Goal: Task Accomplishment & Management: Complete application form

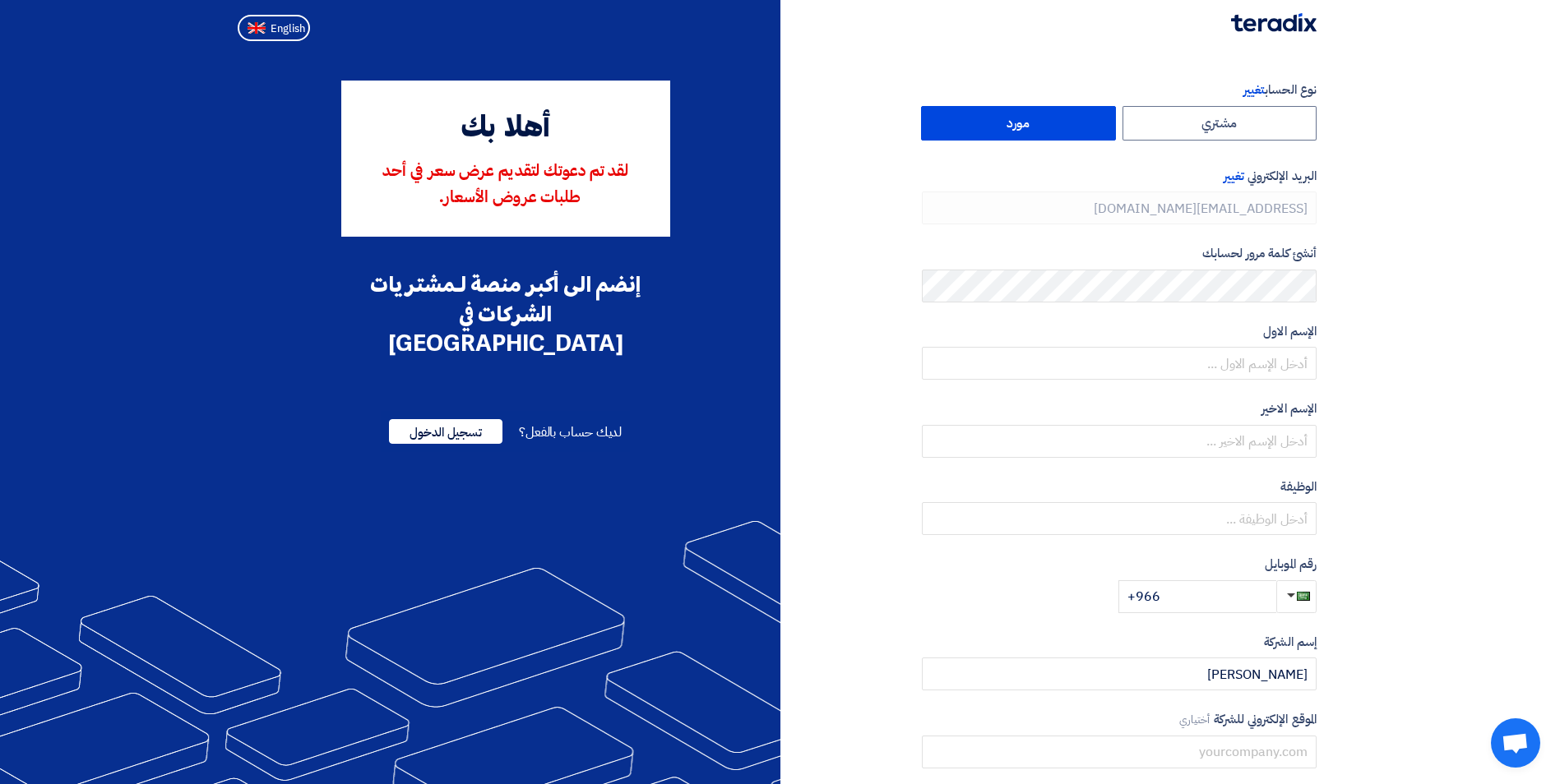
type input "[PHONE_NUMBER]"
click at [1031, 124] on label "مورد" at bounding box center [1019, 124] width 195 height 35
click at [1031, 124] on input "مورد" at bounding box center [1019, 123] width 193 height 33
click at [1300, 351] on input "text" at bounding box center [1119, 364] width 395 height 33
type input "[PERSON_NAME]"
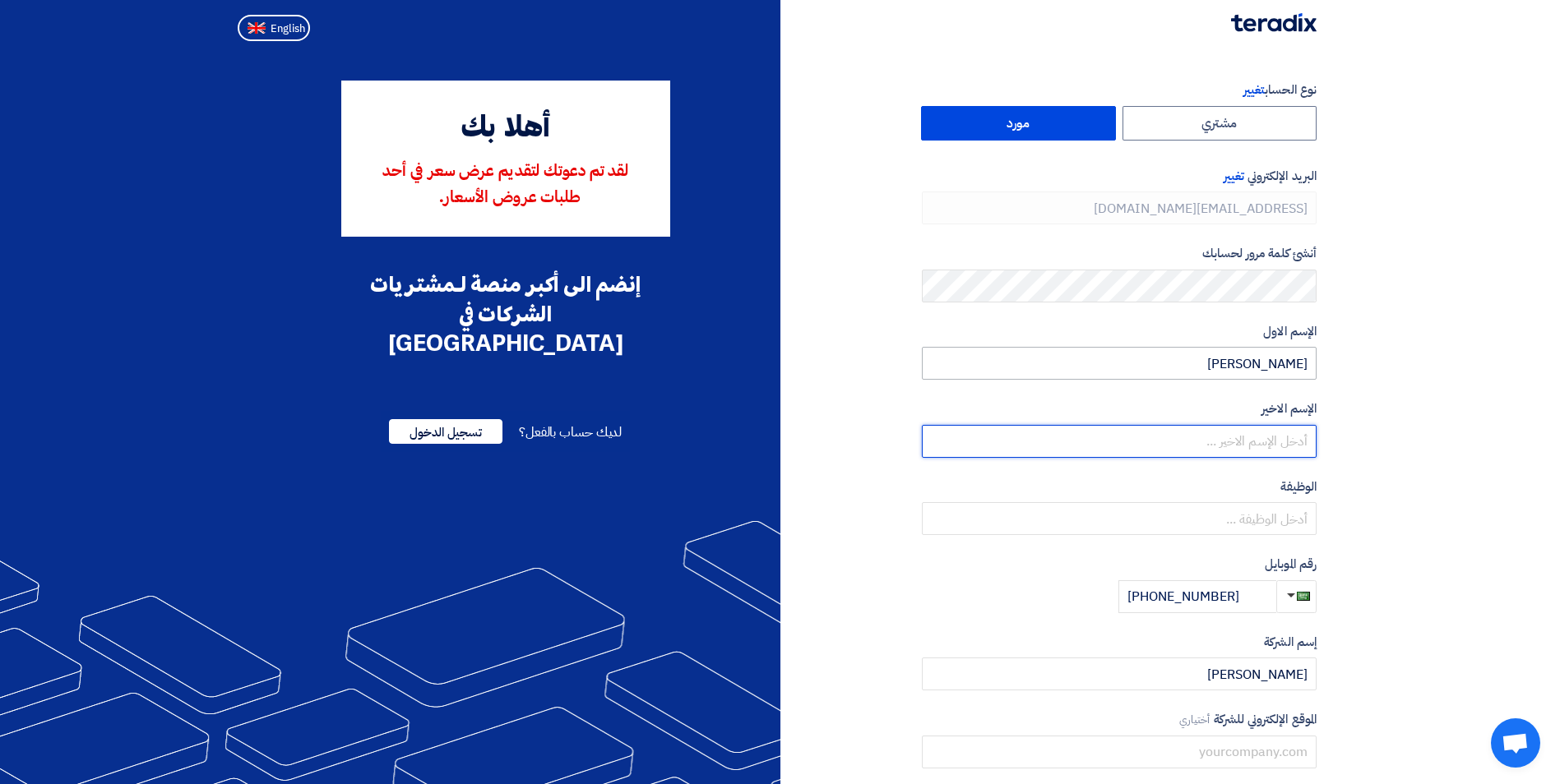
type input "Sabbah"
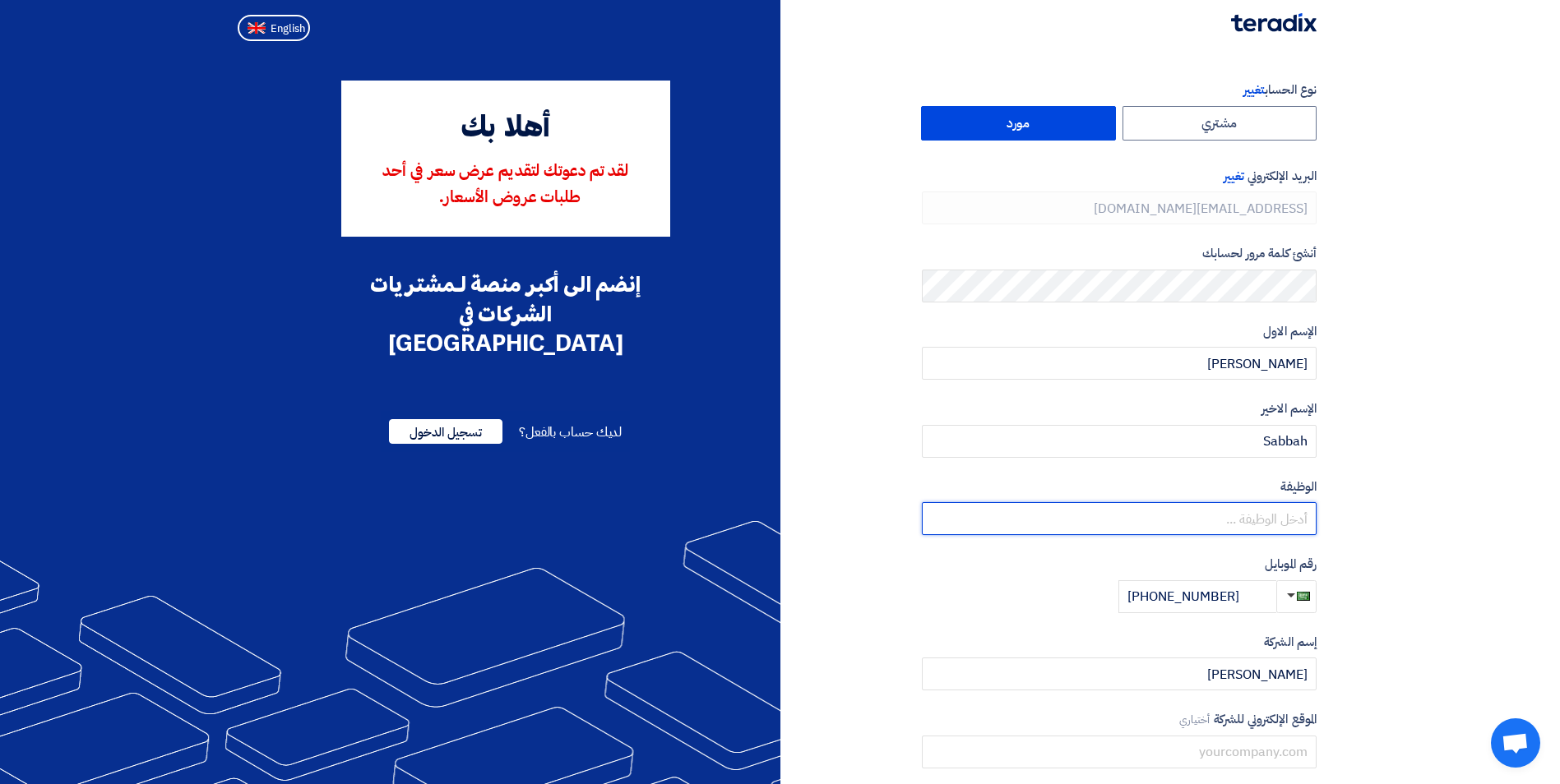
click at [1275, 525] on input "text" at bounding box center [1119, 519] width 395 height 33
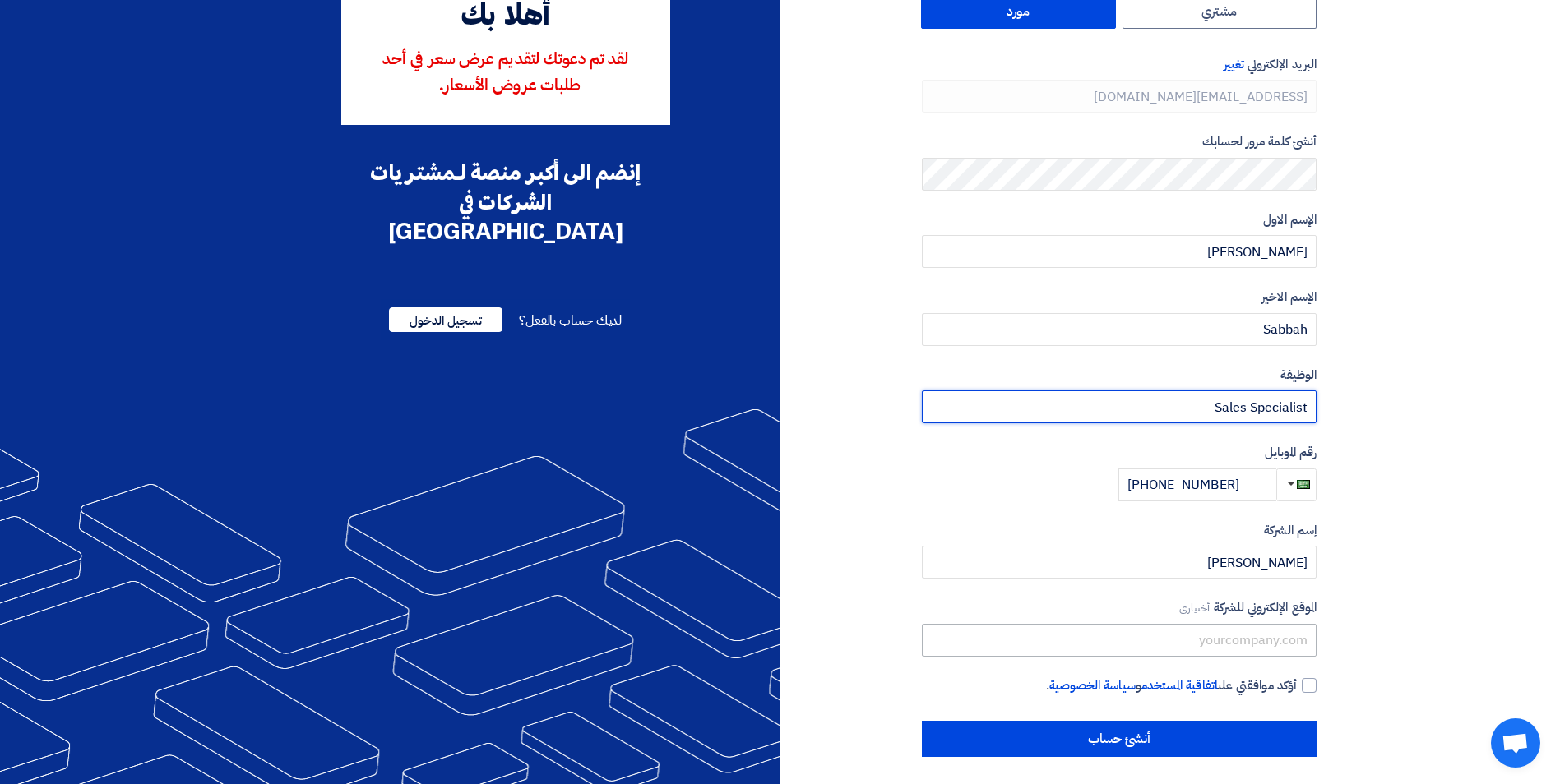
scroll to position [118, 0]
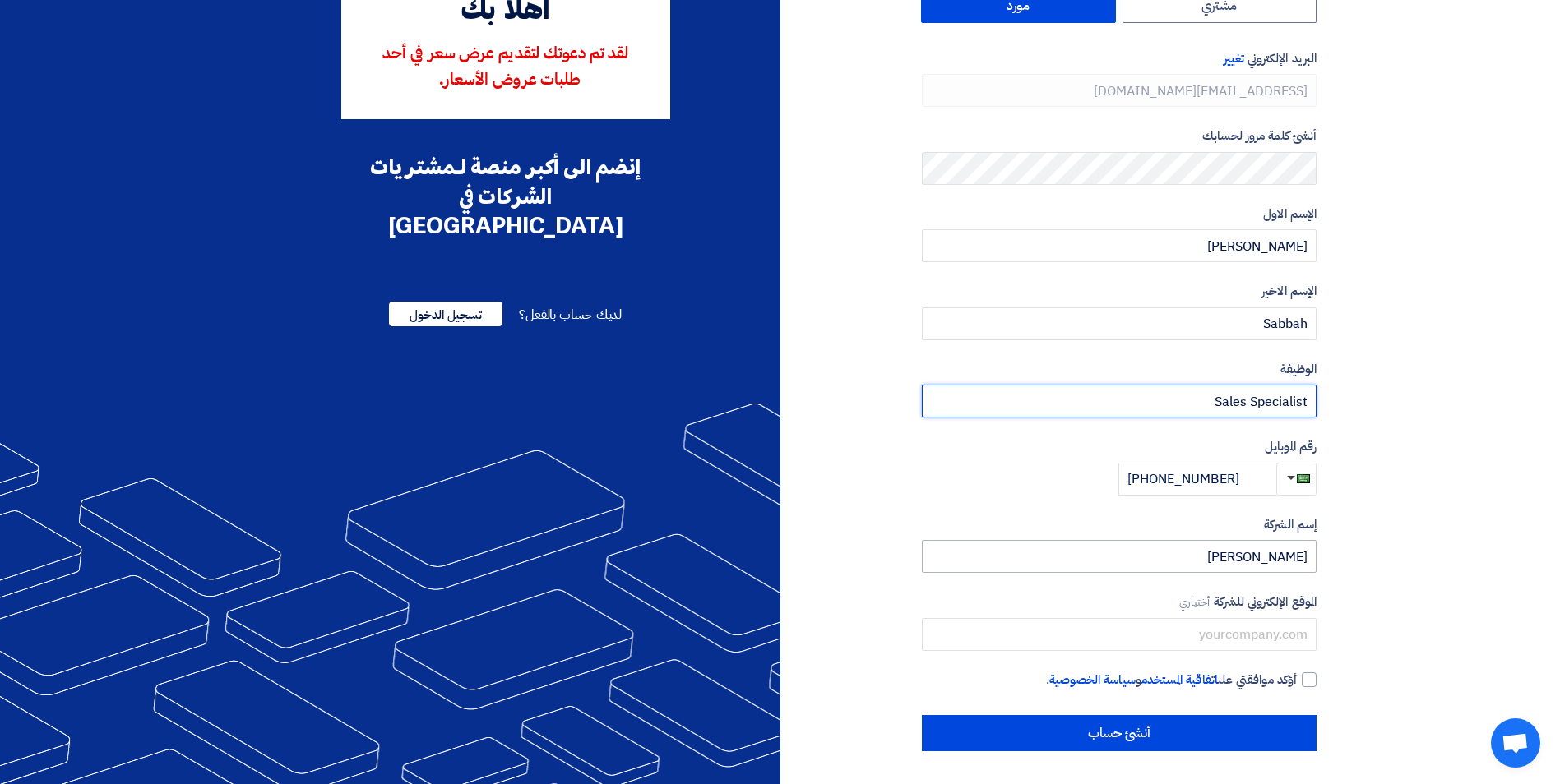
type input "Sales Specialist"
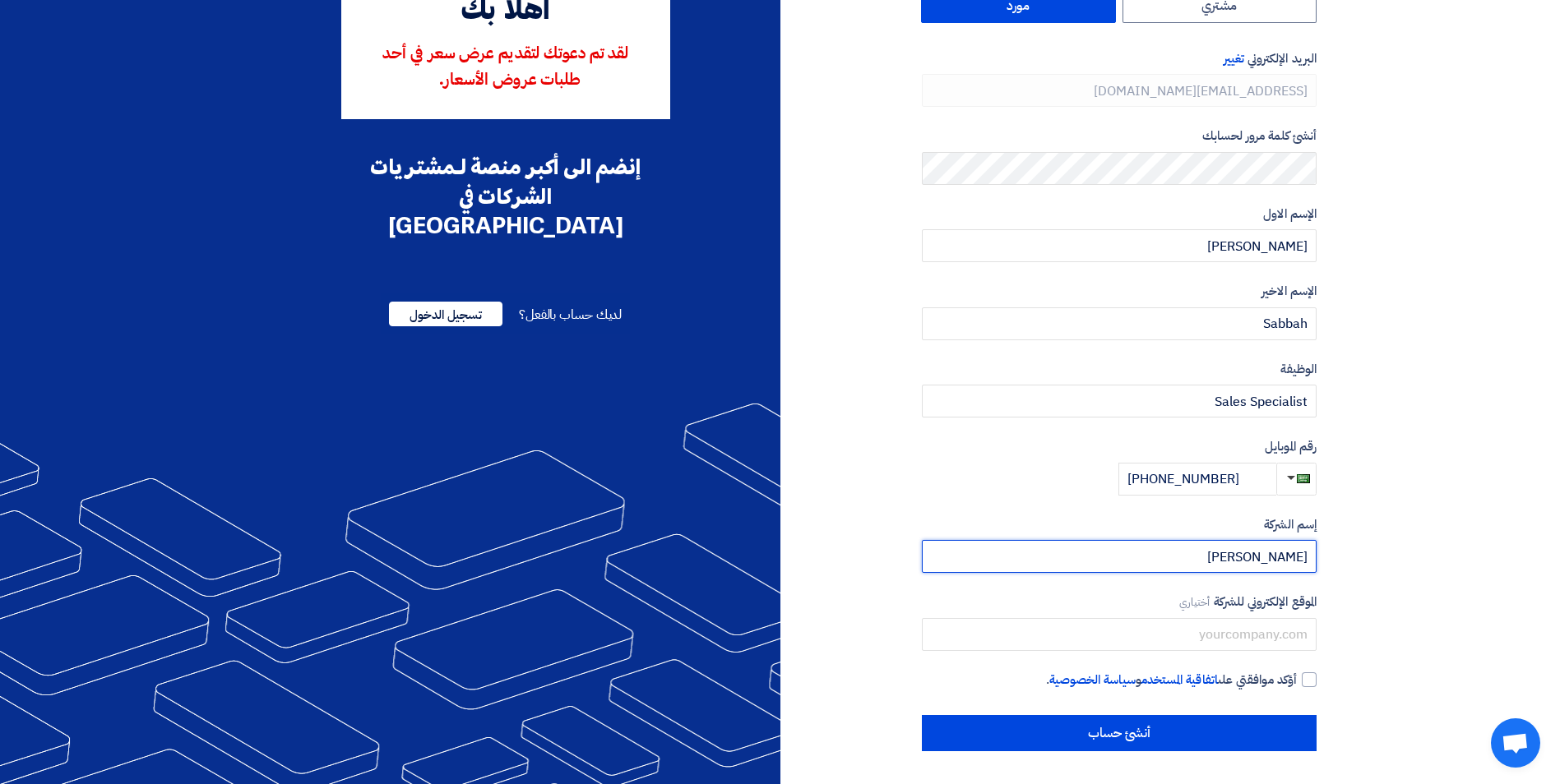
click at [1249, 557] on input "[PERSON_NAME]" at bounding box center [1119, 557] width 395 height 33
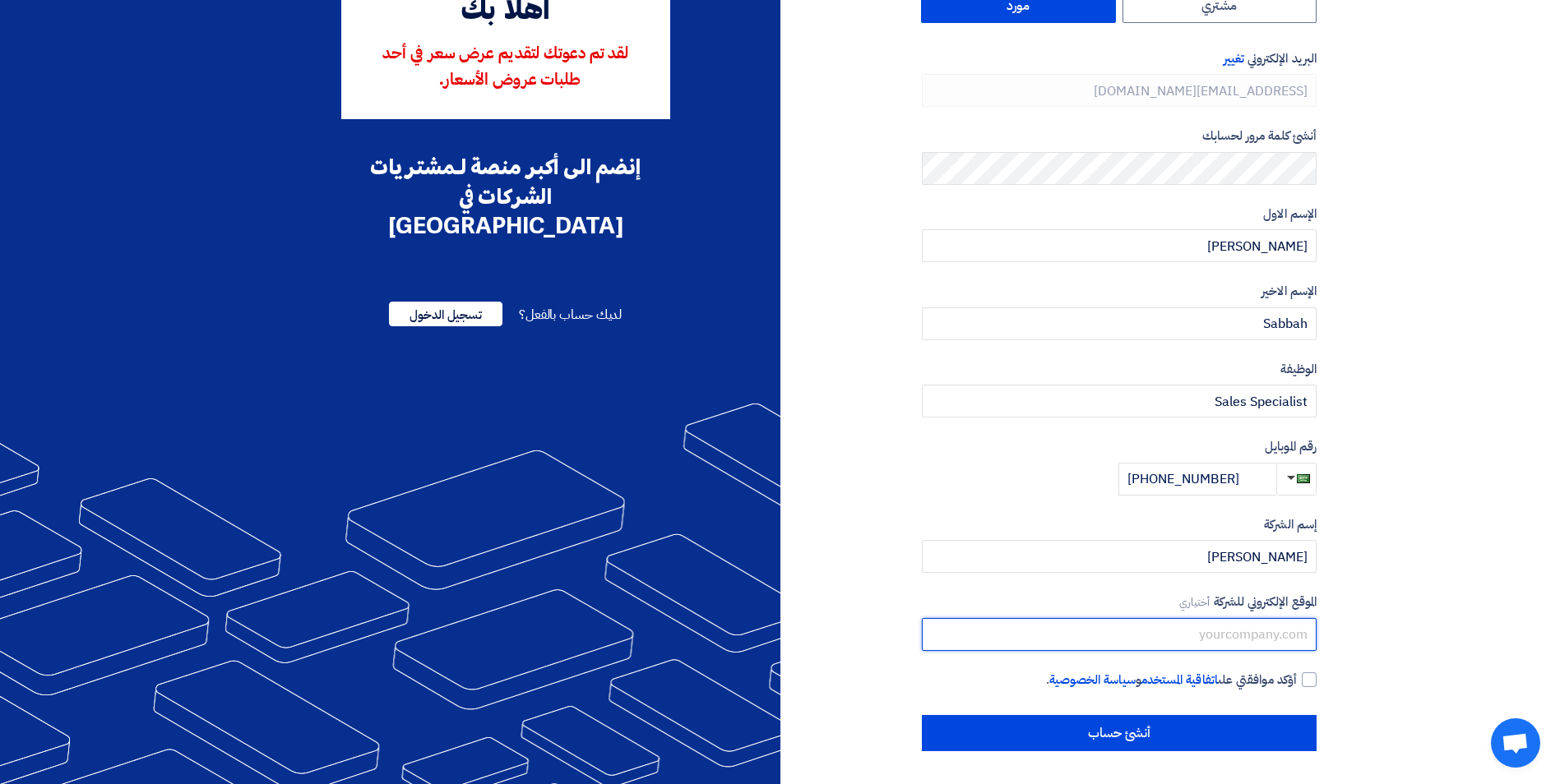
click at [1250, 644] on input "text" at bounding box center [1119, 634] width 395 height 33
paste input "[URL][DOMAIN_NAME]"
type input "[URL][DOMAIN_NAME]"
click at [1302, 683] on div at bounding box center [1308, 679] width 14 height 14
click at [1297, 683] on input "أؤكد موافقتي على اتفاقية المستخدم و سياسة الخصوصية ." at bounding box center [1099, 687] width 395 height 33
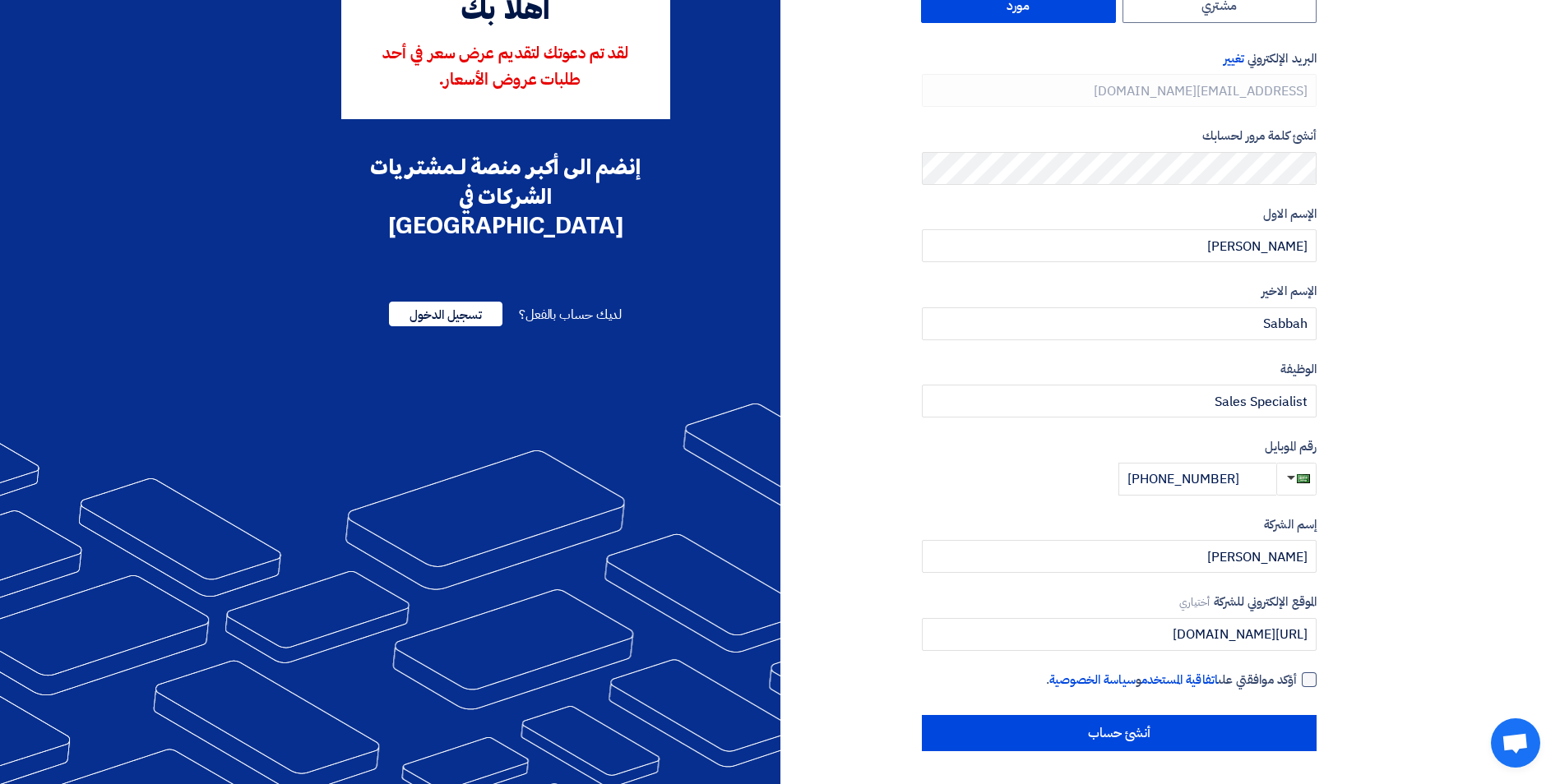
checkbox input "true"
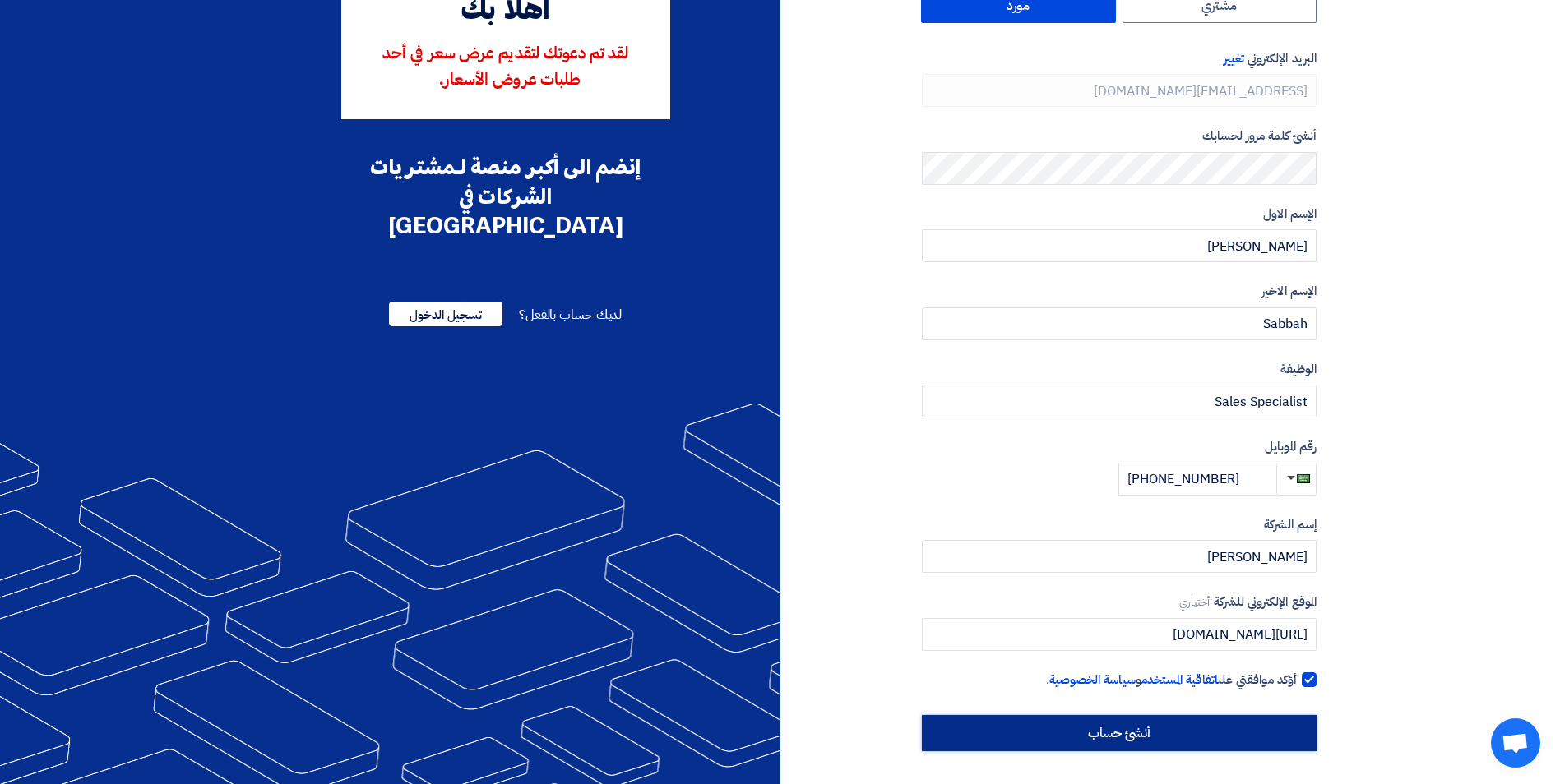
click at [1105, 732] on input "أنشئ حساب" at bounding box center [1119, 733] width 395 height 36
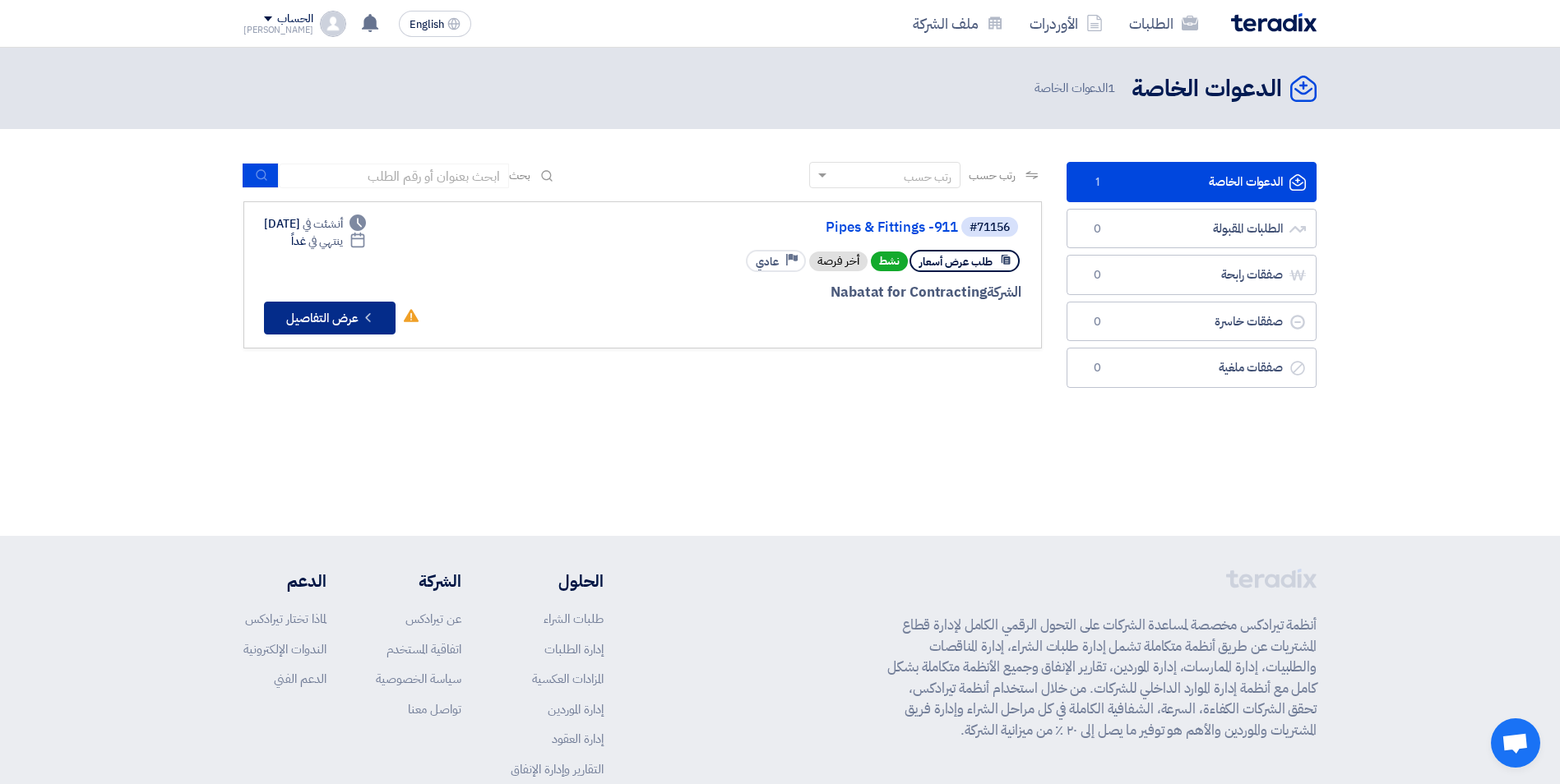
click at [296, 321] on button "Check details عرض التفاصيل" at bounding box center [329, 318] width 132 height 33
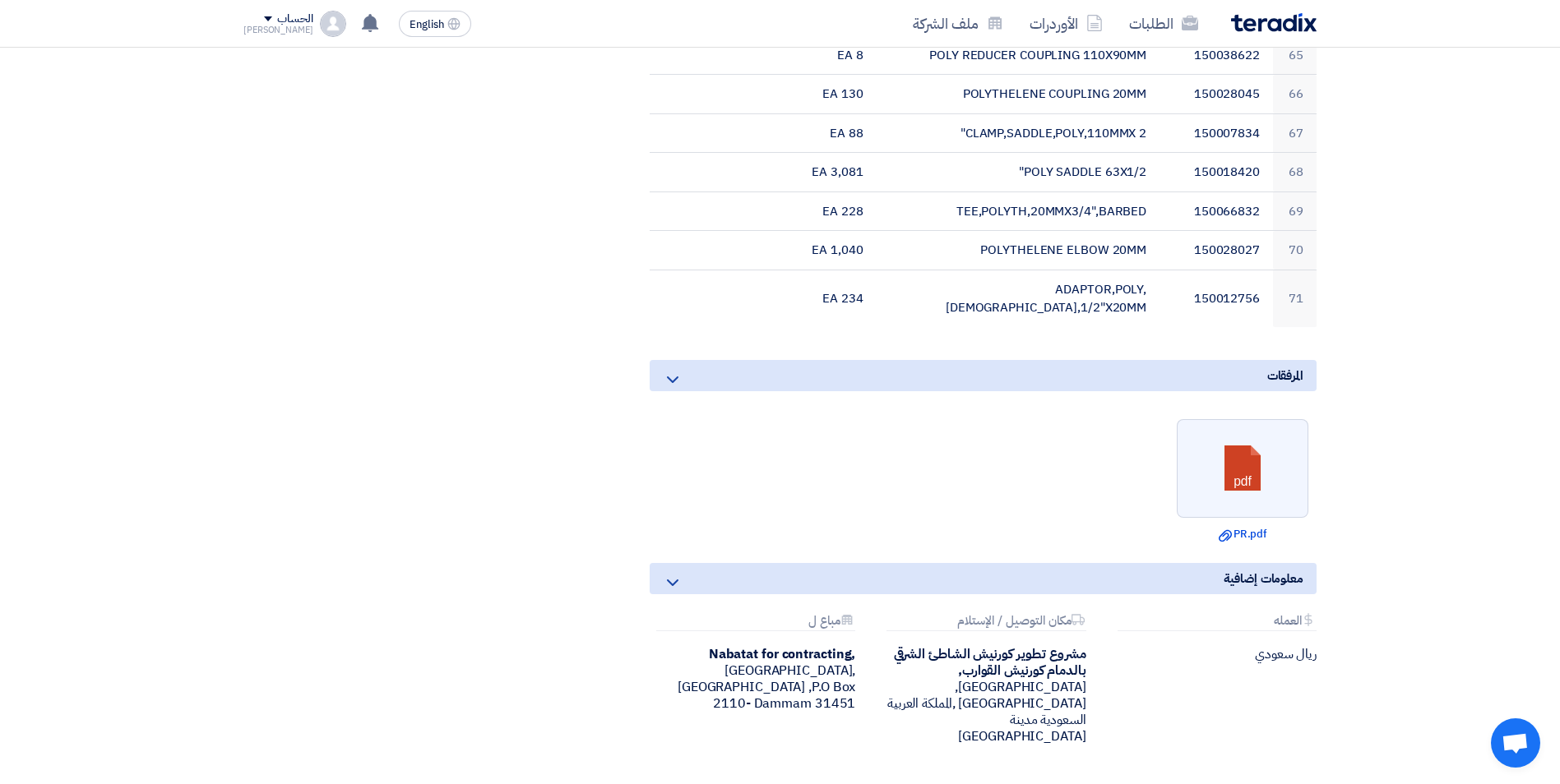
scroll to position [3124, 0]
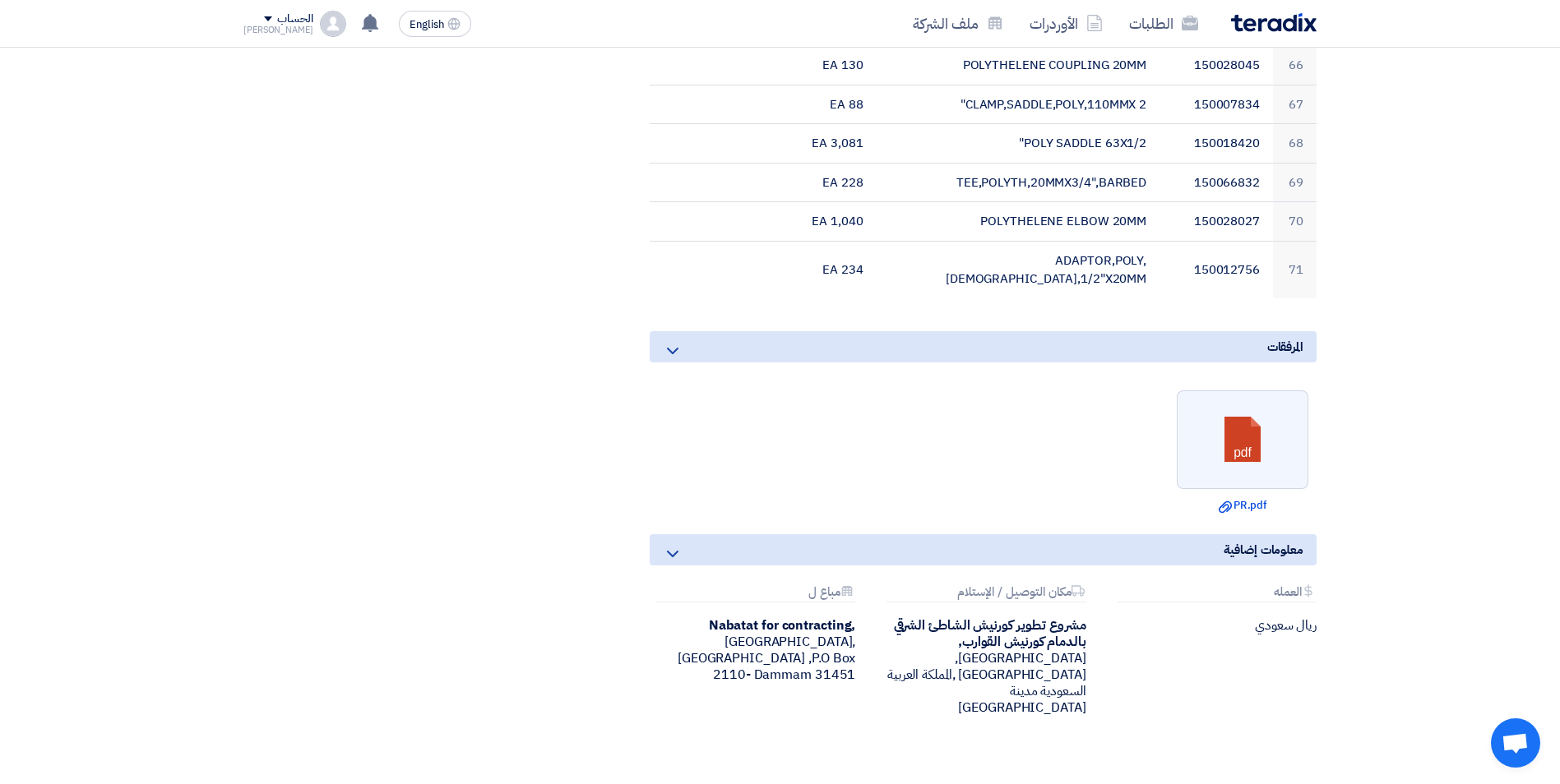
drag, startPoint x: 1282, startPoint y: 562, endPoint x: 471, endPoint y: 495, distance: 813.8
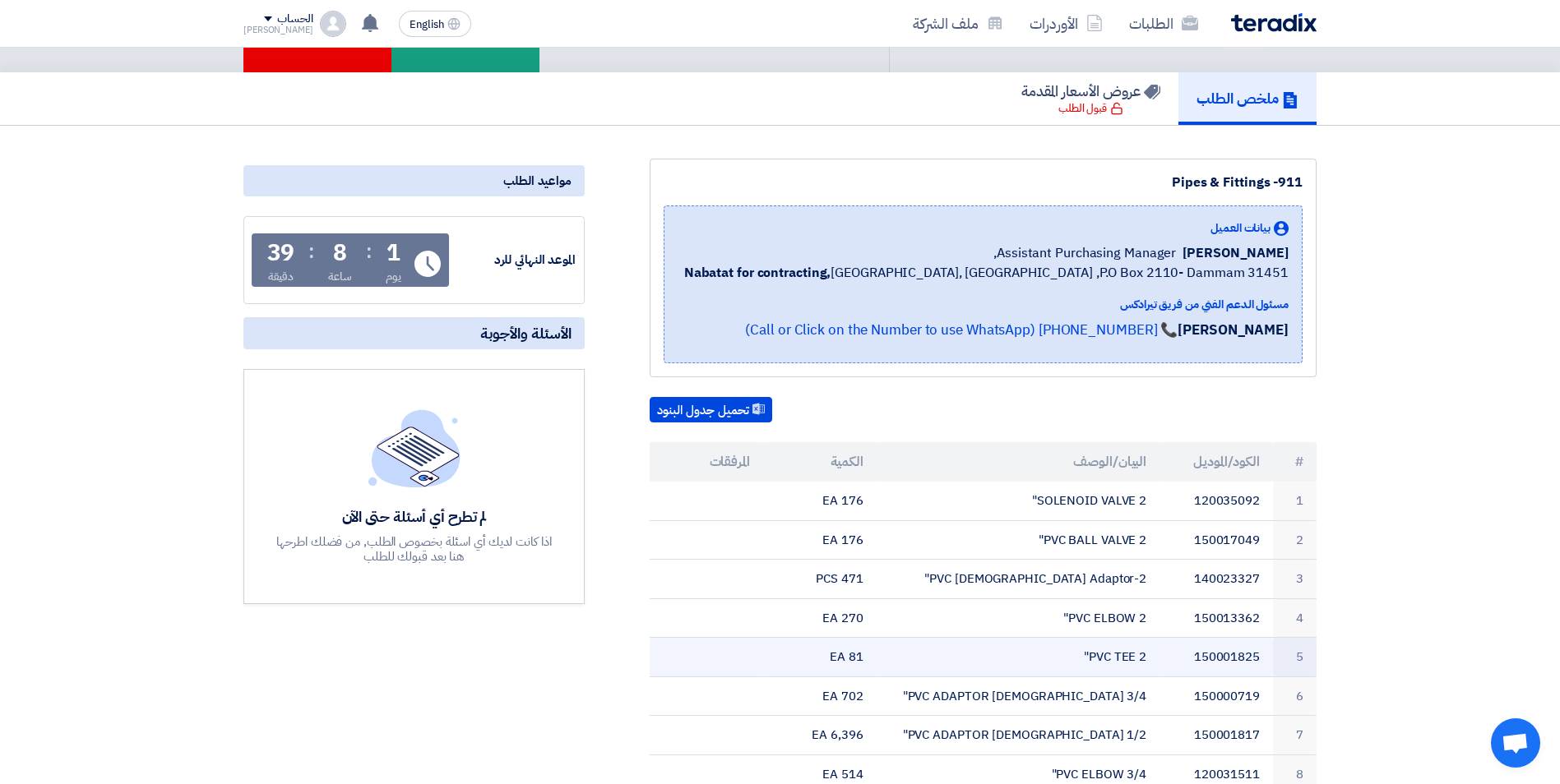
scroll to position [0, 0]
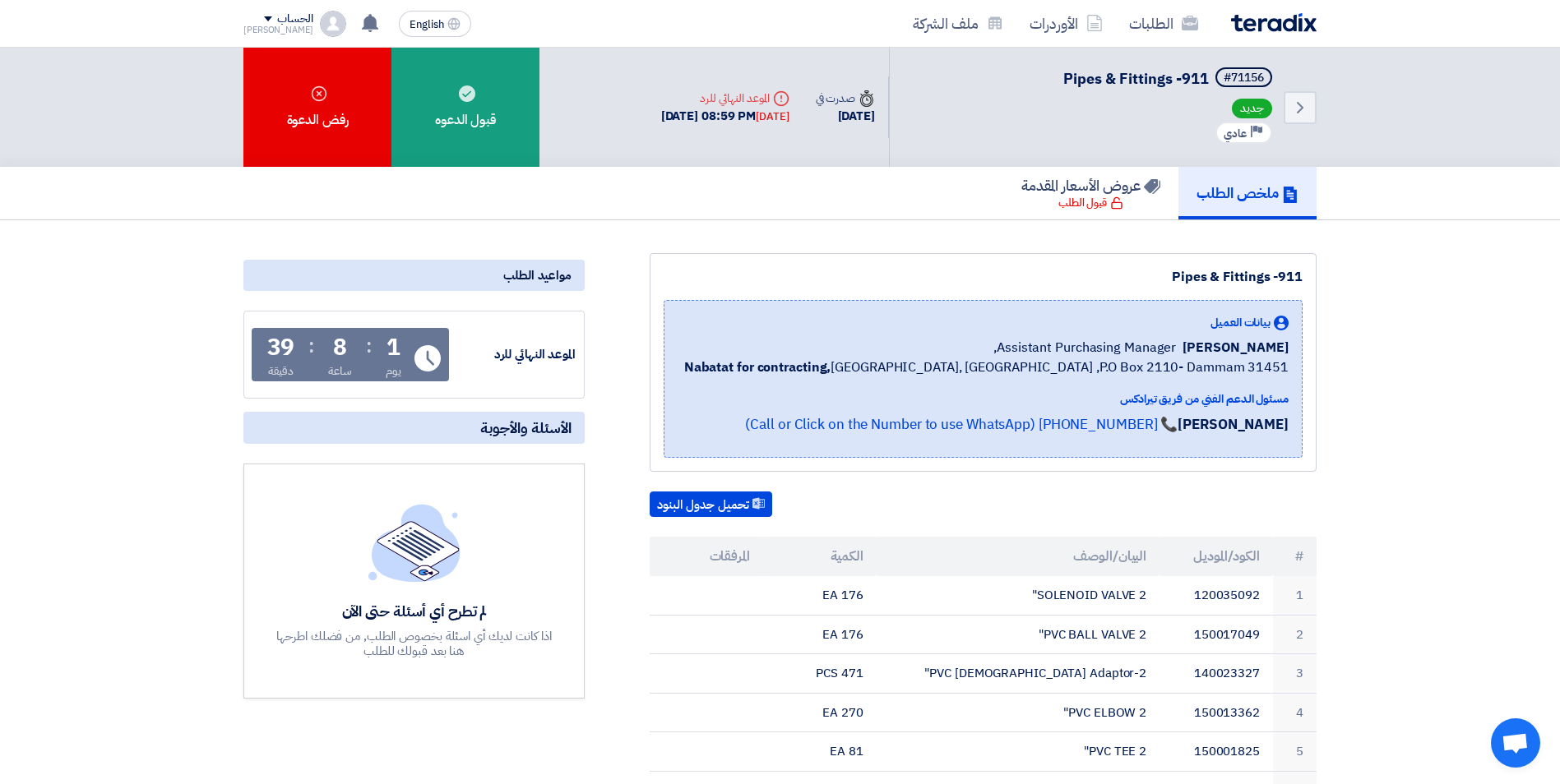
click at [708, 509] on button "تحميل جدول البنود" at bounding box center [711, 504] width 123 height 26
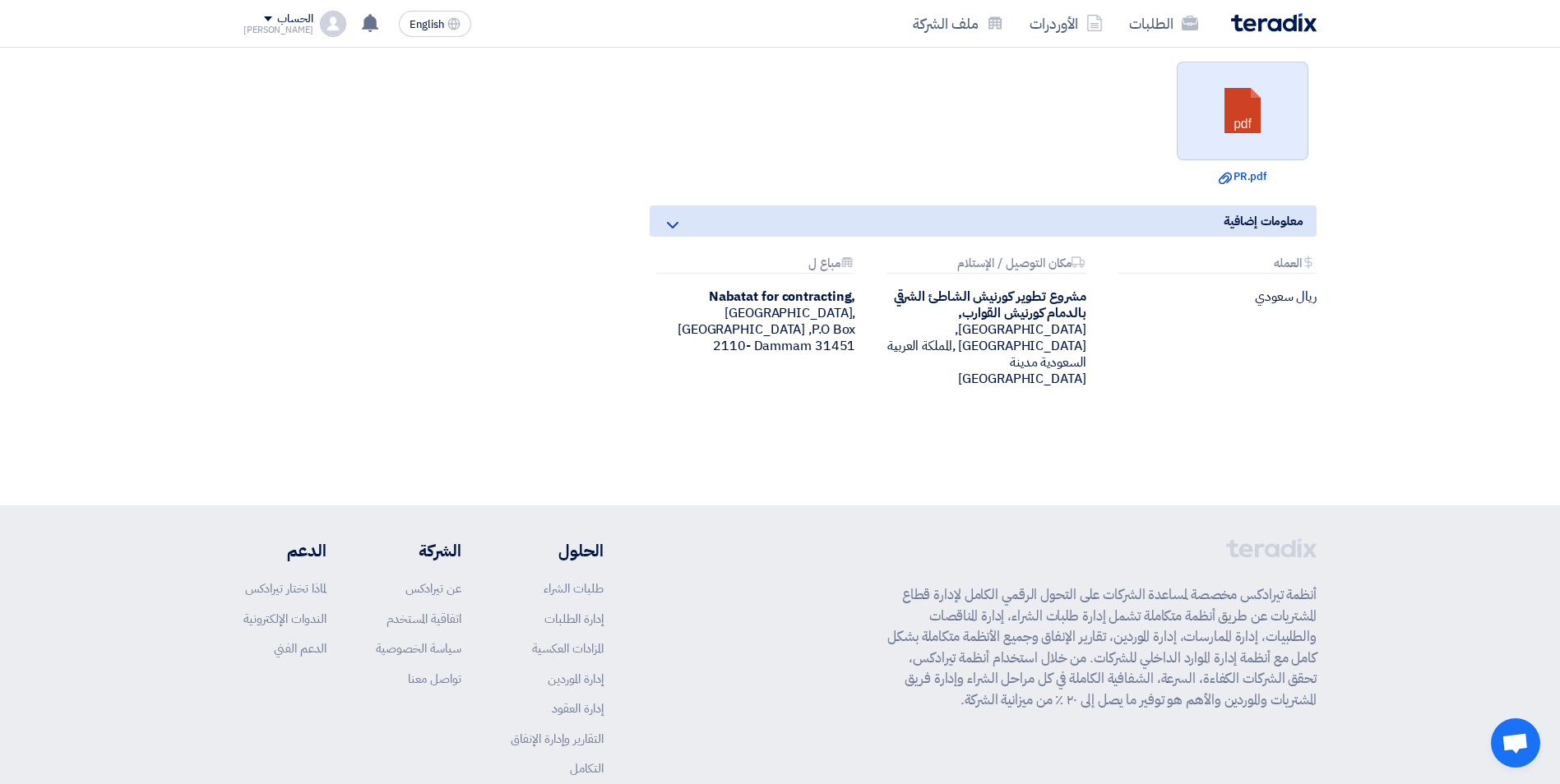
scroll to position [3207, 0]
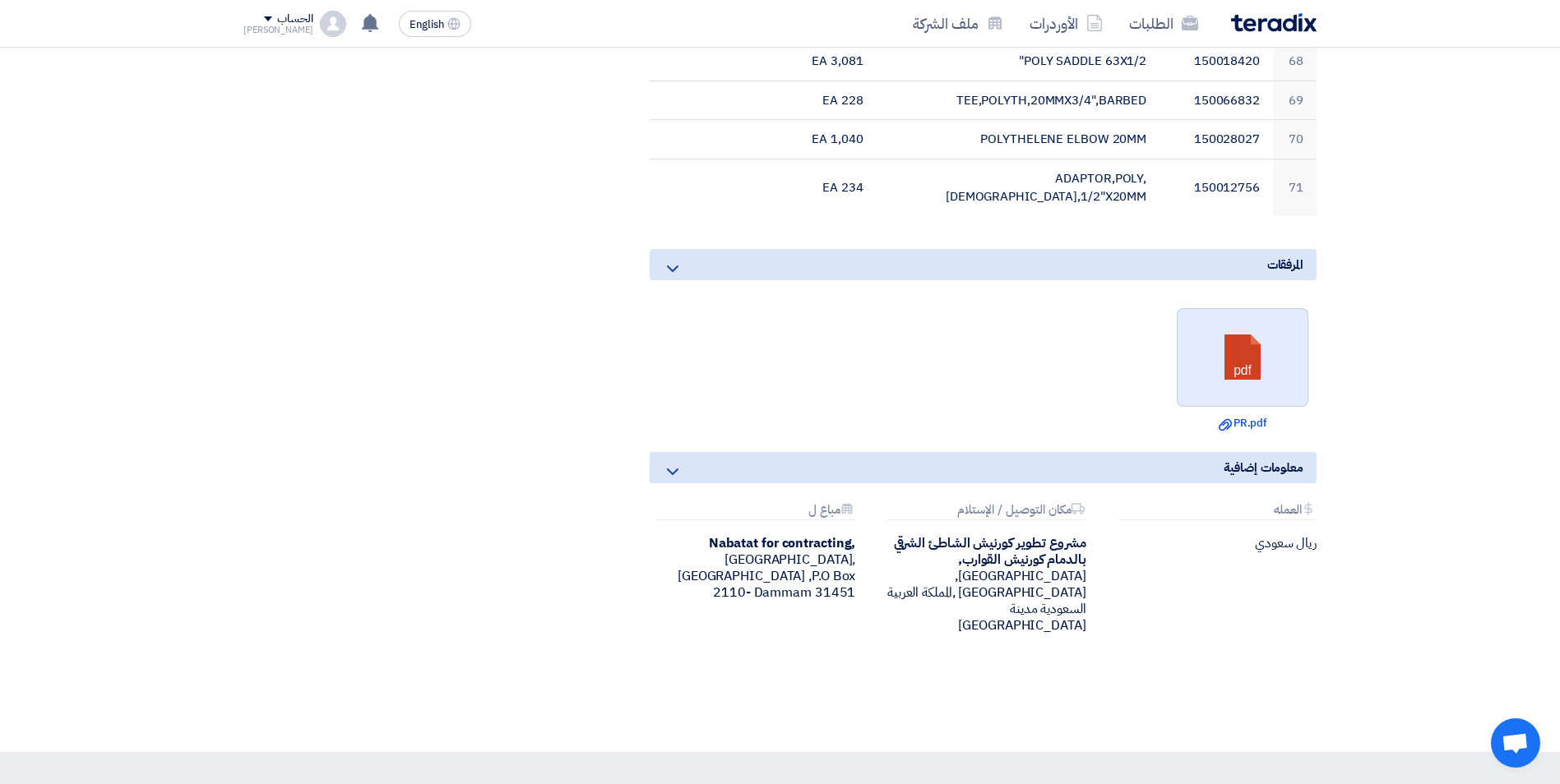
click at [1221, 309] on link at bounding box center [1243, 358] width 132 height 99
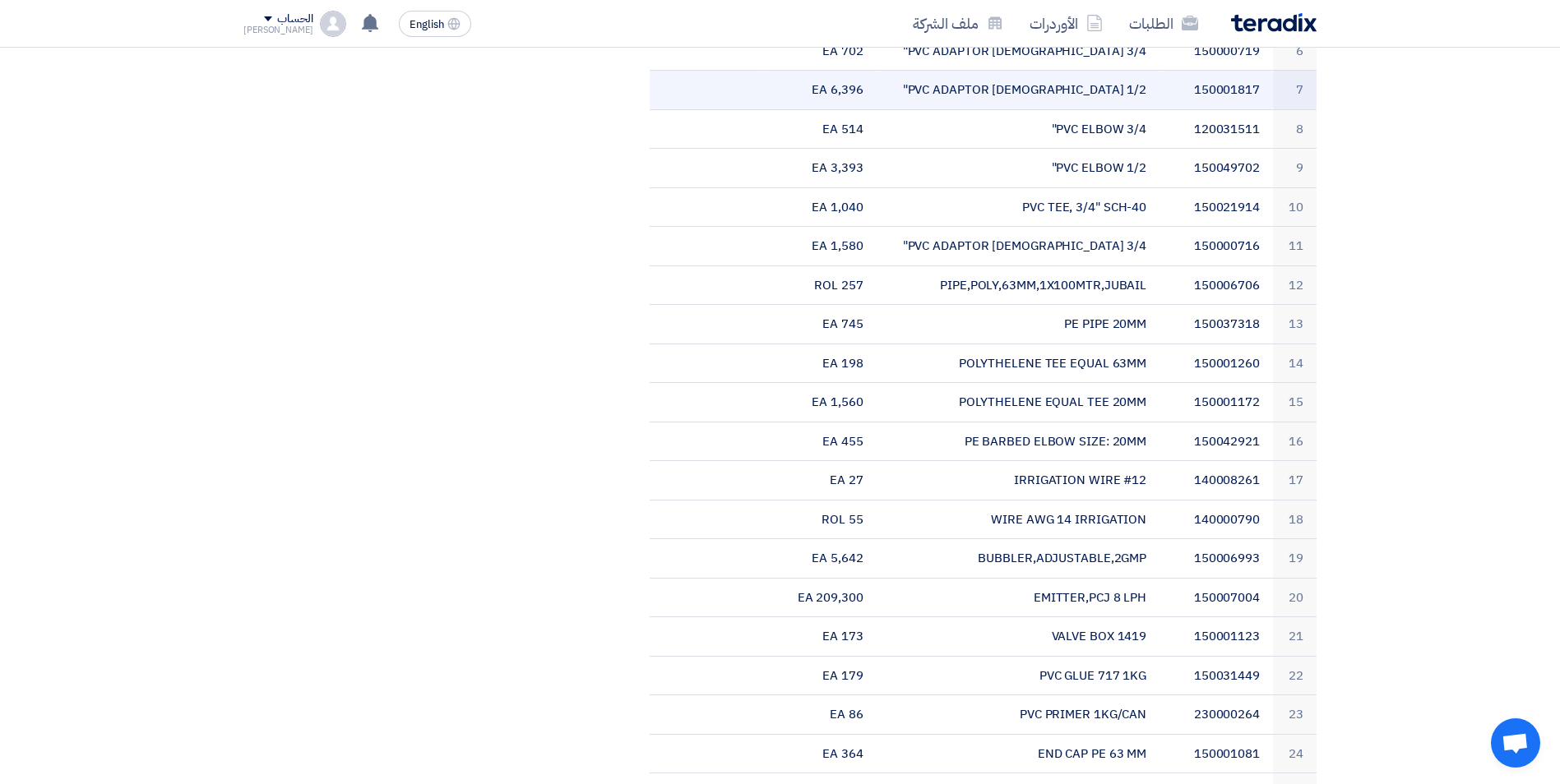
scroll to position [329, 0]
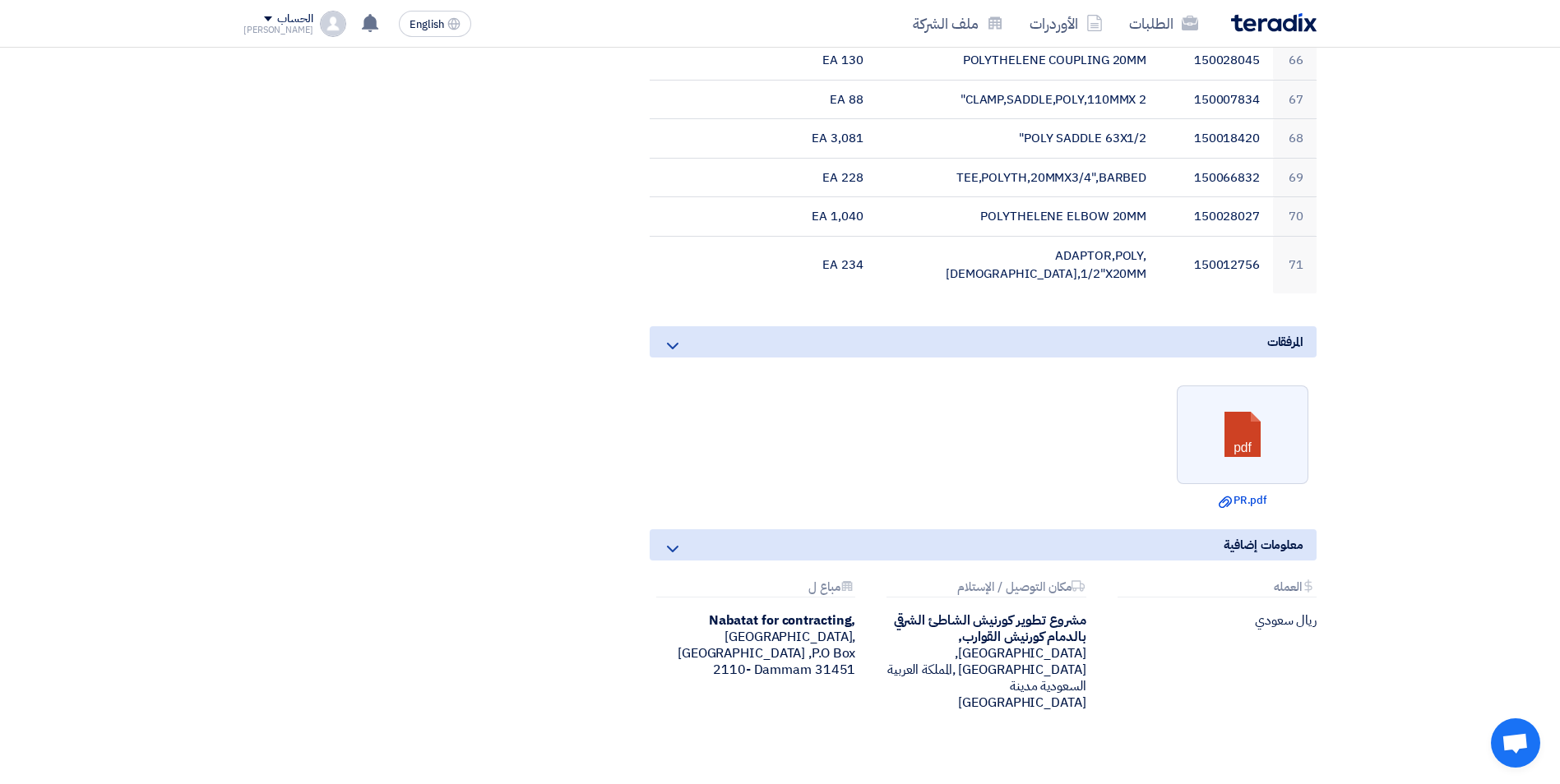
scroll to position [3463, 0]
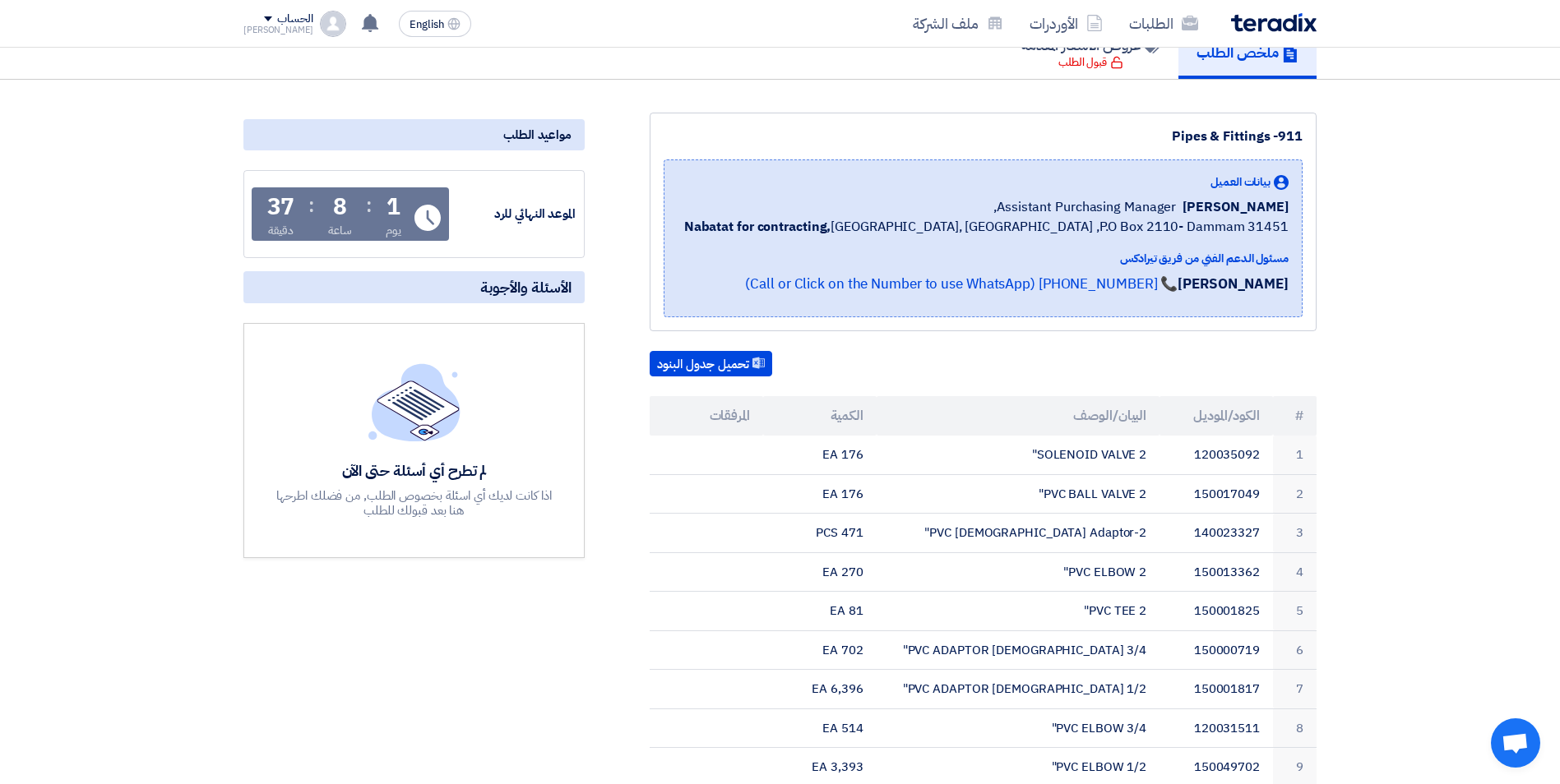
scroll to position [0, 0]
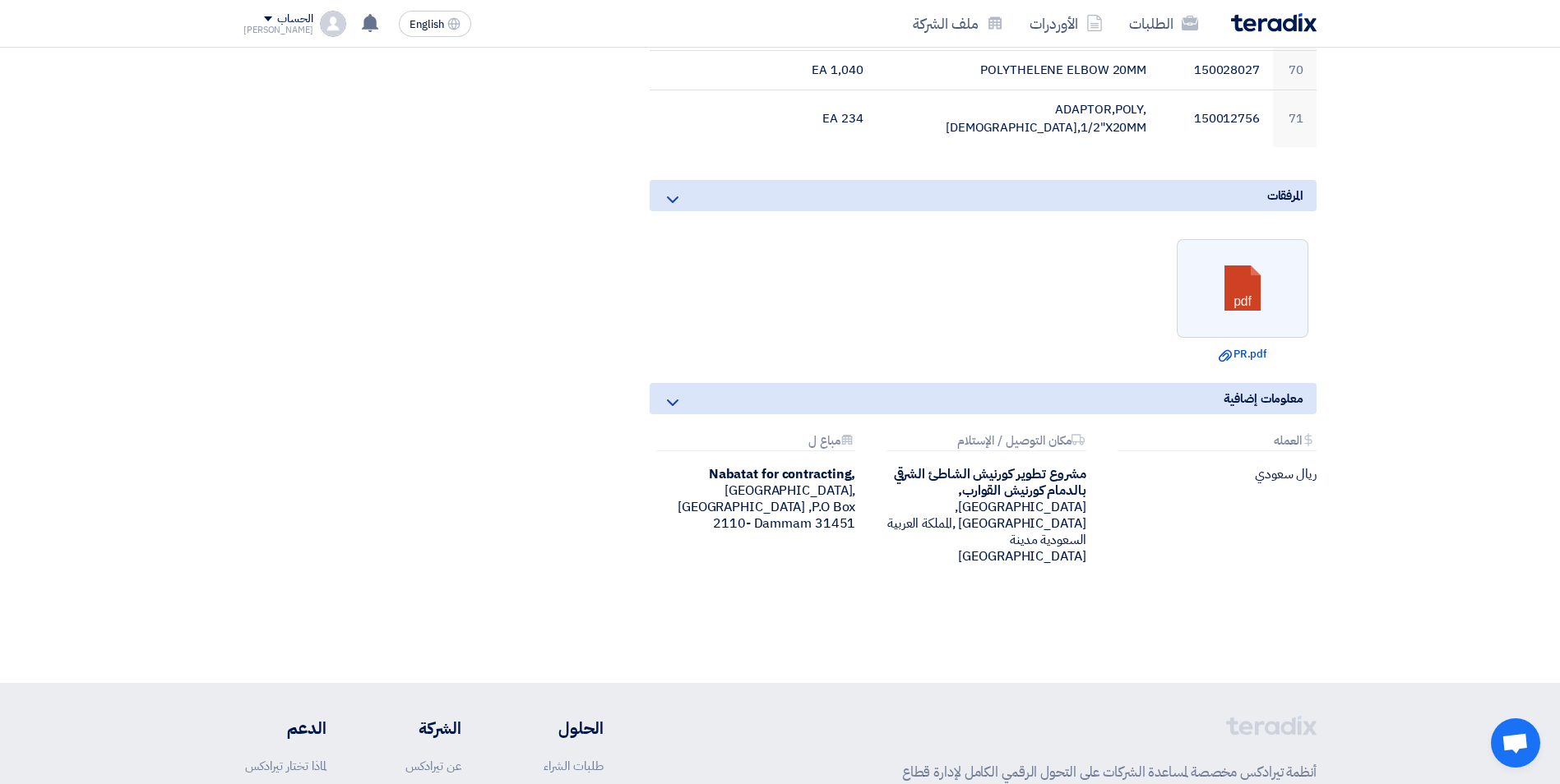
scroll to position [3463, 0]
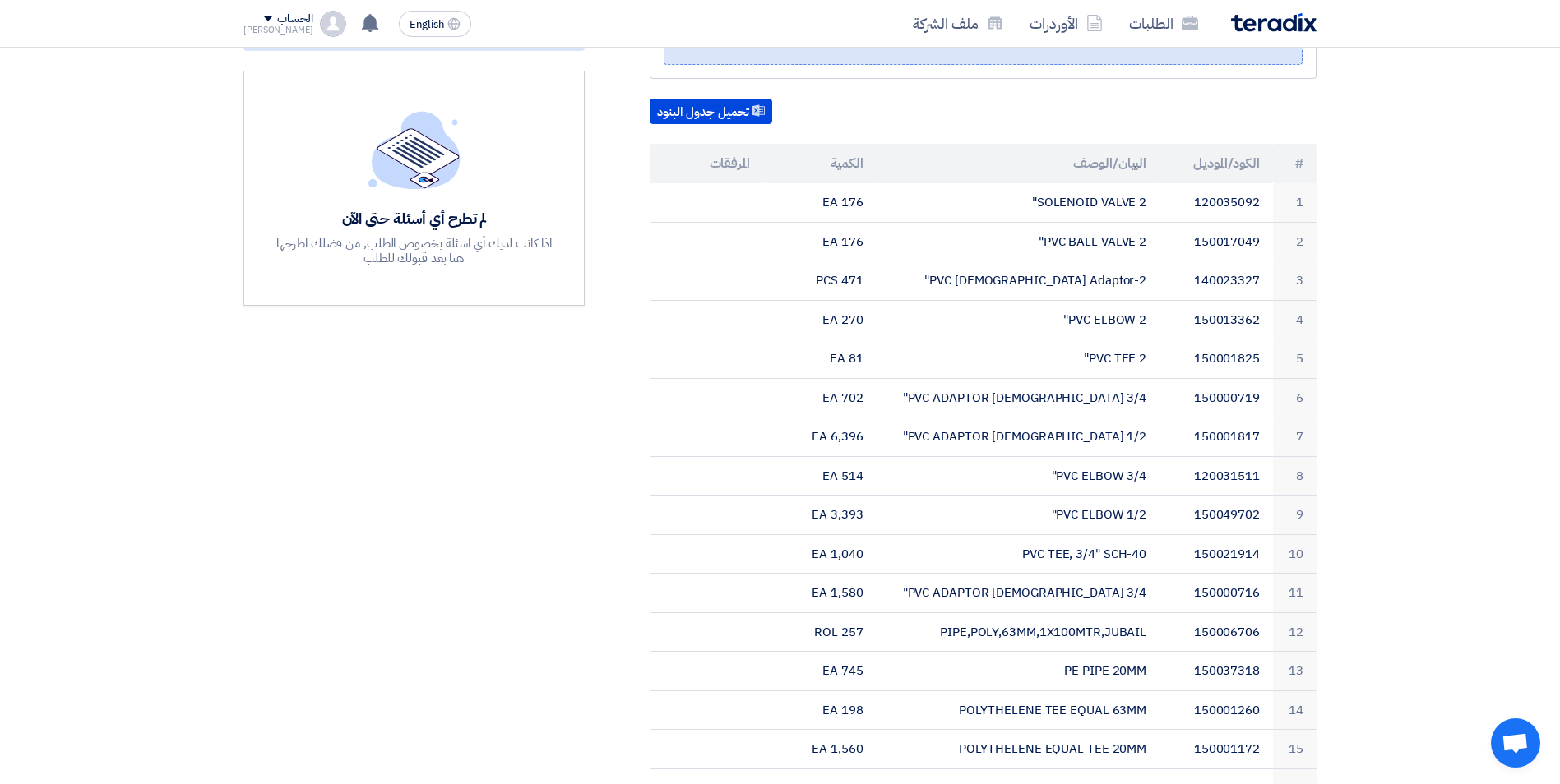
scroll to position [421, 0]
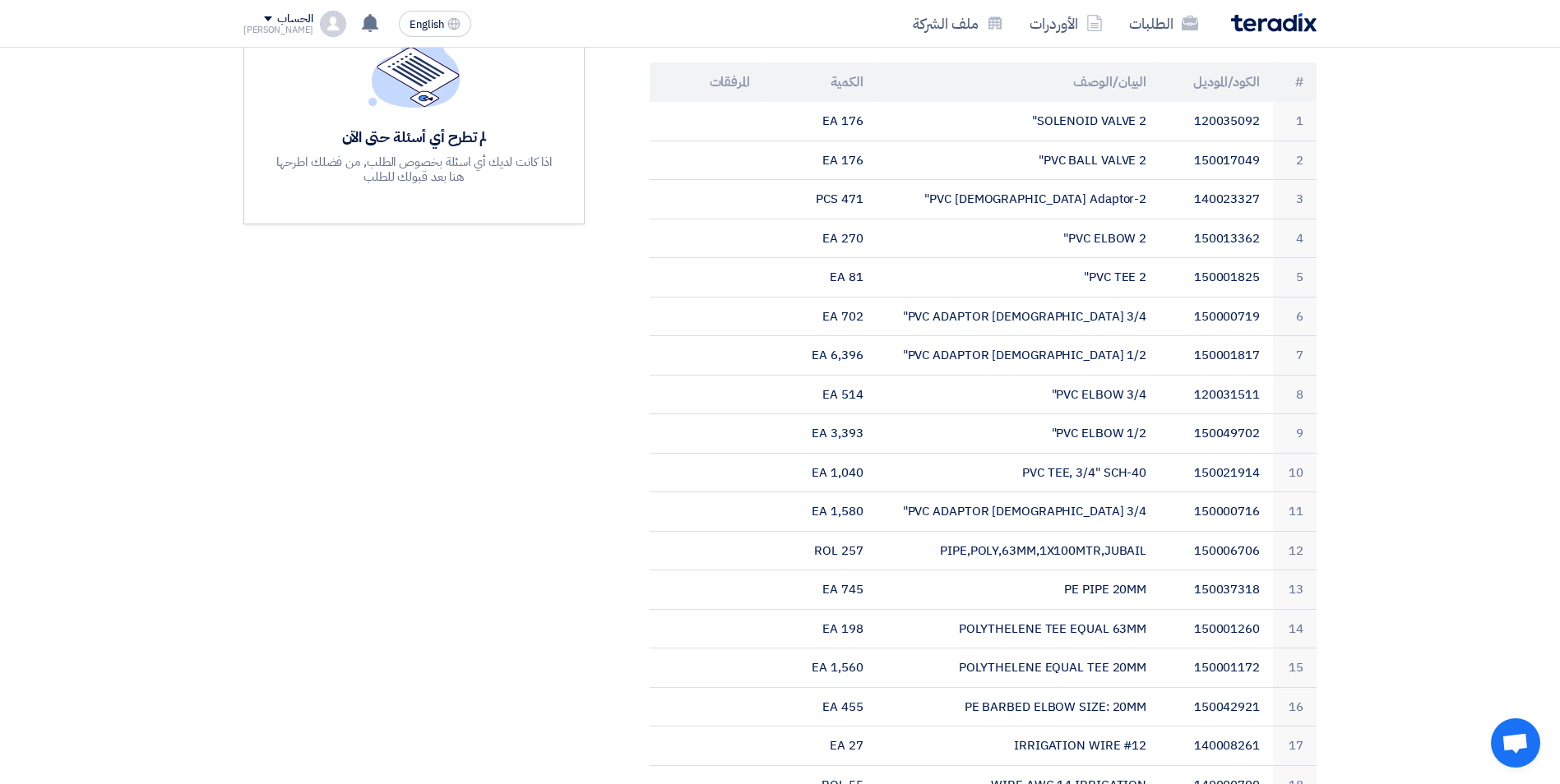
scroll to position [503, 0]
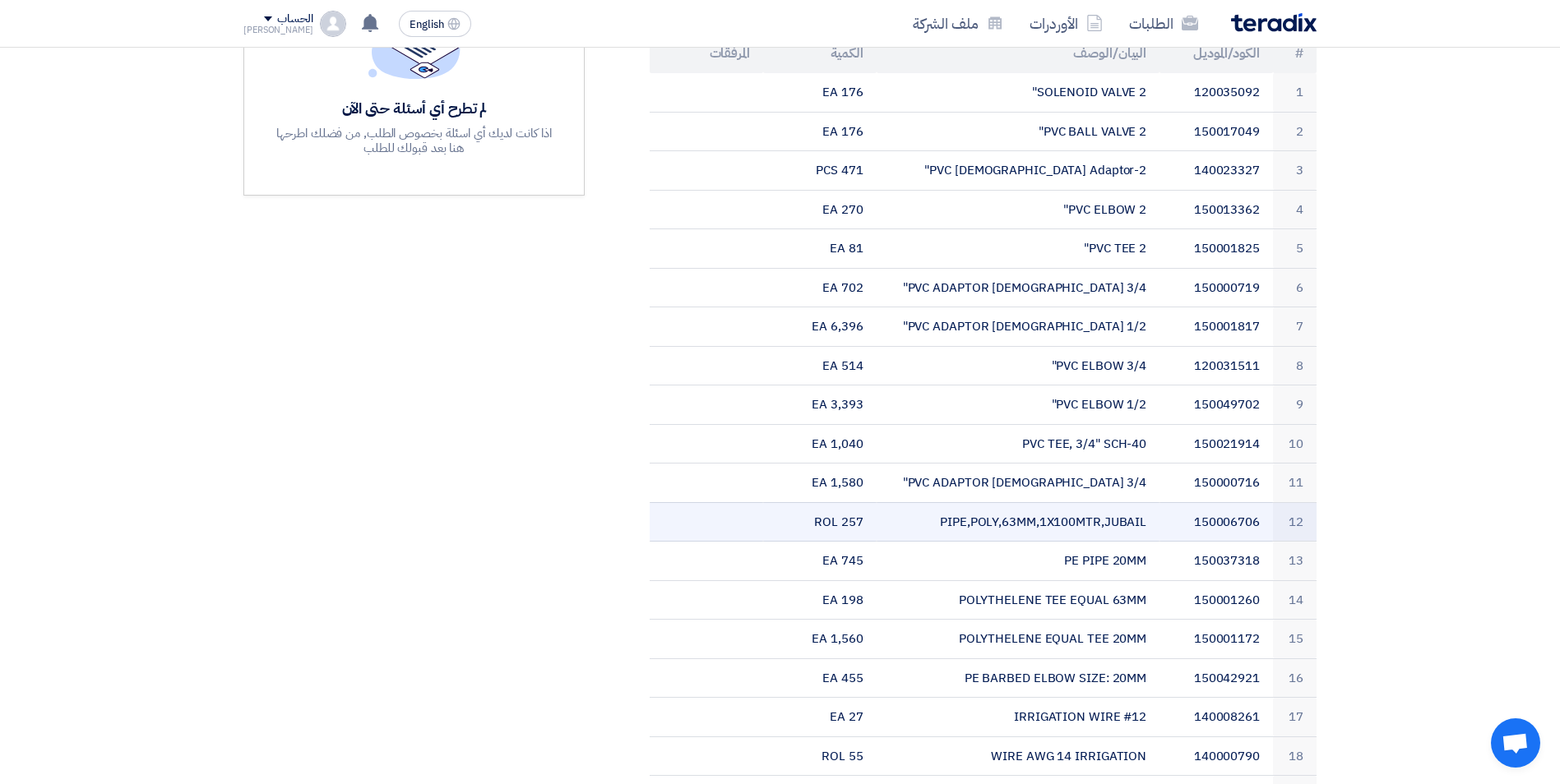
drag, startPoint x: 1141, startPoint y: 526, endPoint x: 985, endPoint y: 504, distance: 157.5
click at [985, 504] on td "PIPE,POLY,63MM,1X100MTR,JUBAIL" at bounding box center [1019, 522] width 284 height 39
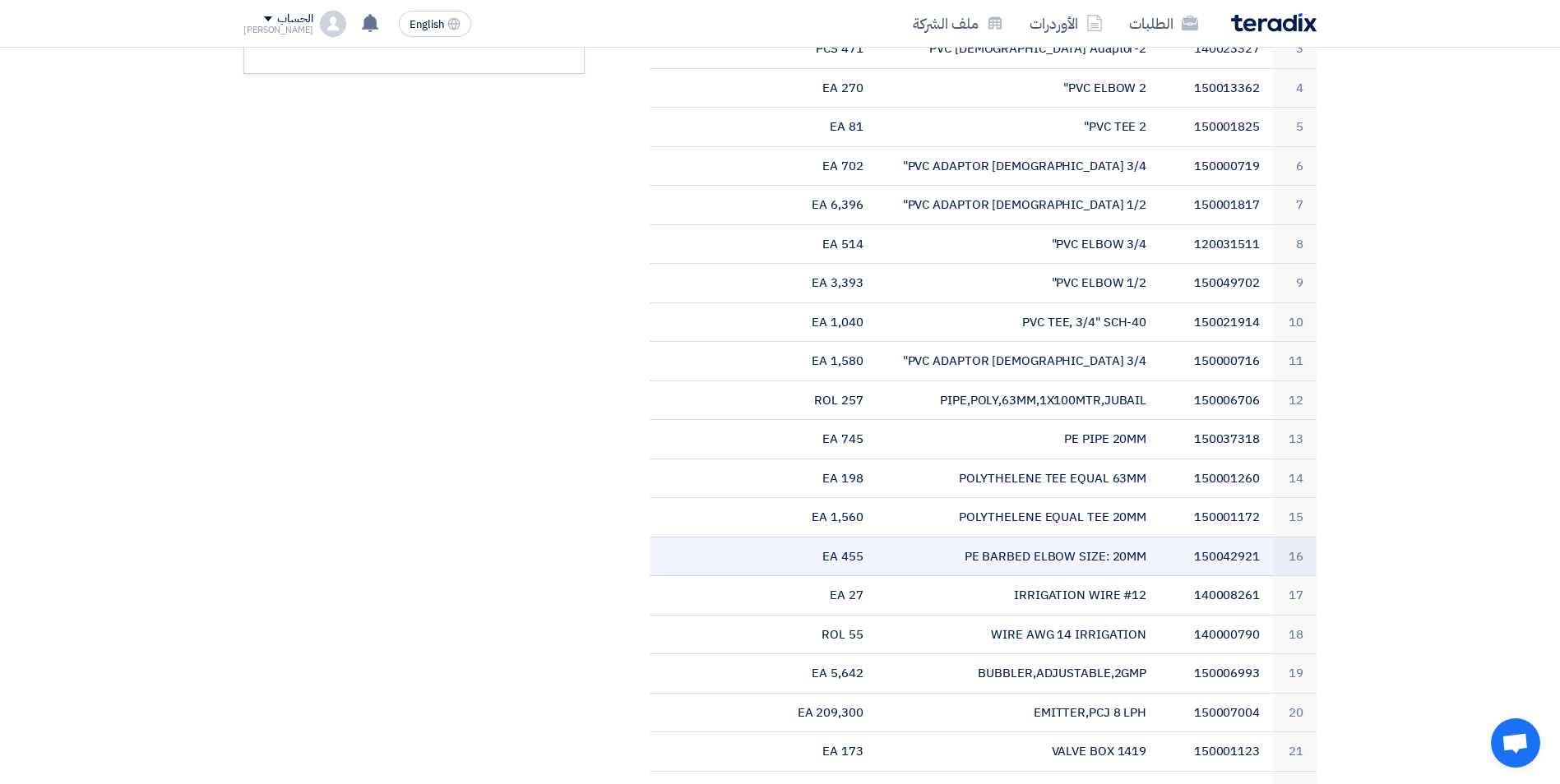
scroll to position [668, 0]
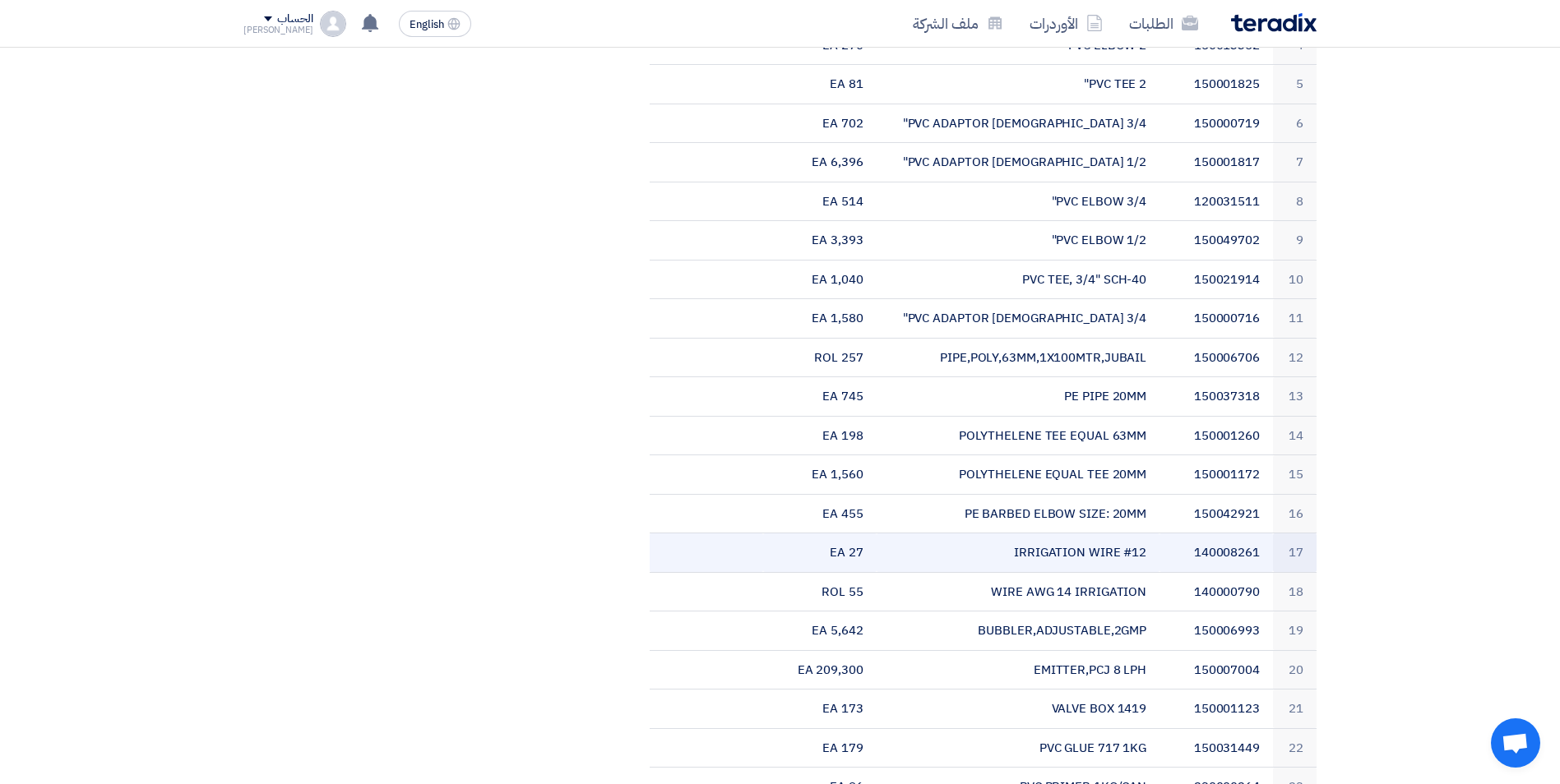
drag, startPoint x: 1142, startPoint y: 552, endPoint x: 1005, endPoint y: 559, distance: 137.2
click at [1005, 559] on td "IRRIGATION WIRE #12" at bounding box center [1019, 553] width 284 height 39
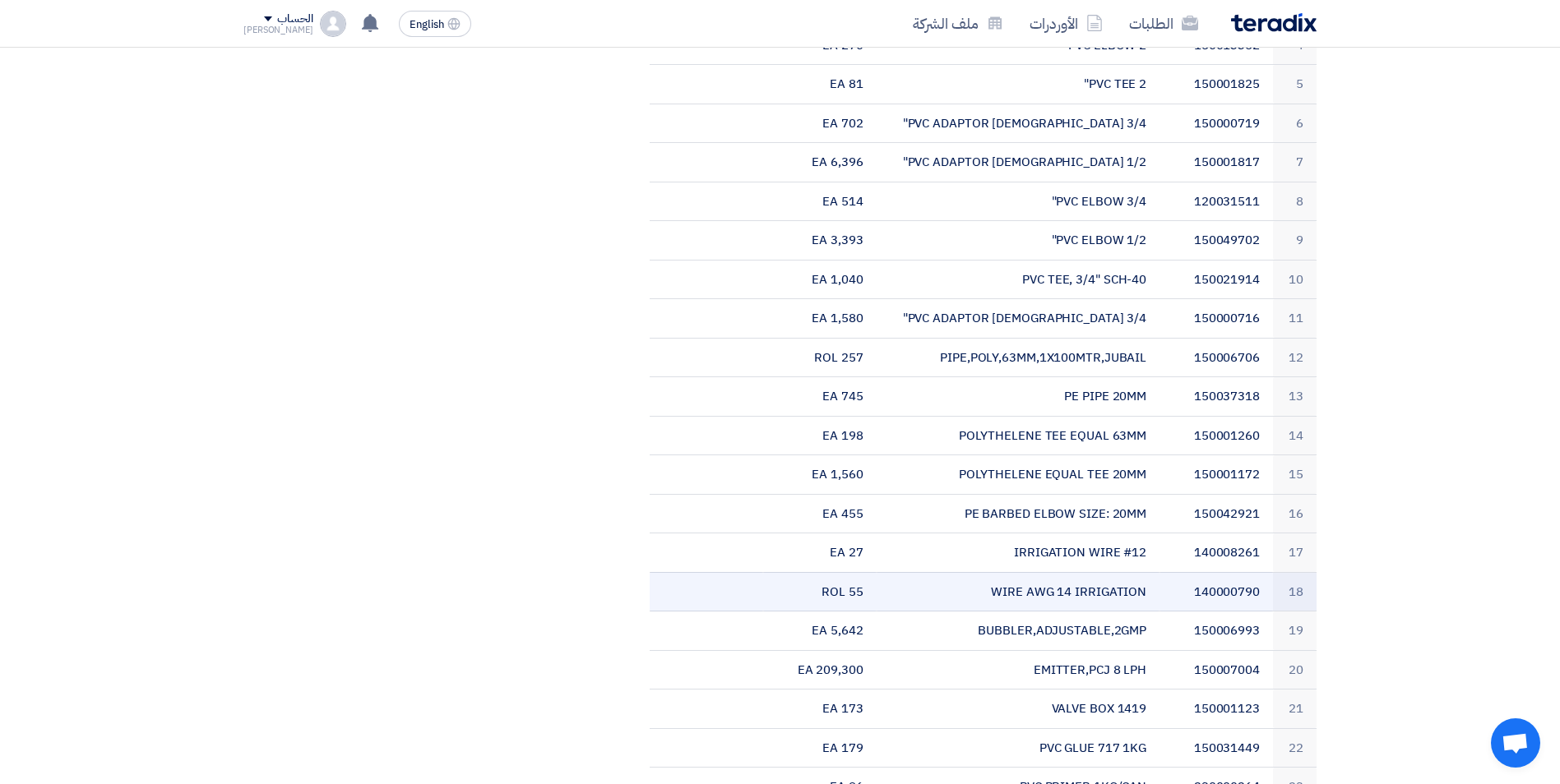
drag, startPoint x: 1005, startPoint y: 559, endPoint x: 996, endPoint y: 585, distance: 27.5
click at [996, 585] on td "WIRE AWG 14 IRRIGATION" at bounding box center [1019, 591] width 284 height 39
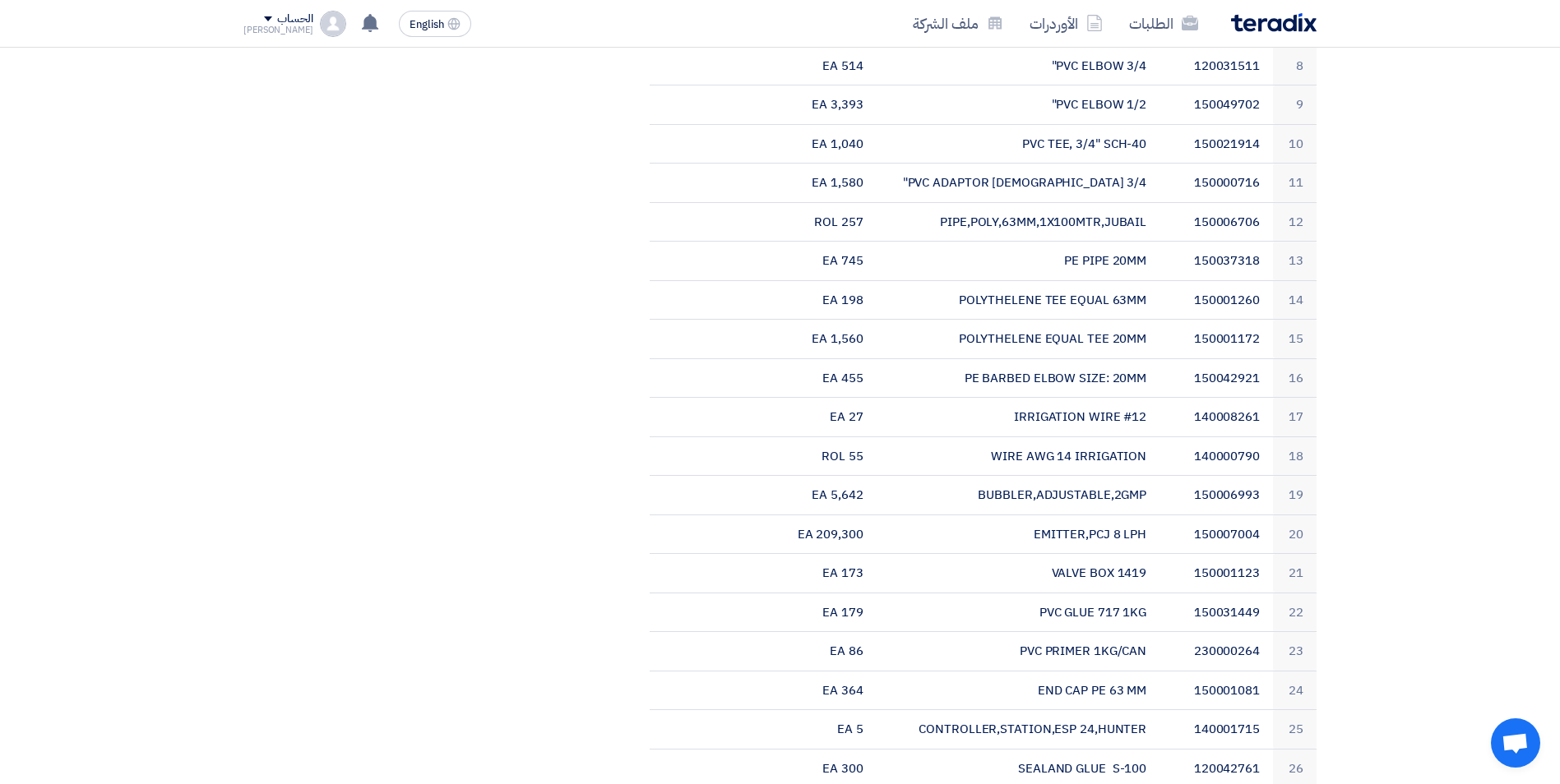
scroll to position [832, 0]
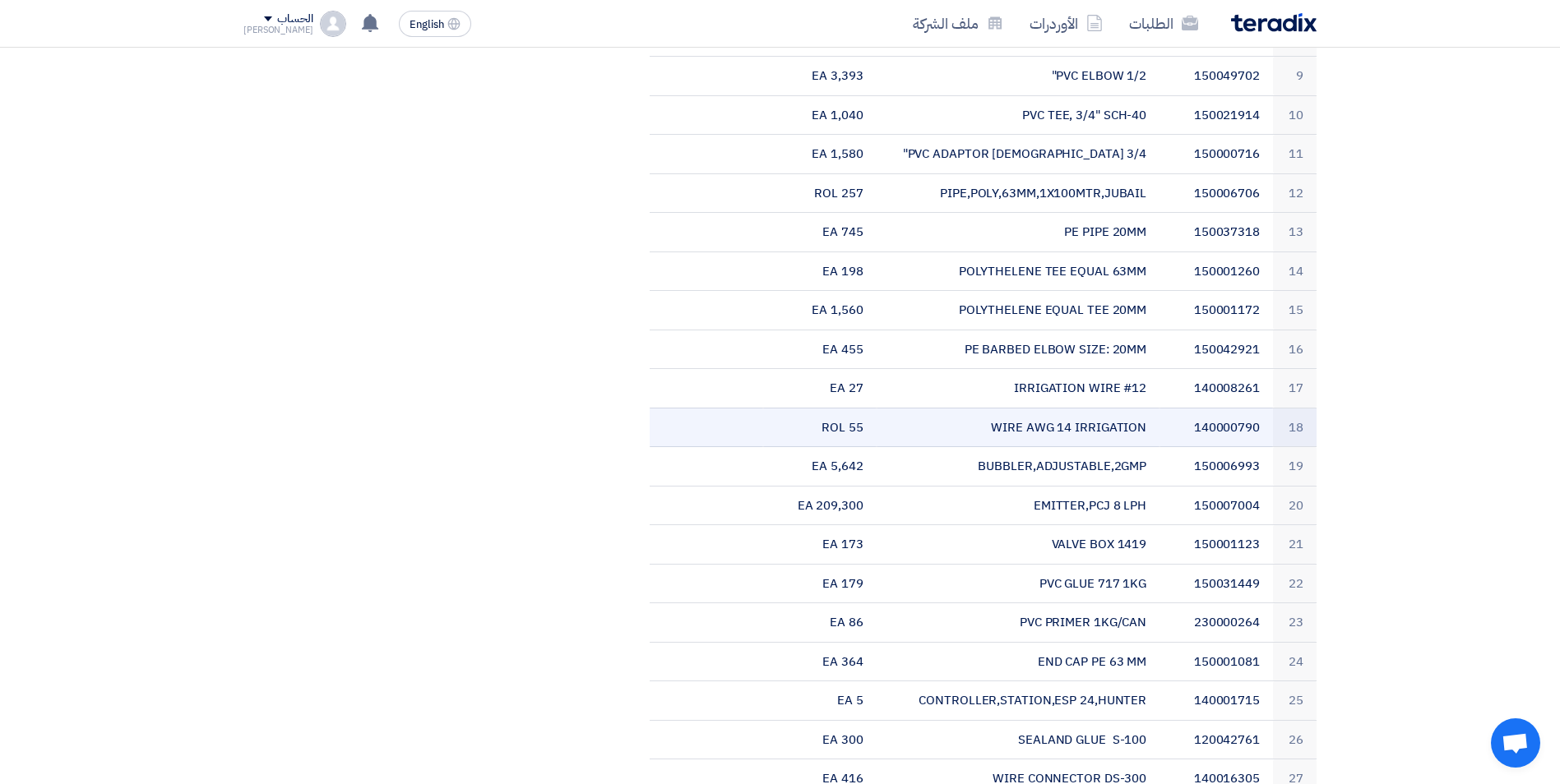
click at [1092, 427] on td "WIRE AWG 14 IRRIGATION" at bounding box center [1019, 427] width 284 height 39
drag, startPoint x: 1143, startPoint y: 427, endPoint x: 996, endPoint y: 426, distance: 147.0
click at [996, 426] on td "WIRE AWG 14 IRRIGATION" at bounding box center [1019, 427] width 284 height 39
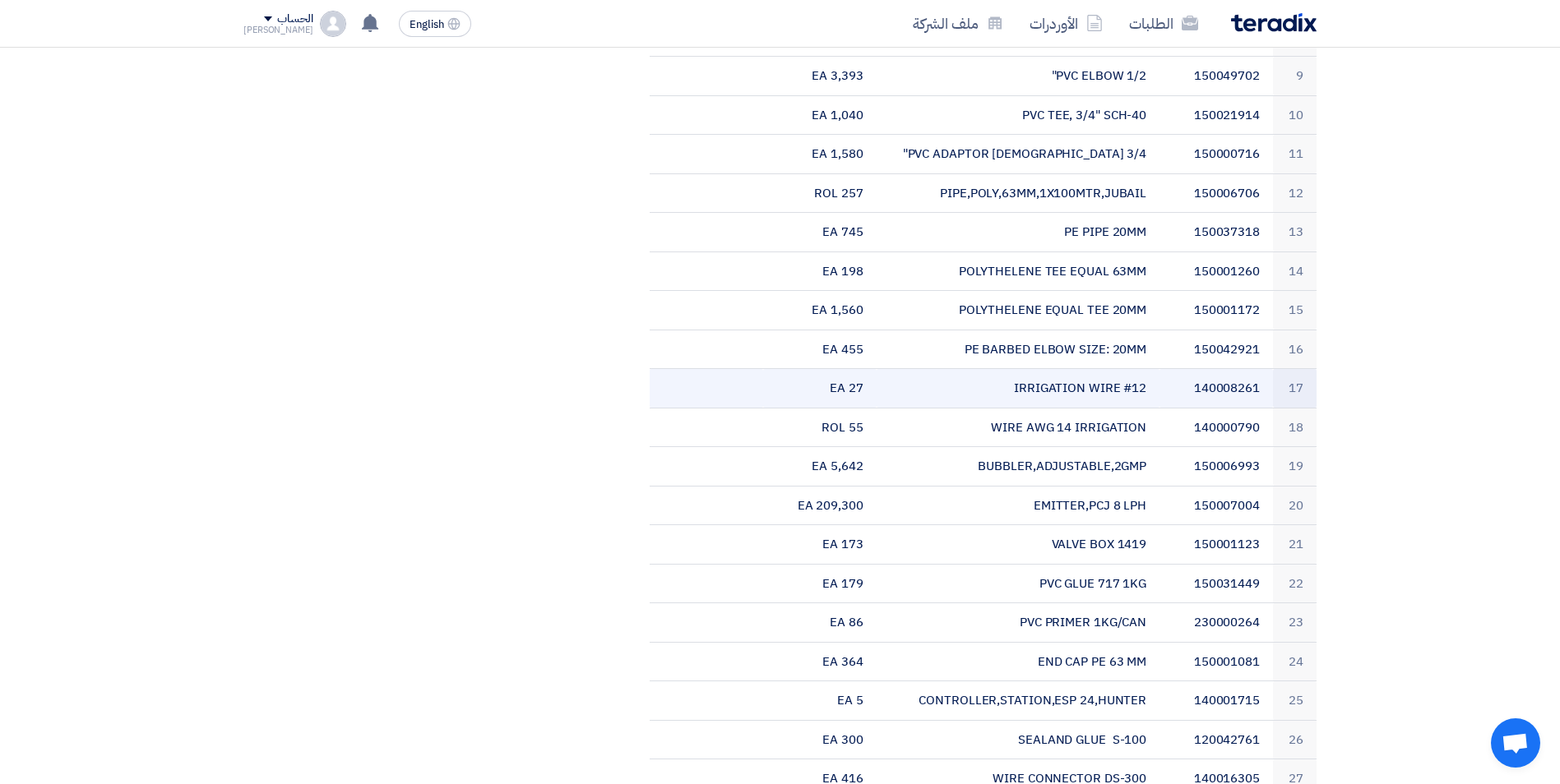
drag, startPoint x: 996, startPoint y: 426, endPoint x: 1140, endPoint y: 392, distance: 148.0
click at [1138, 393] on td "IRRIGATION WIRE #12" at bounding box center [1019, 389] width 284 height 39
drag, startPoint x: 1146, startPoint y: 388, endPoint x: 996, endPoint y: 388, distance: 150.0
click at [996, 388] on td "IRRIGATION WIRE #12" at bounding box center [1019, 389] width 284 height 39
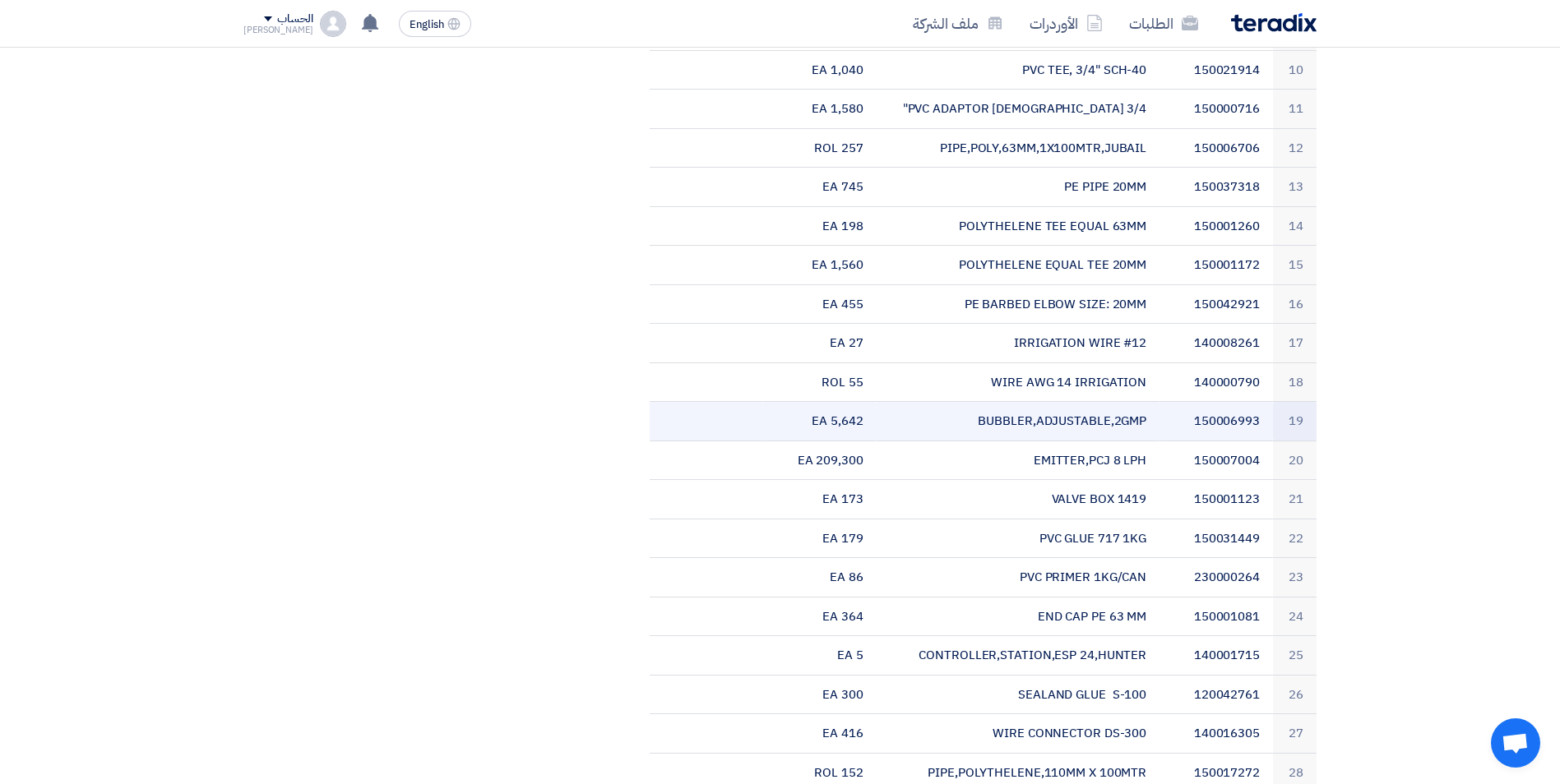
scroll to position [915, 0]
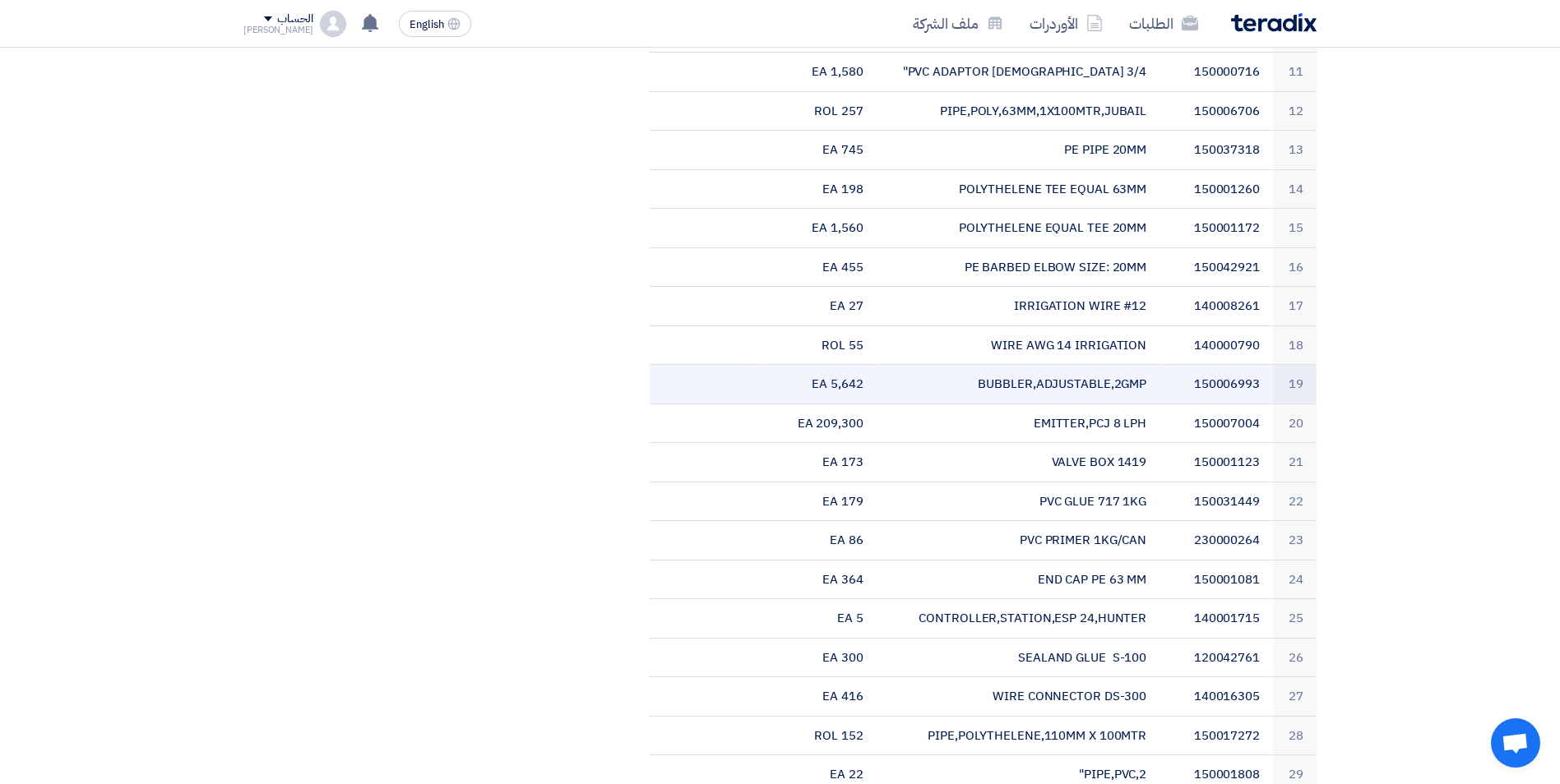
click at [1023, 391] on td "BUBBLER,ADJUSTABLE,2GMP" at bounding box center [1019, 384] width 284 height 39
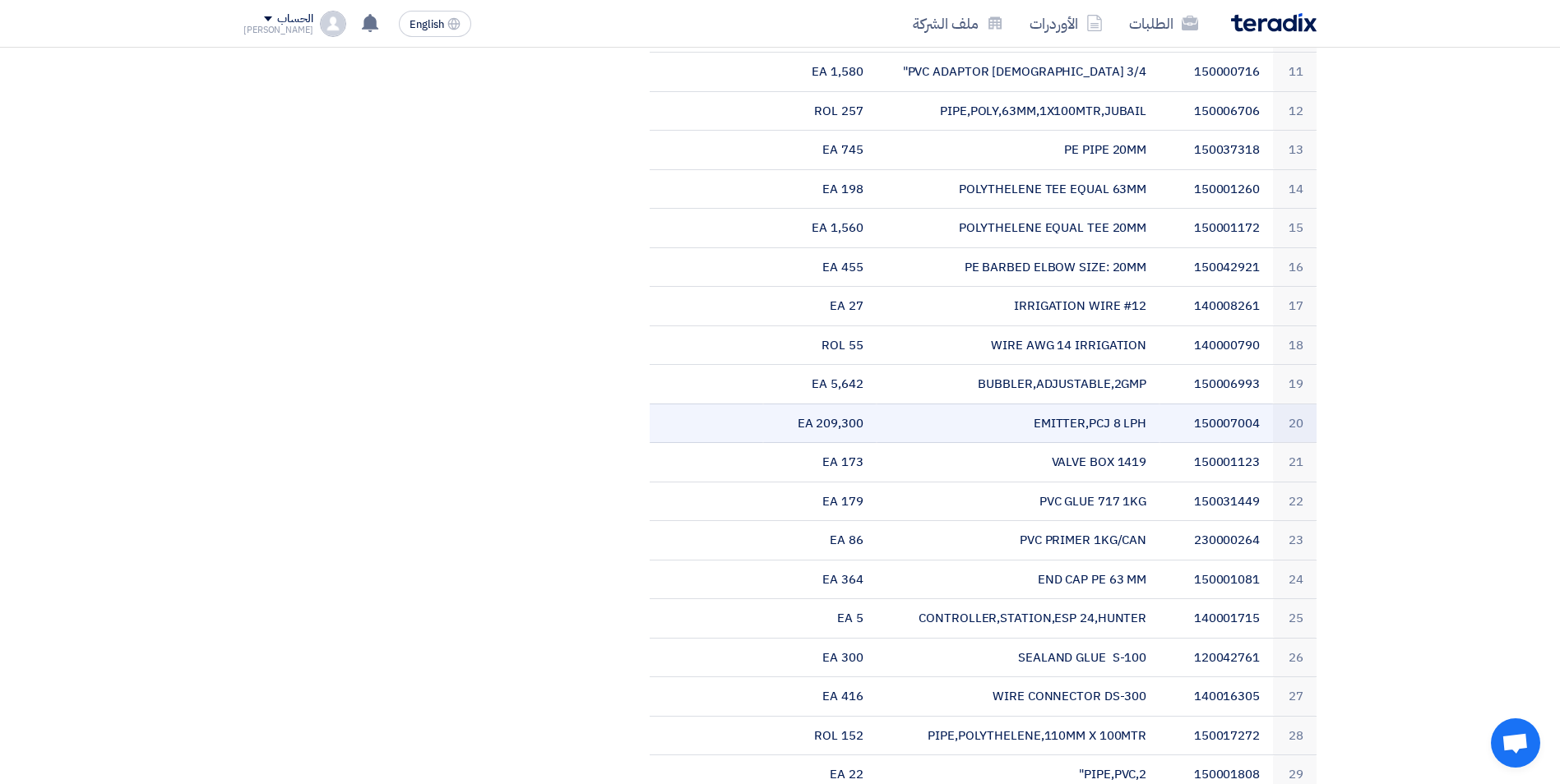
click at [1076, 430] on td "EMITTER,PCJ 8 LPH" at bounding box center [1019, 423] width 284 height 39
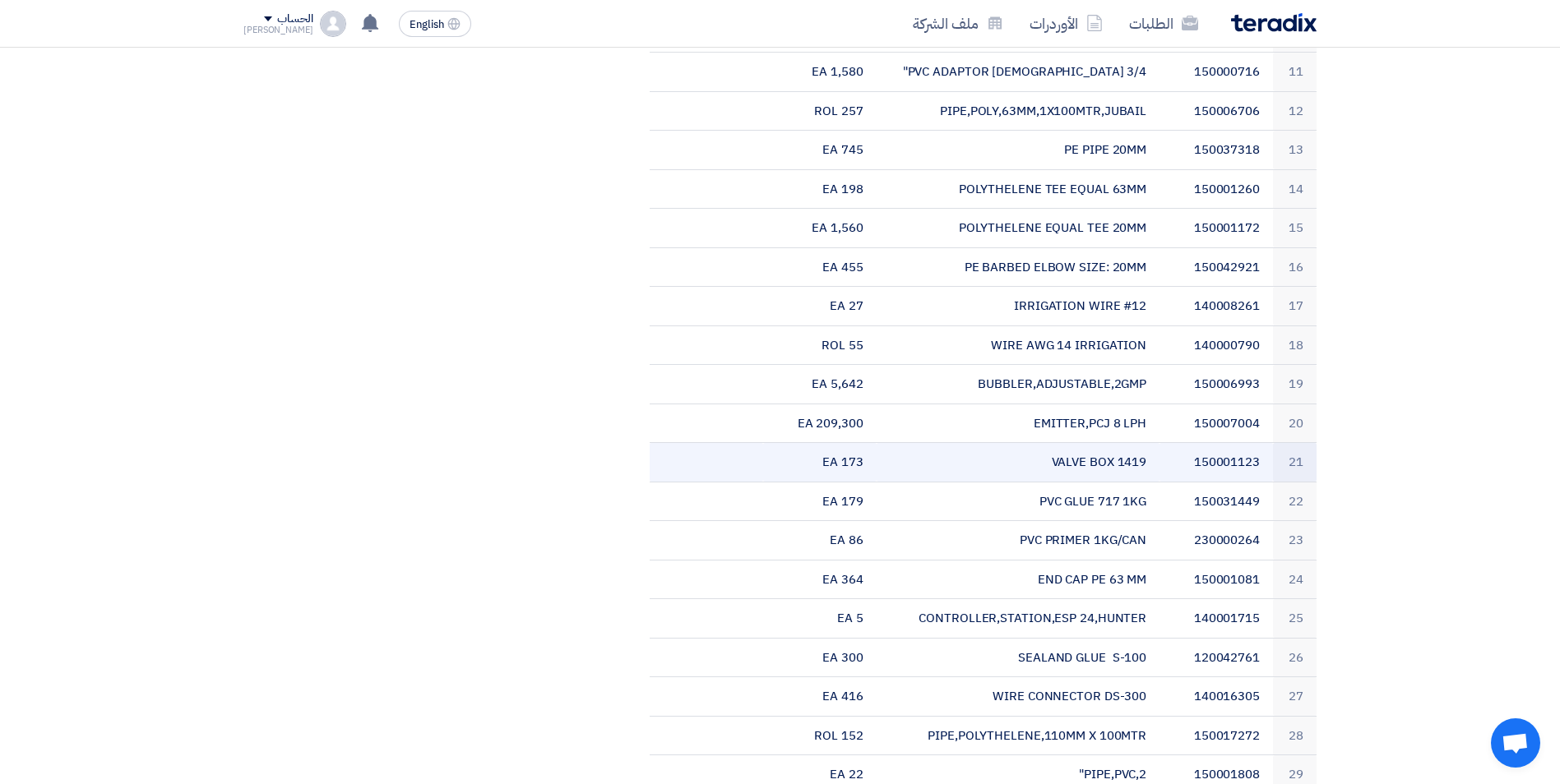
click at [1083, 463] on td "VALVE BOX 1419" at bounding box center [1019, 463] width 284 height 39
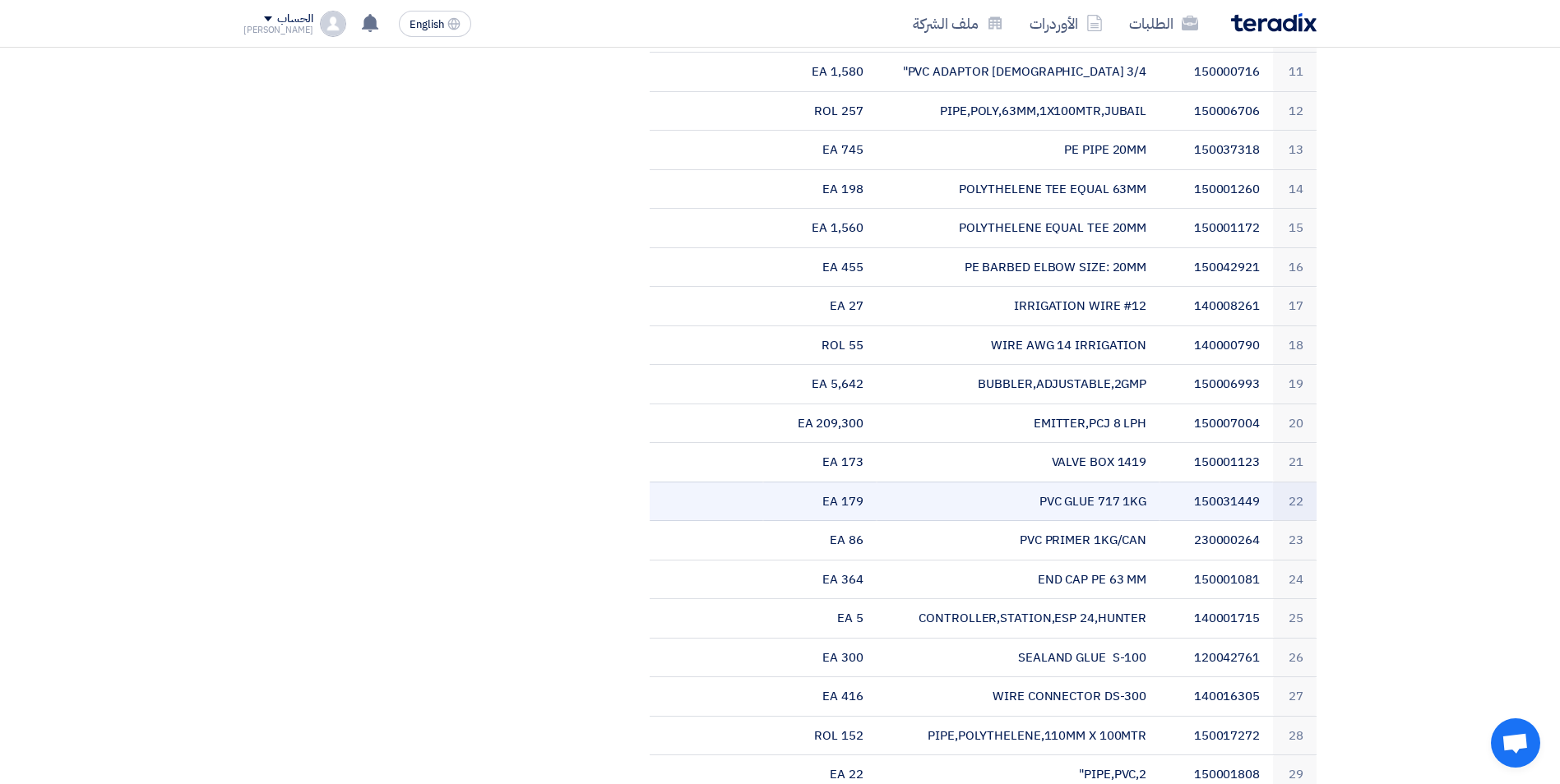
click at [1092, 508] on td "PVC GLUE 717 1KG" at bounding box center [1019, 501] width 284 height 39
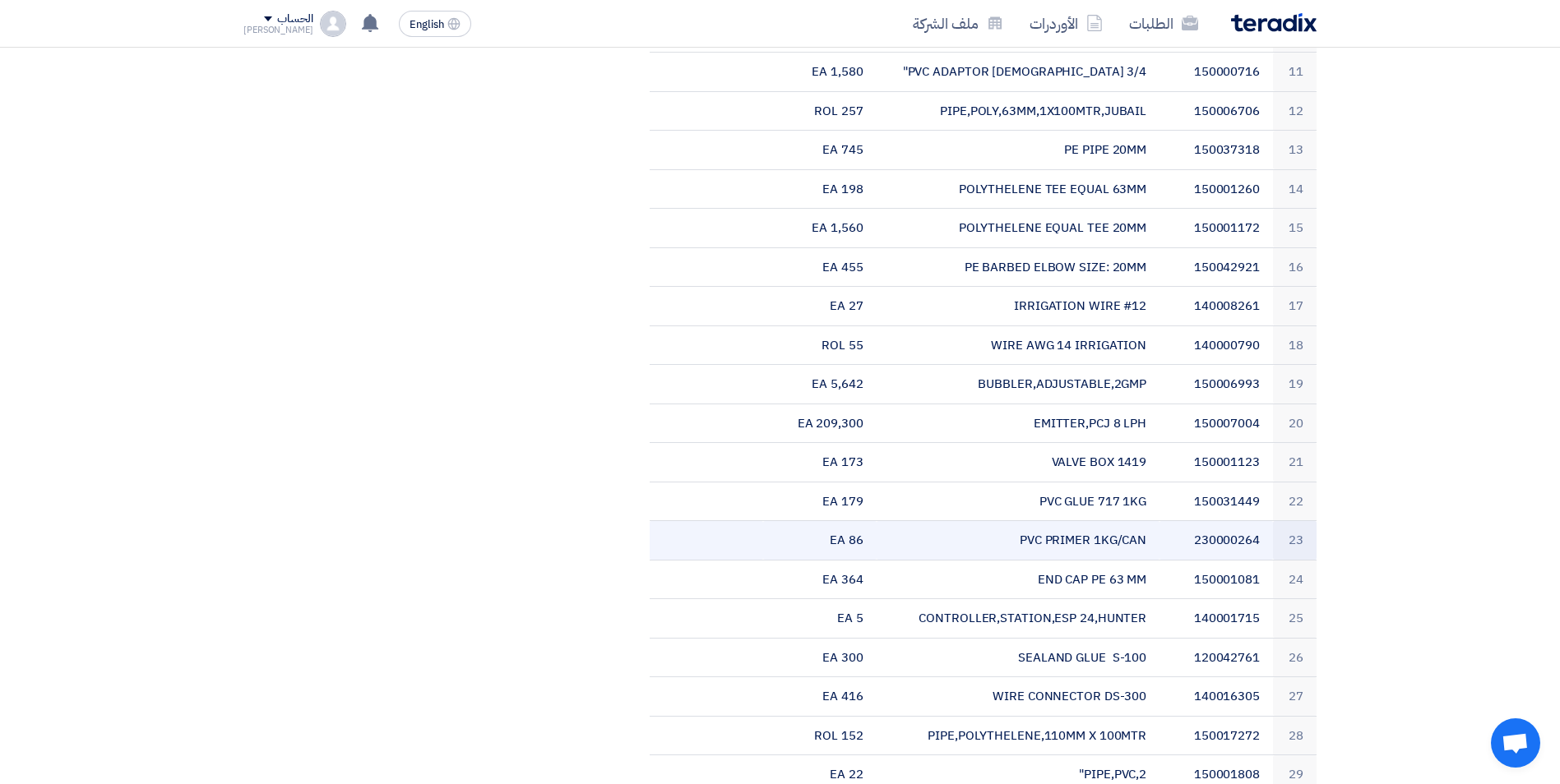
click at [1089, 539] on td "PVC PRIMER 1KG/CAN" at bounding box center [1019, 540] width 284 height 39
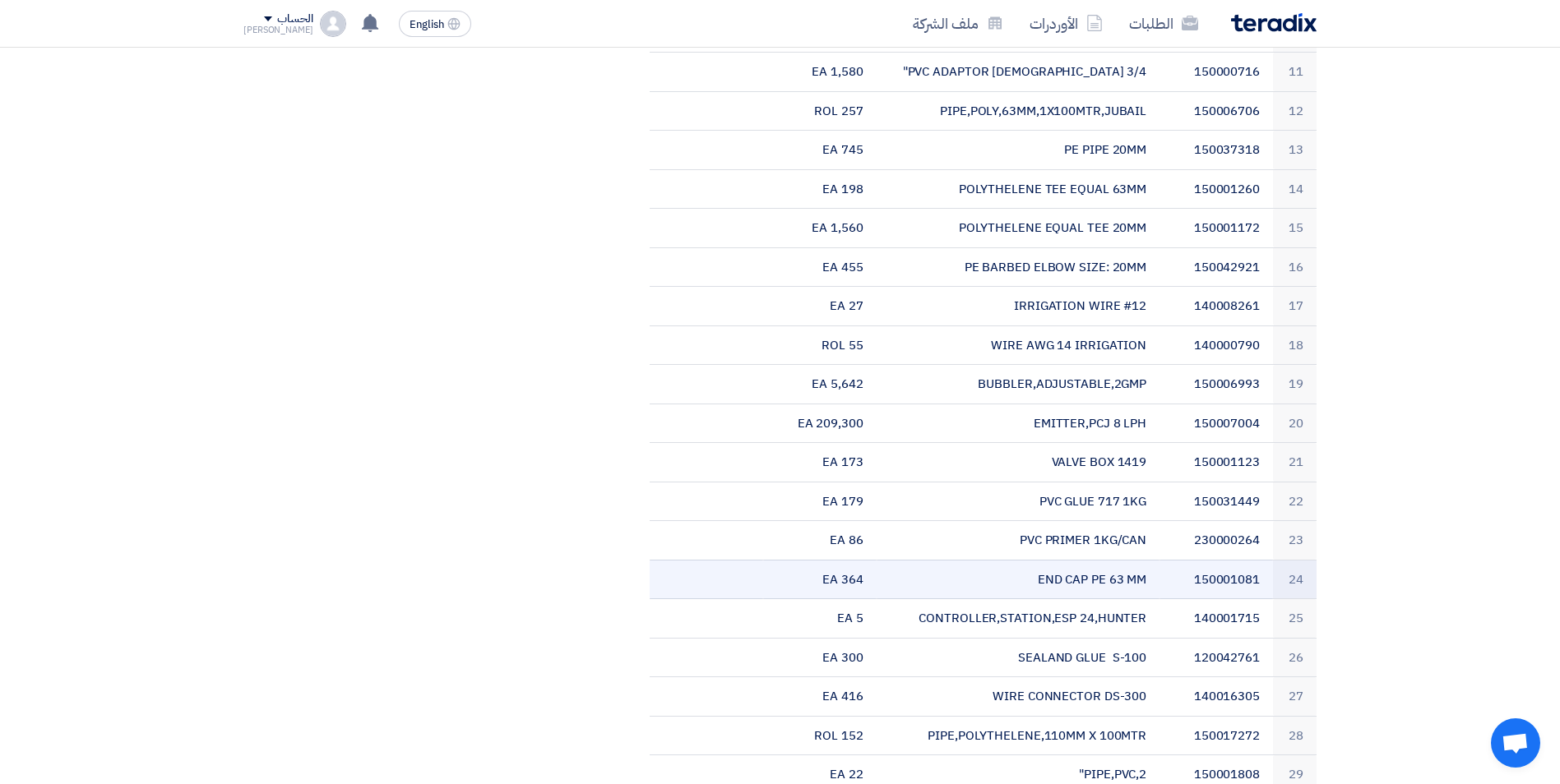
click at [1087, 583] on td "END CAP PE 63 MM" at bounding box center [1019, 580] width 284 height 39
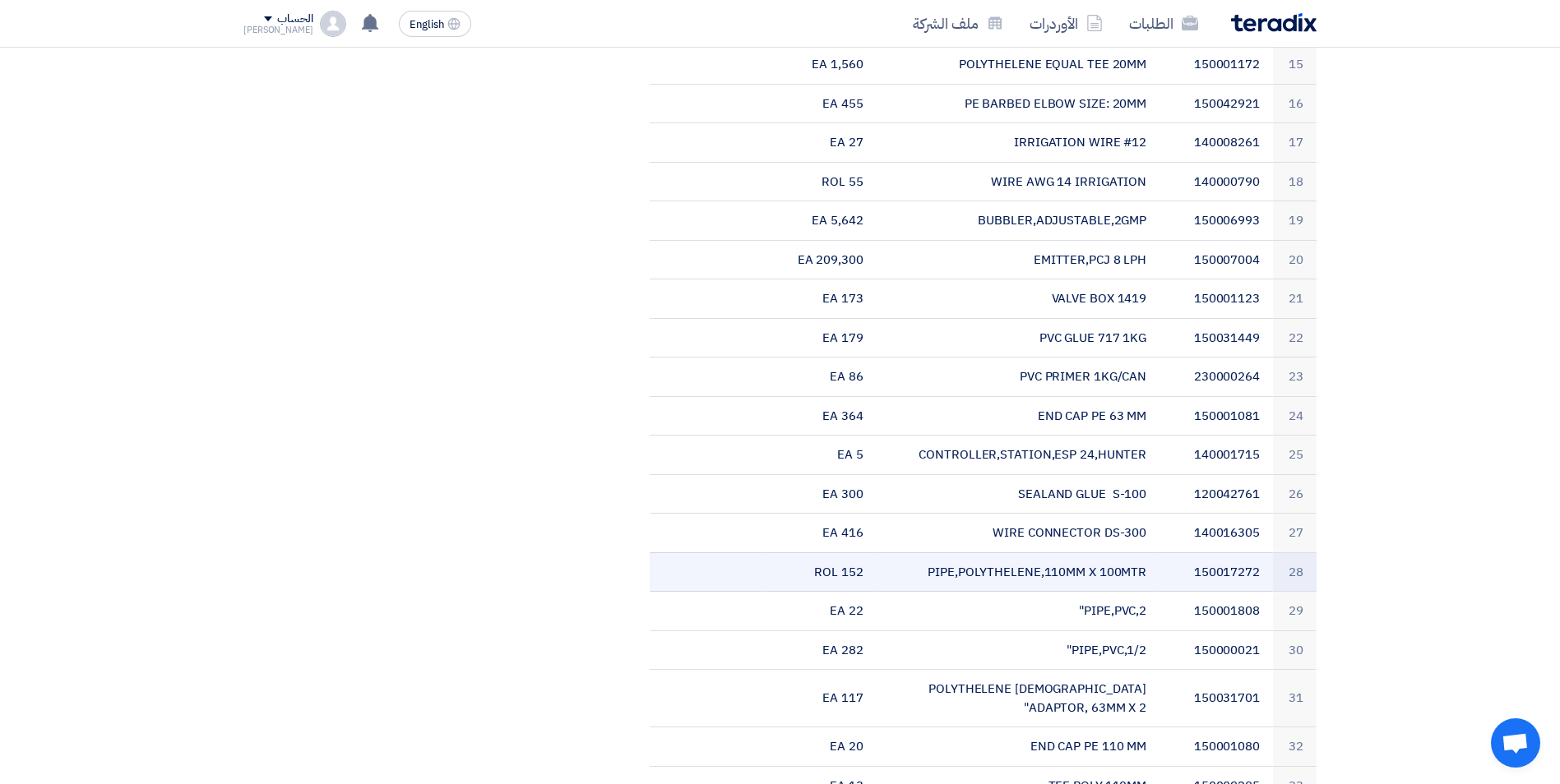
scroll to position [1079, 0]
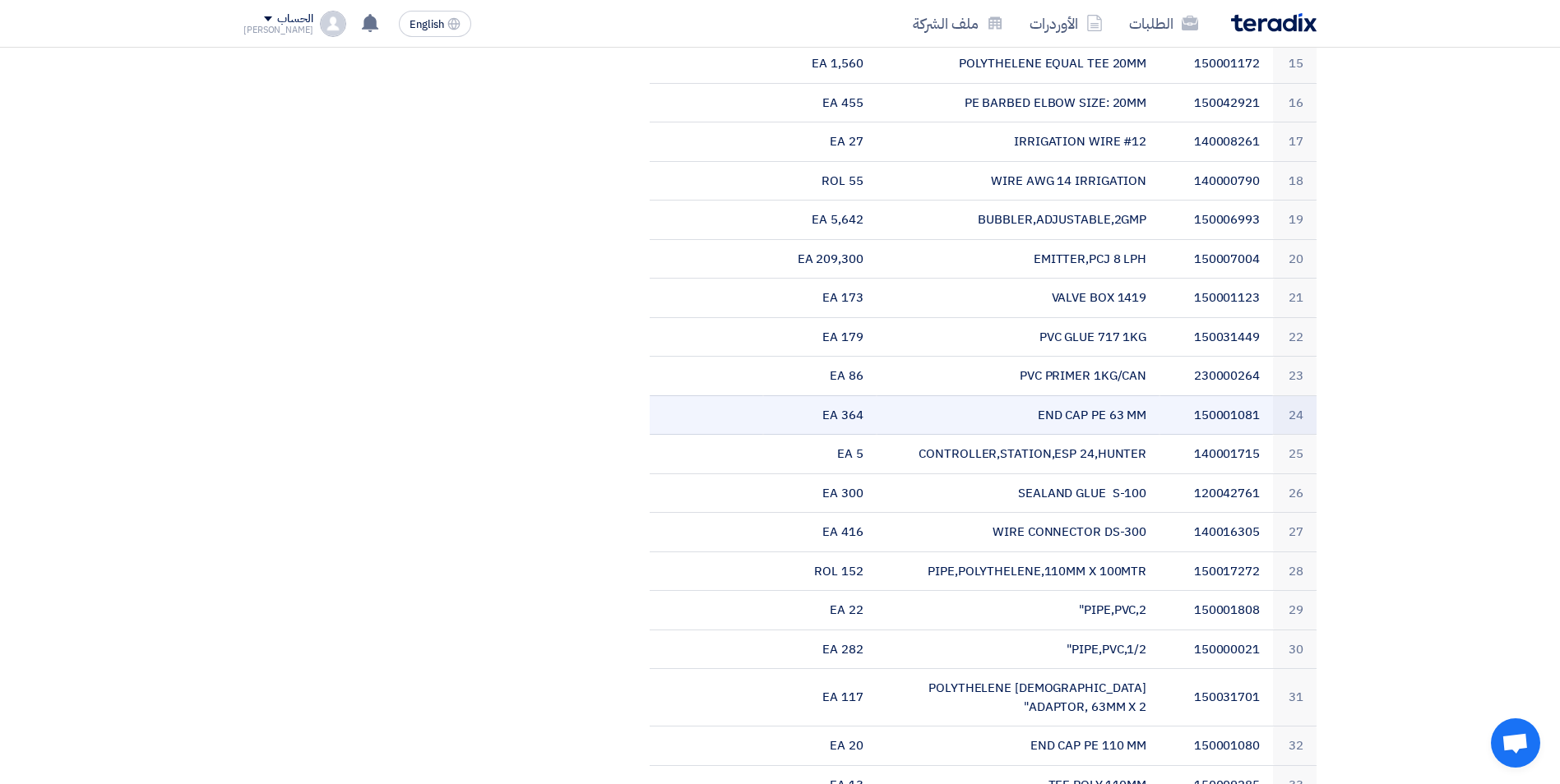
drag, startPoint x: 1148, startPoint y: 410, endPoint x: 1009, endPoint y: 415, distance: 139.1
click at [1012, 412] on td "END CAP PE 63 MM" at bounding box center [1019, 415] width 284 height 39
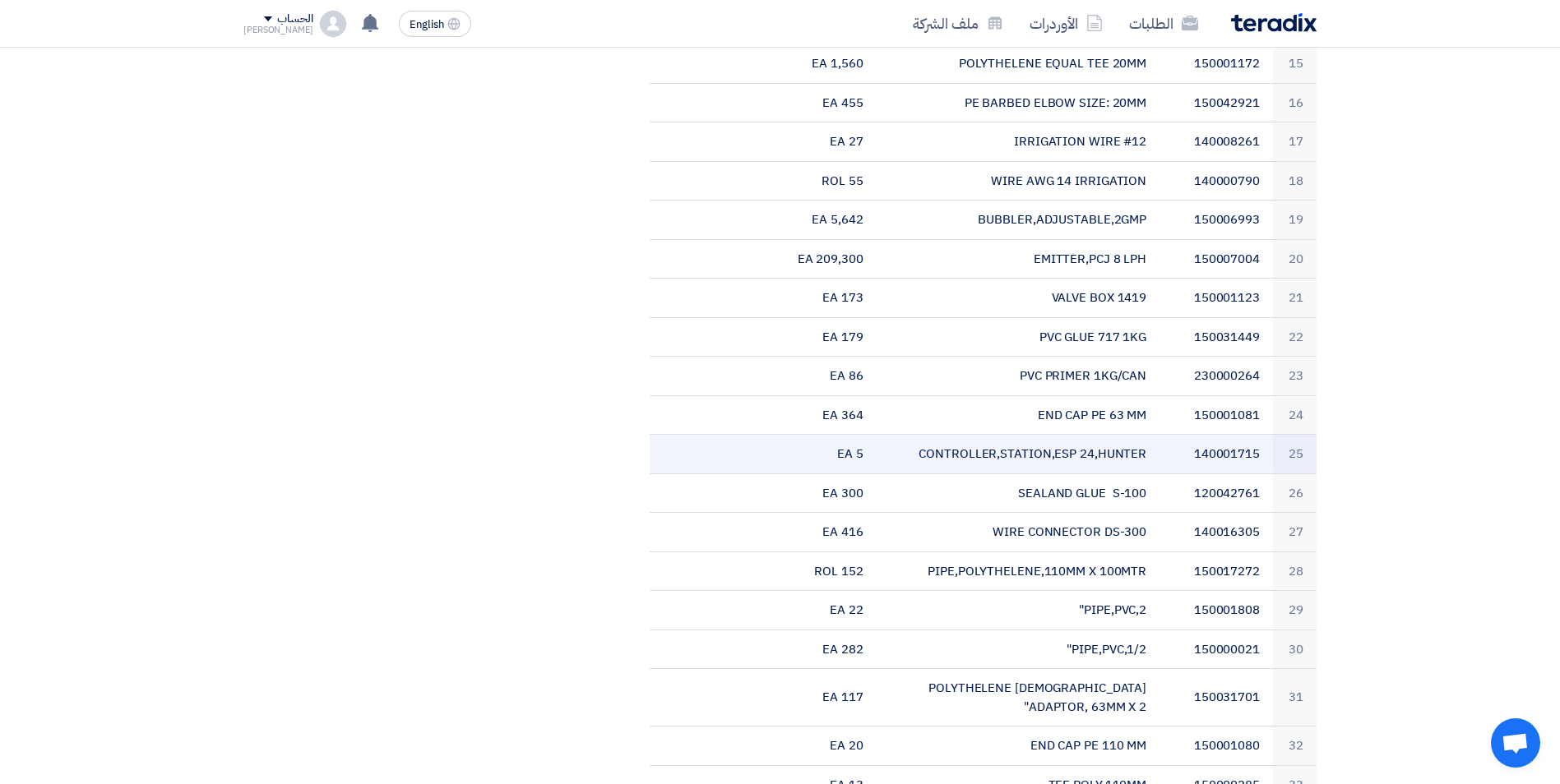
click at [1053, 458] on td "CONTROLLER,STATION,ESP 24,HUNTER" at bounding box center [1019, 454] width 284 height 39
drag, startPoint x: 1144, startPoint y: 454, endPoint x: 916, endPoint y: 459, distance: 228.1
click at [916, 459] on td "CONTROLLER,STATION,ESP 24,HUNTER" at bounding box center [1019, 454] width 284 height 39
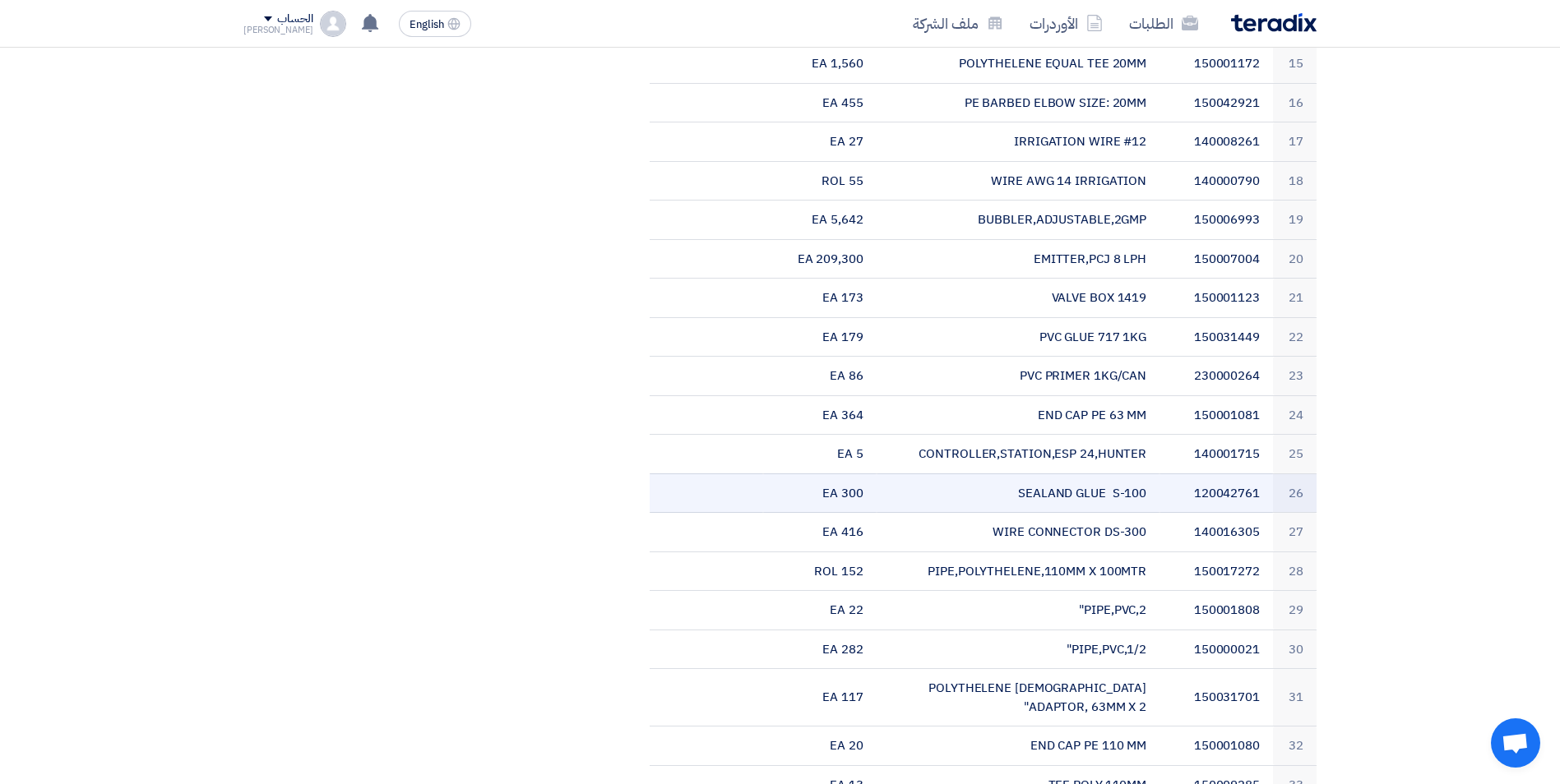
click at [1055, 490] on td "SEALAND GLUE S-100" at bounding box center [1019, 493] width 284 height 39
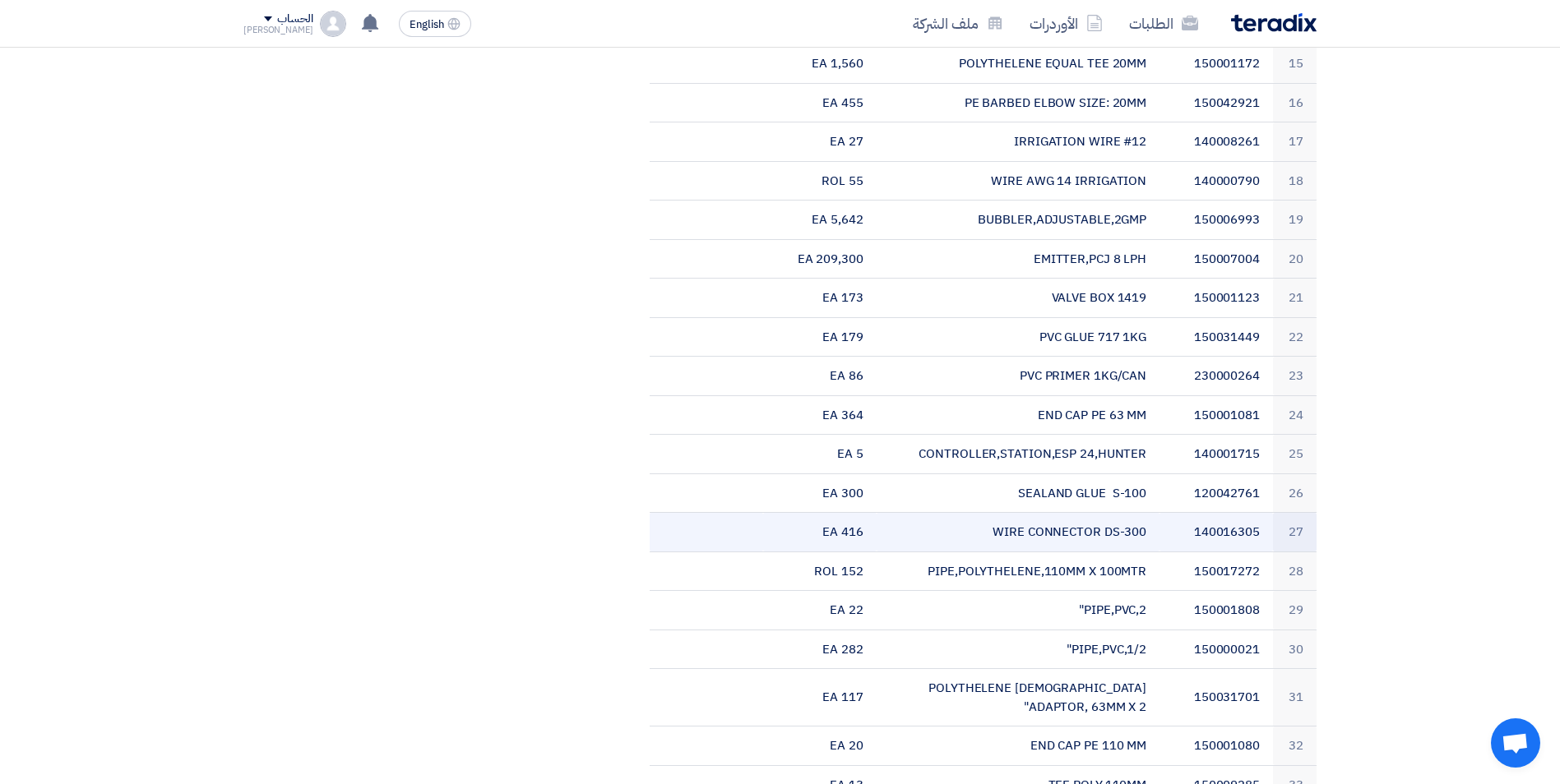
click at [1099, 532] on td "WIRE CONNECTOR DS-300" at bounding box center [1019, 533] width 284 height 39
drag, startPoint x: 1004, startPoint y: 535, endPoint x: 1225, endPoint y: 535, distance: 221.0
click at [1225, 535] on tr "27 140016305 WIRE CONNECTOR DS-300 416 EA" at bounding box center [983, 533] width 667 height 39
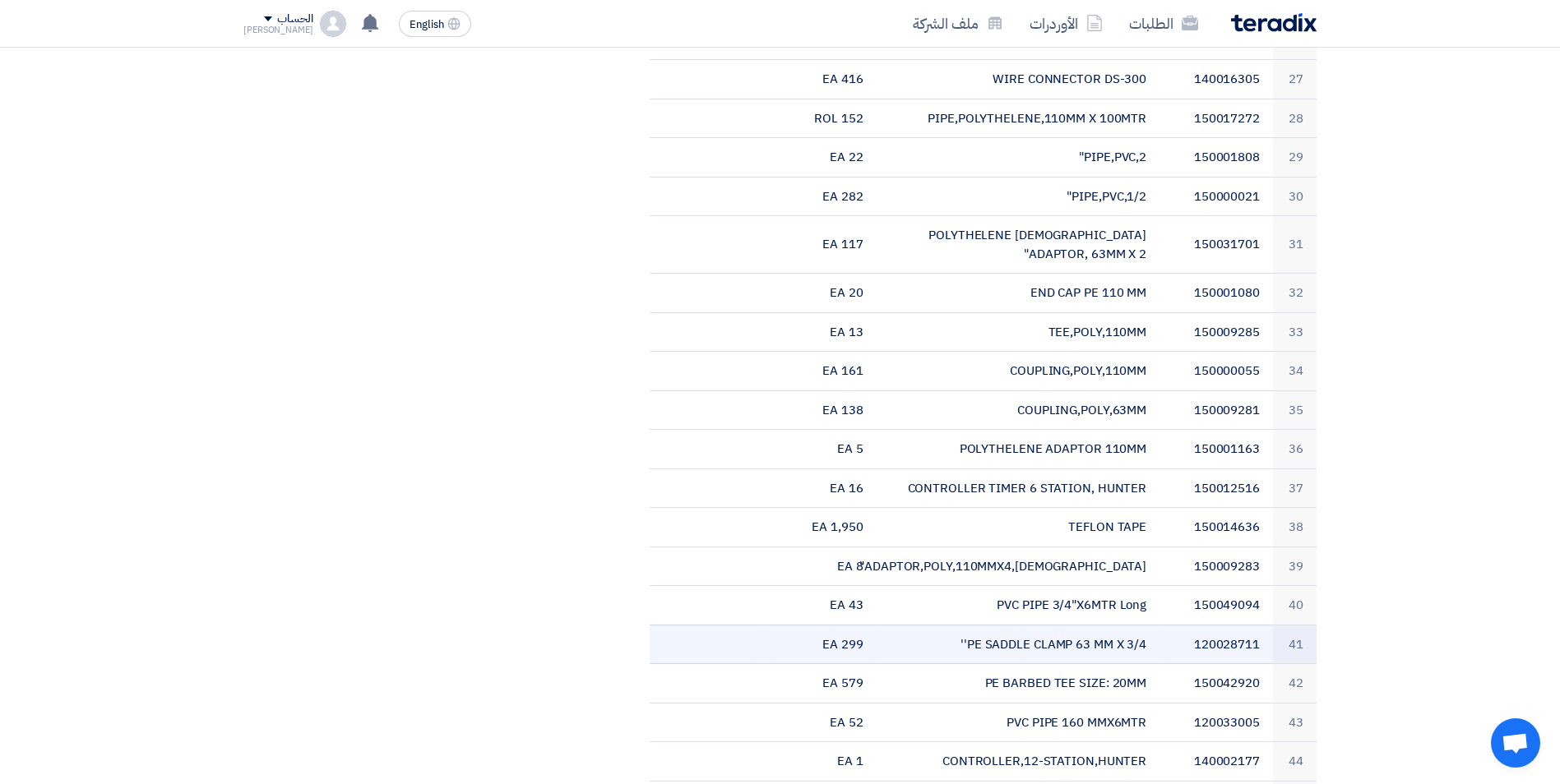
scroll to position [1572, 0]
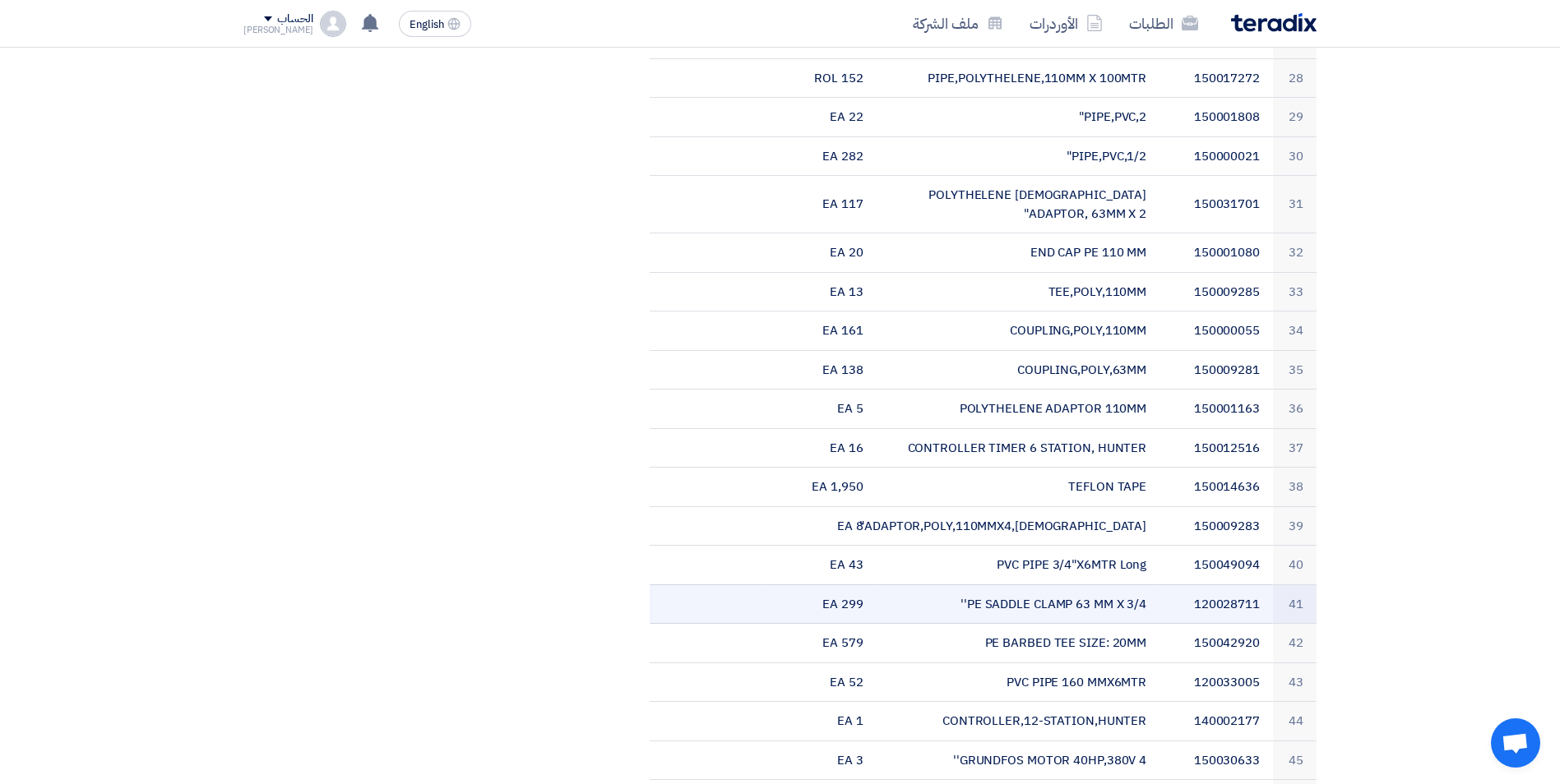
drag, startPoint x: 1145, startPoint y: 579, endPoint x: 955, endPoint y: 567, distance: 190.4
click at [955, 584] on td "PE SADDLE CLAMP 63 MM X 3/4''" at bounding box center [1019, 604] width 284 height 39
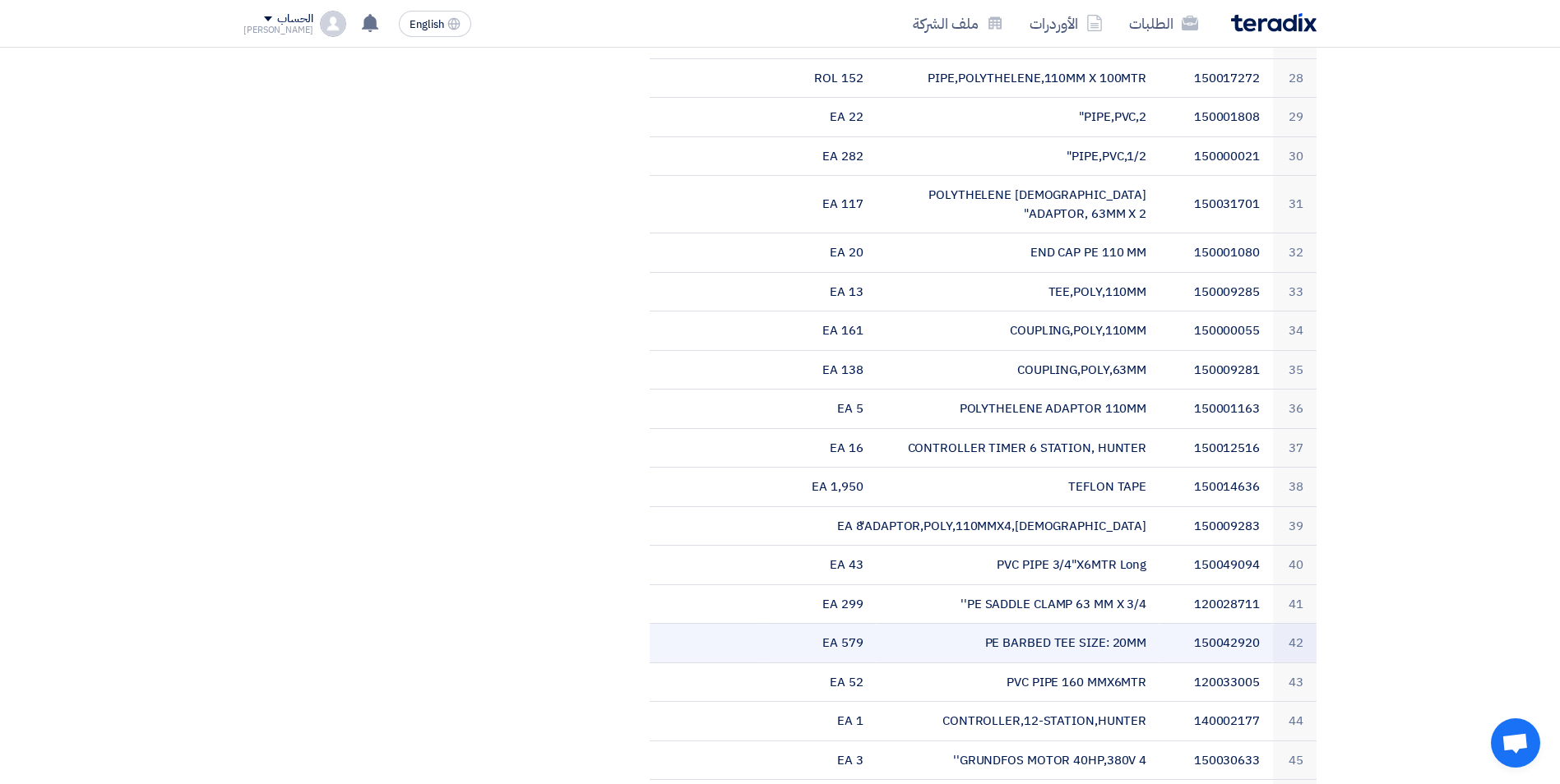
drag, startPoint x: 955, startPoint y: 567, endPoint x: 999, endPoint y: 629, distance: 76.0
click at [999, 629] on td "PE BARBED TEE SIZE: 20MM" at bounding box center [1019, 643] width 284 height 39
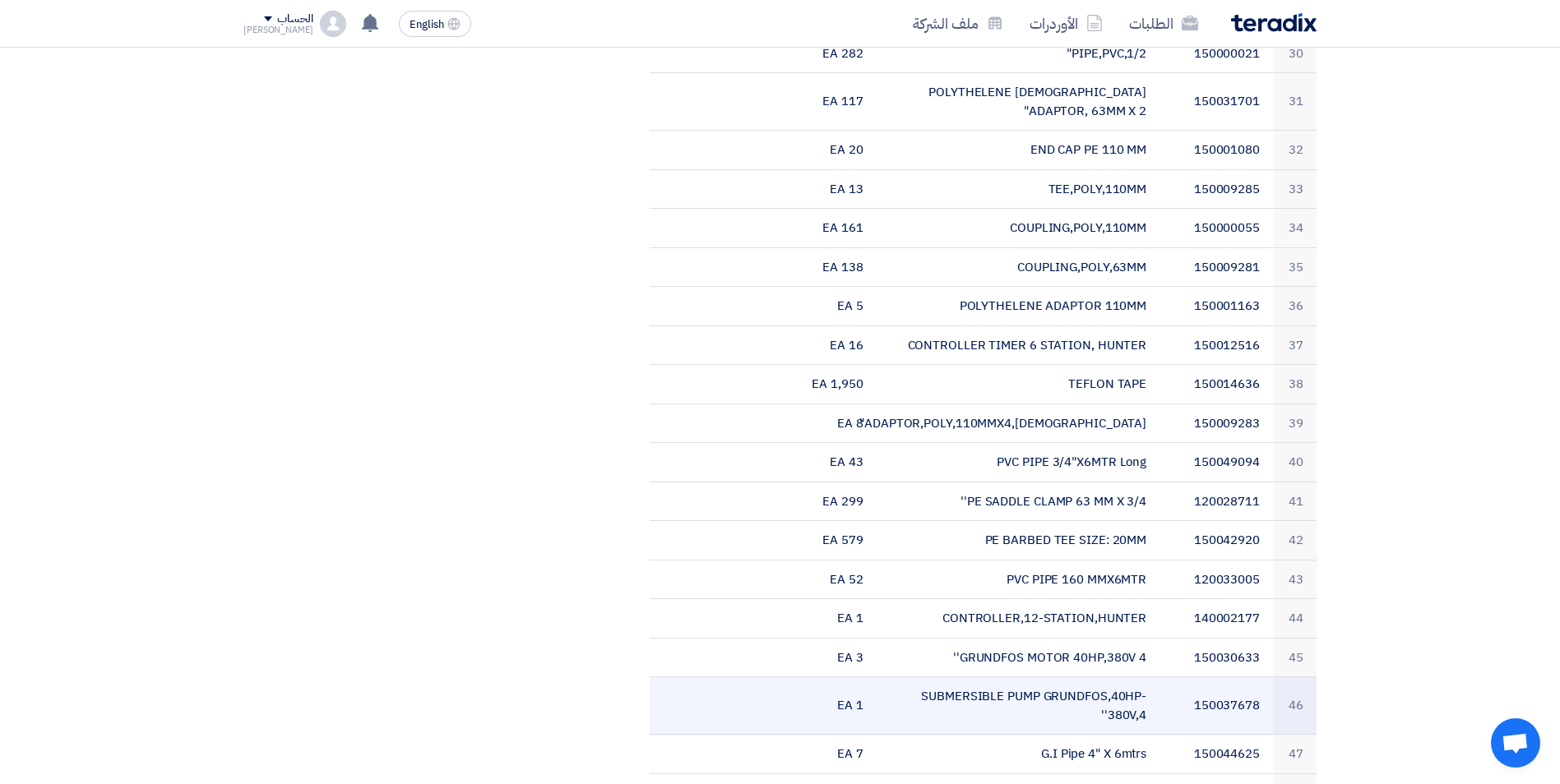
scroll to position [1737, 0]
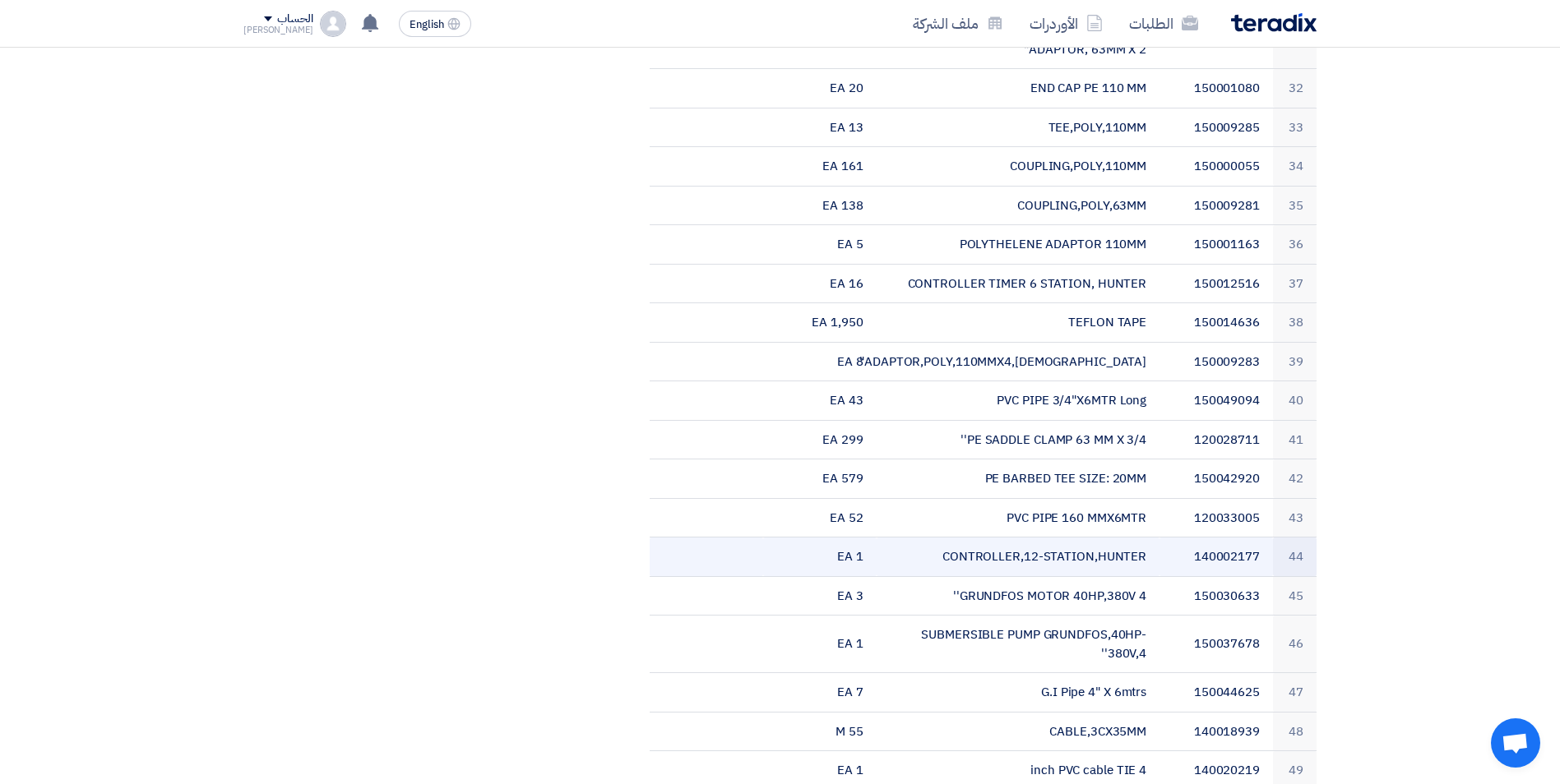
click at [963, 538] on td "CONTROLLER,12-STATION,HUNTER" at bounding box center [1019, 557] width 284 height 39
drag, startPoint x: 948, startPoint y: 533, endPoint x: 1157, endPoint y: 540, distance: 209.1
click at [1157, 540] on td "CONTROLLER,12-STATION,HUNTER" at bounding box center [1019, 557] width 284 height 39
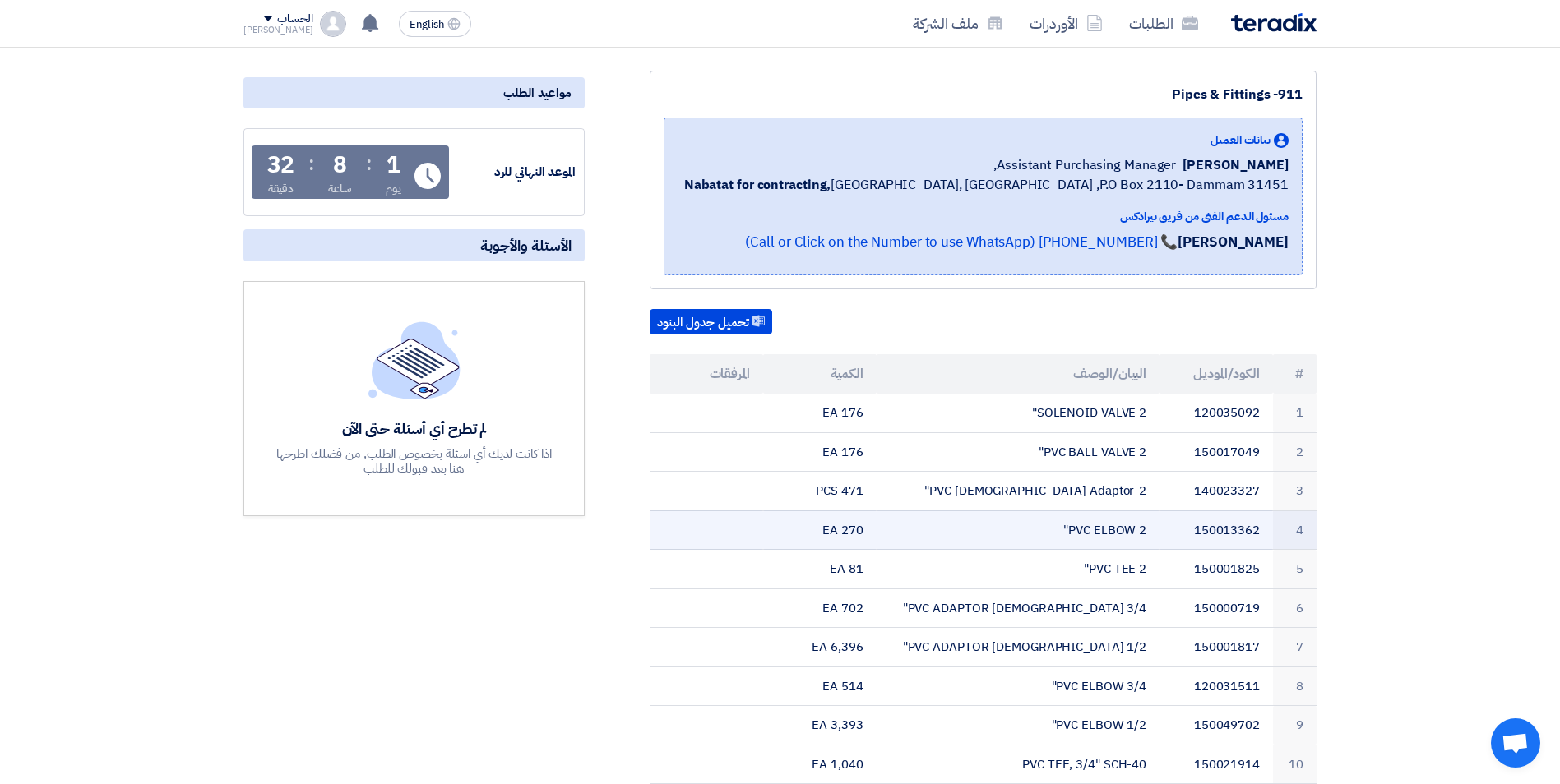
scroll to position [0, 0]
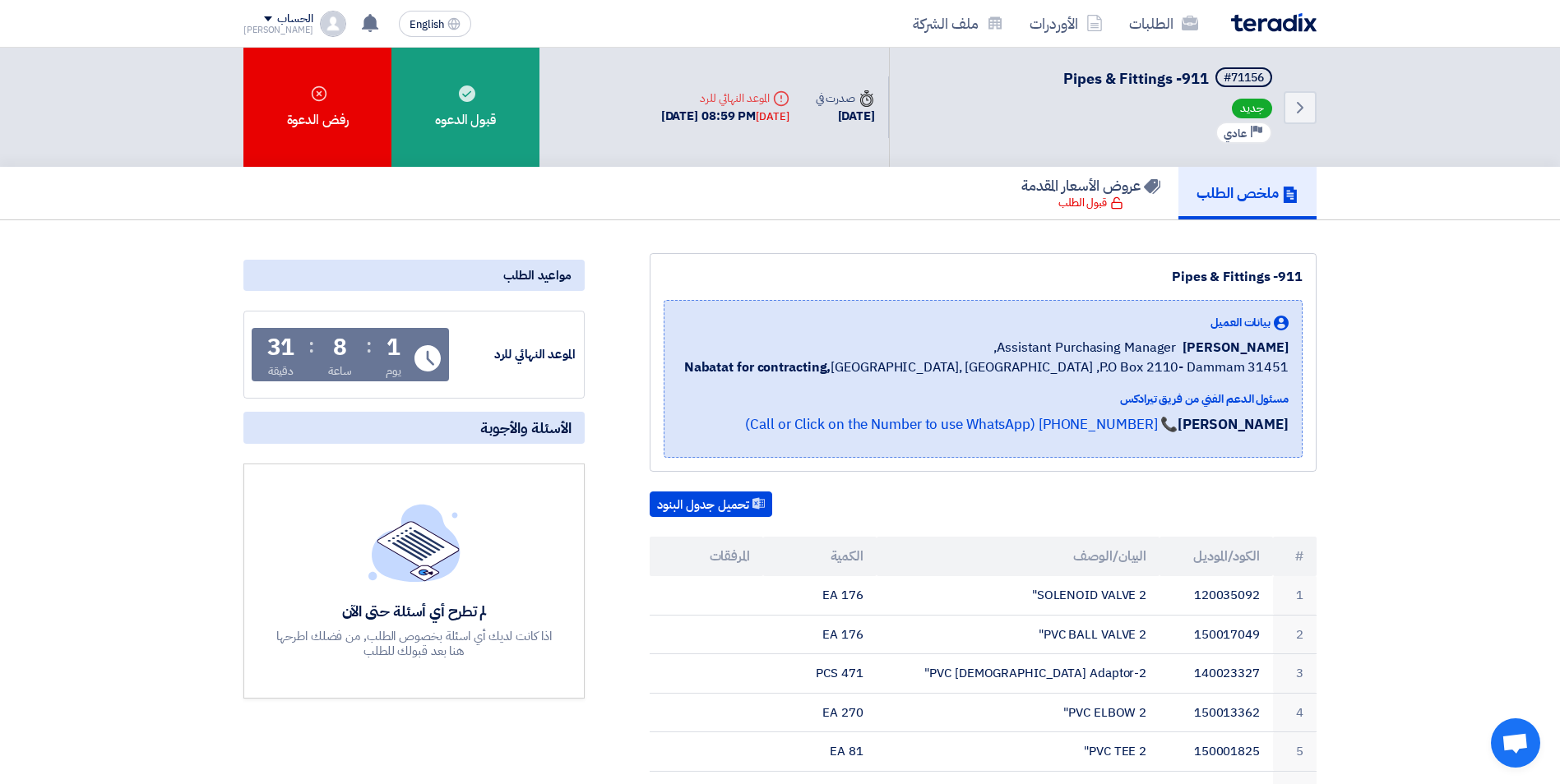
click at [370, 635] on div "اذا كانت لديك أي اسئلة بخصوص الطلب, من فضلك اطرحها هنا بعد قبولك للطلب" at bounding box center [414, 643] width 279 height 30
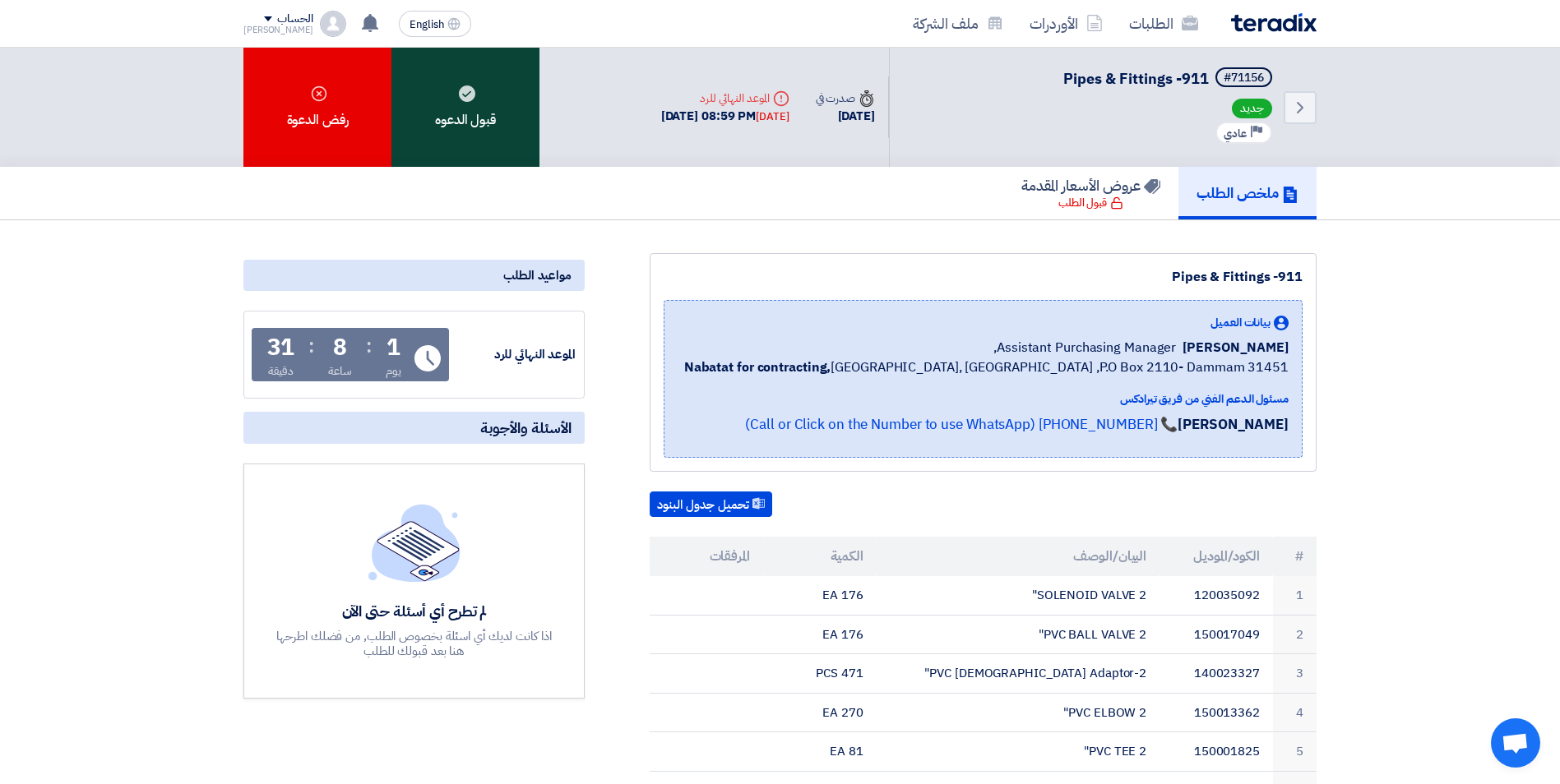
click at [515, 115] on div "قبول الدعوه" at bounding box center [466, 107] width 148 height 119
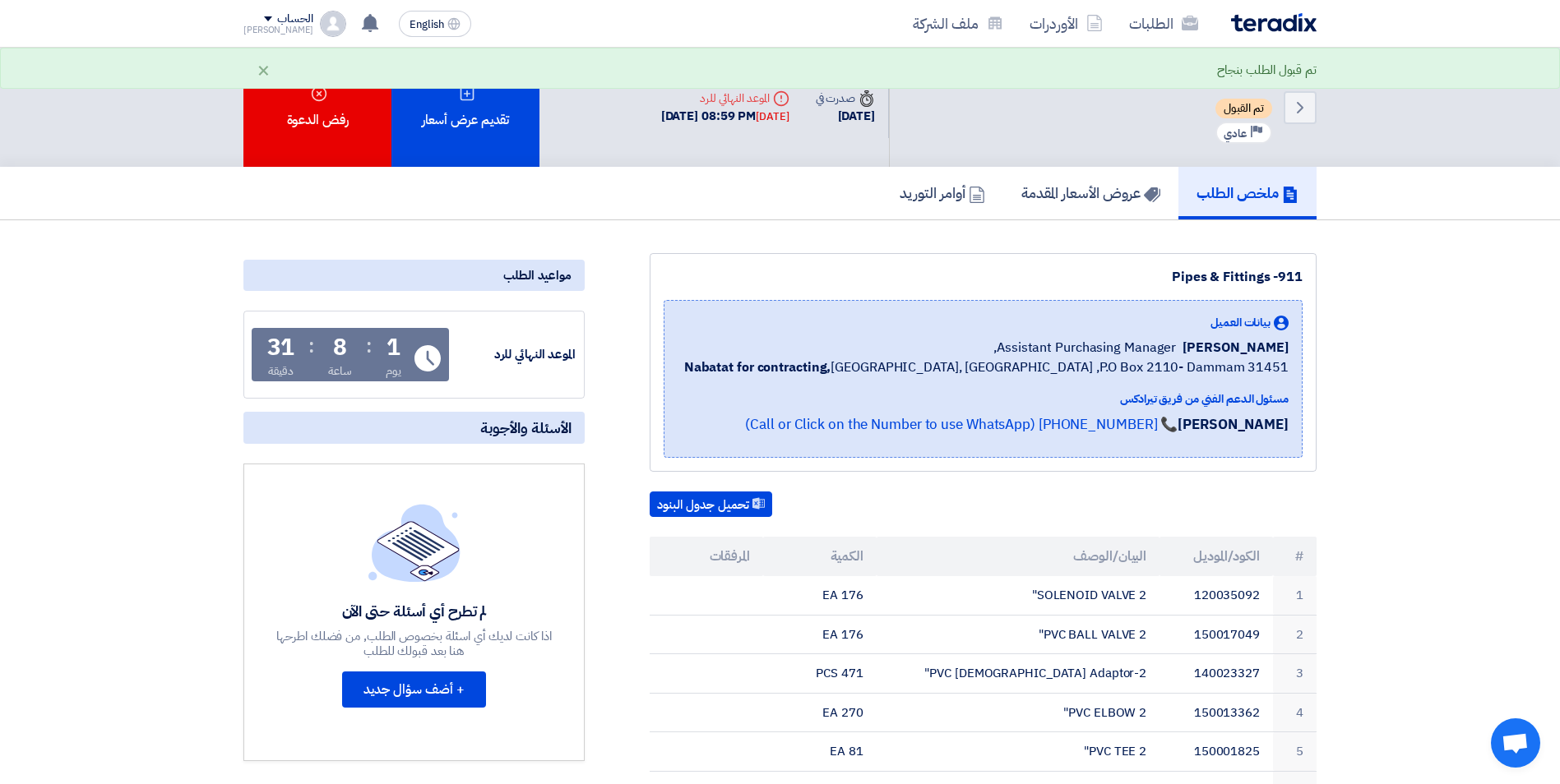
click at [1092, 205] on link "عروض الأسعار المقدمة" at bounding box center [1091, 193] width 176 height 53
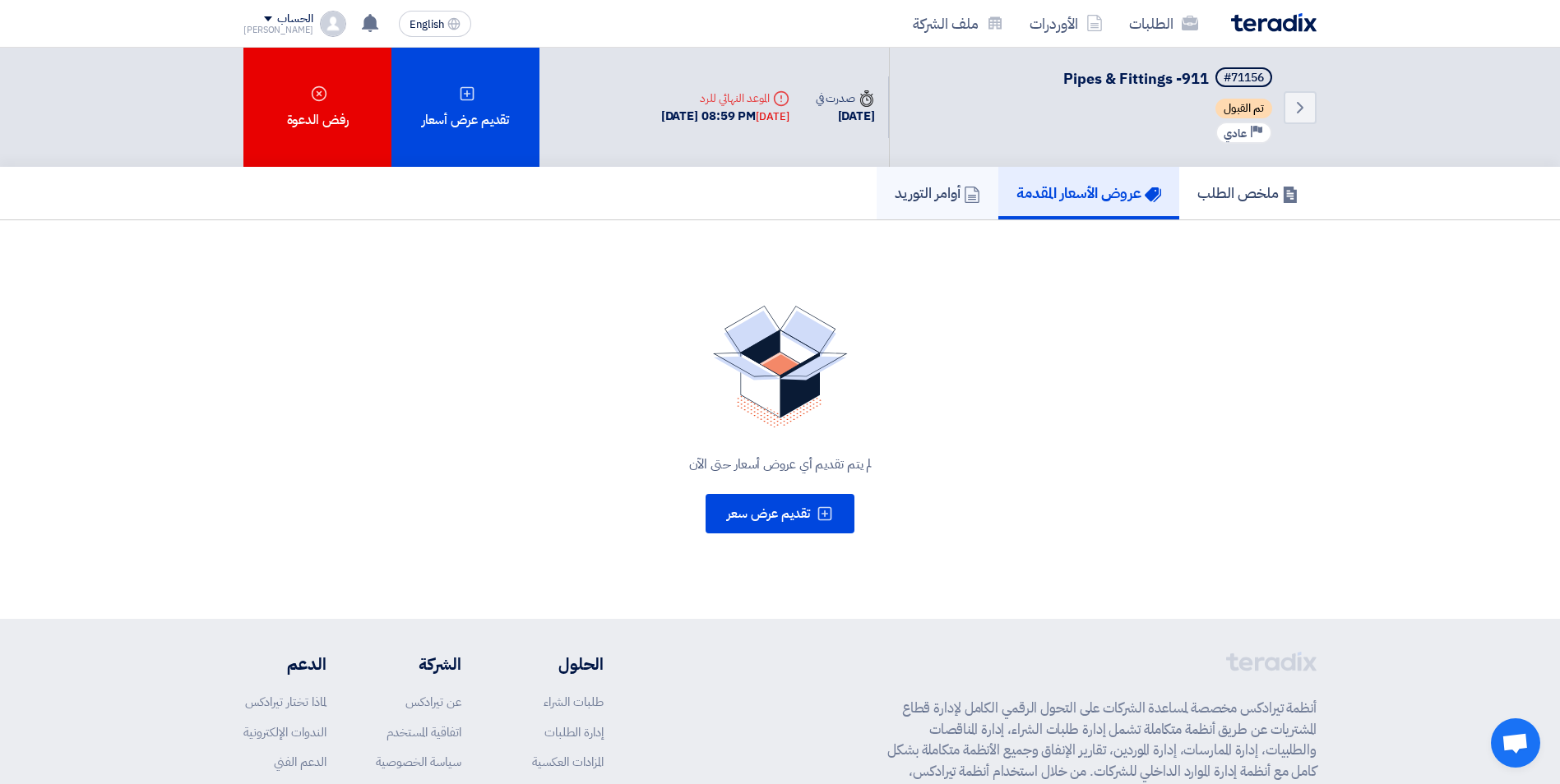
click at [955, 199] on h5 "أوامر التوريد" at bounding box center [937, 193] width 85 height 19
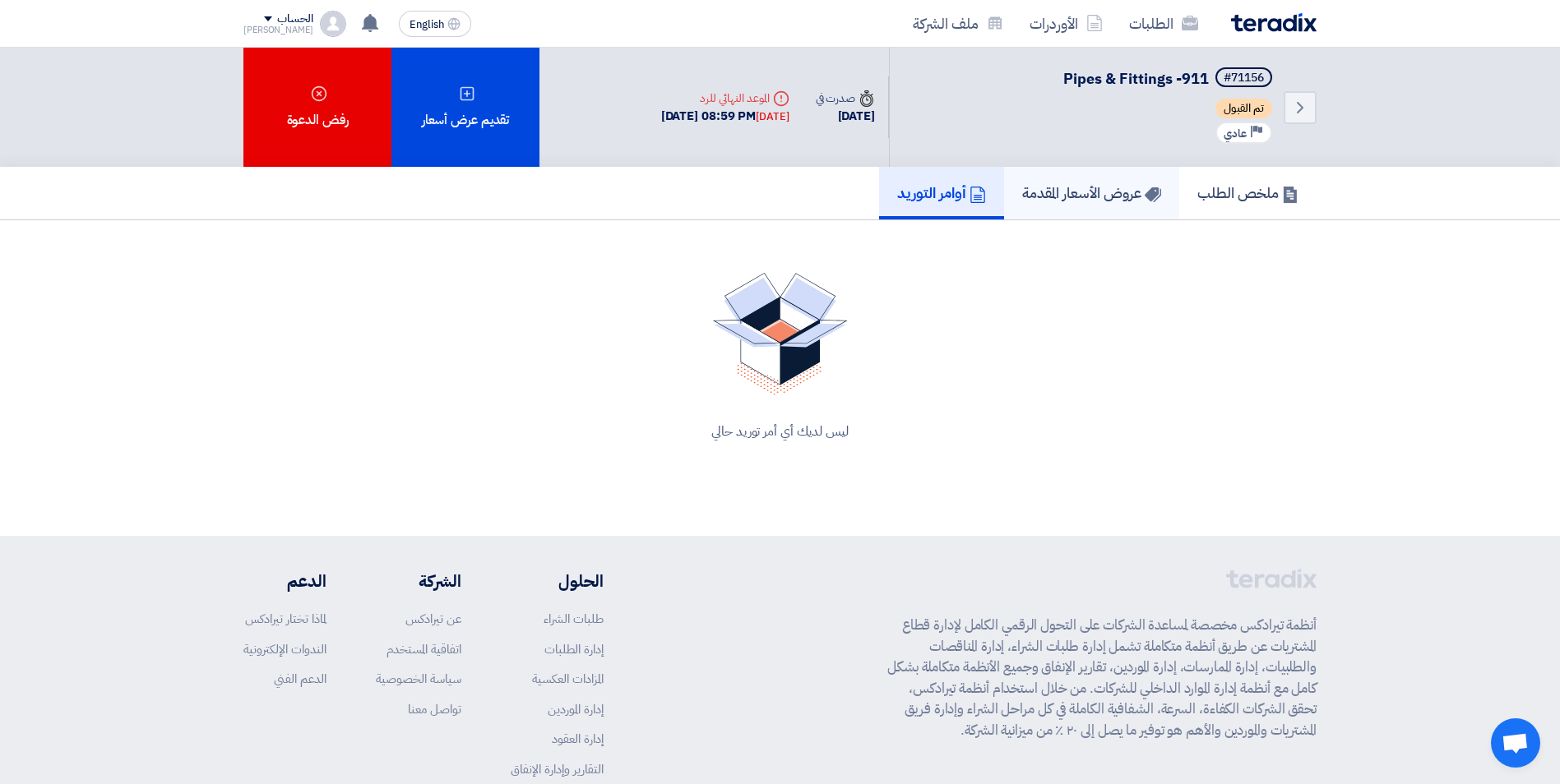
click at [1062, 191] on h5 "عروض الأسعار المقدمة" at bounding box center [1092, 193] width 139 height 19
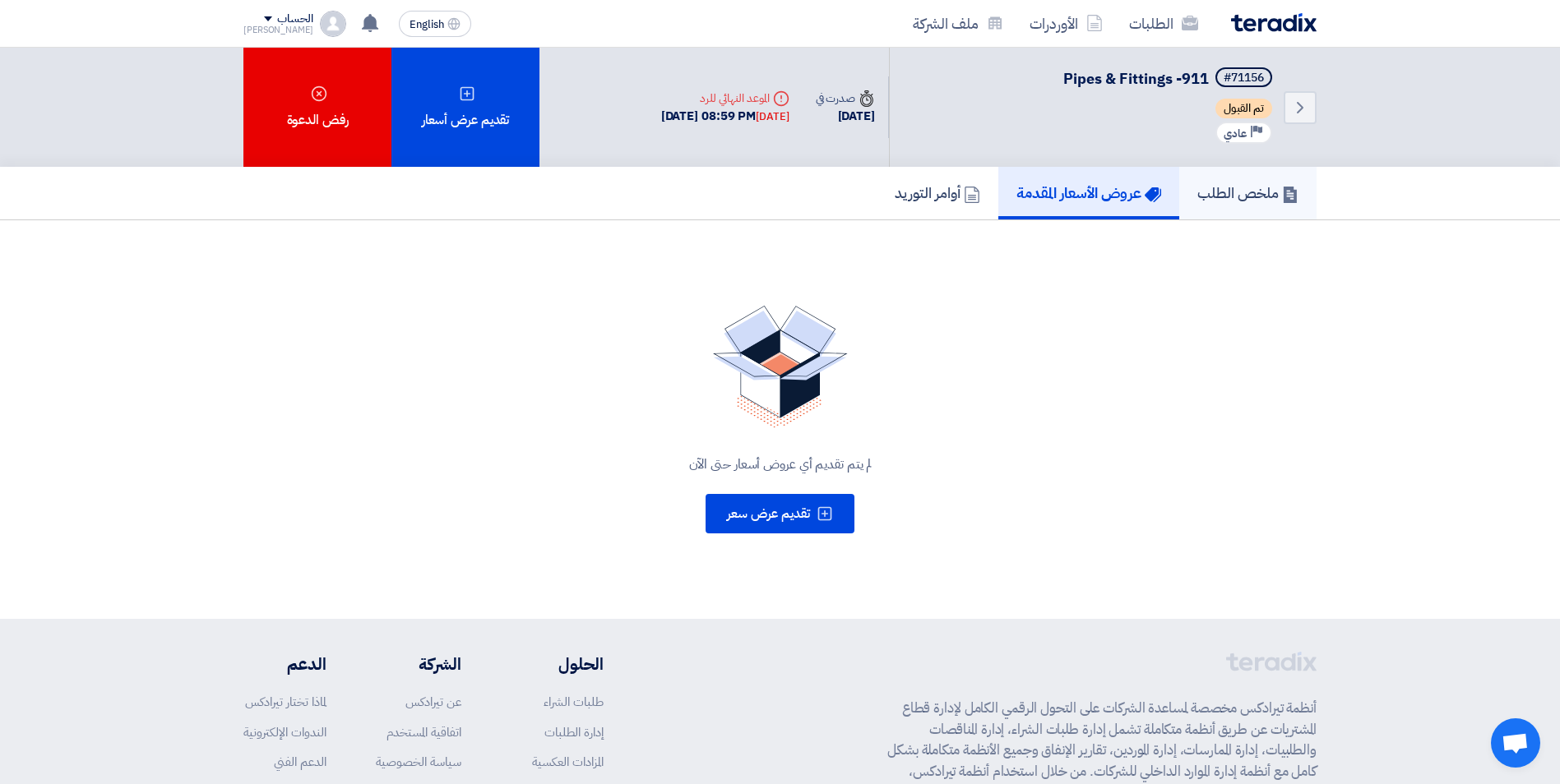
click at [1218, 189] on h5 "ملخص الطلب" at bounding box center [1248, 193] width 101 height 19
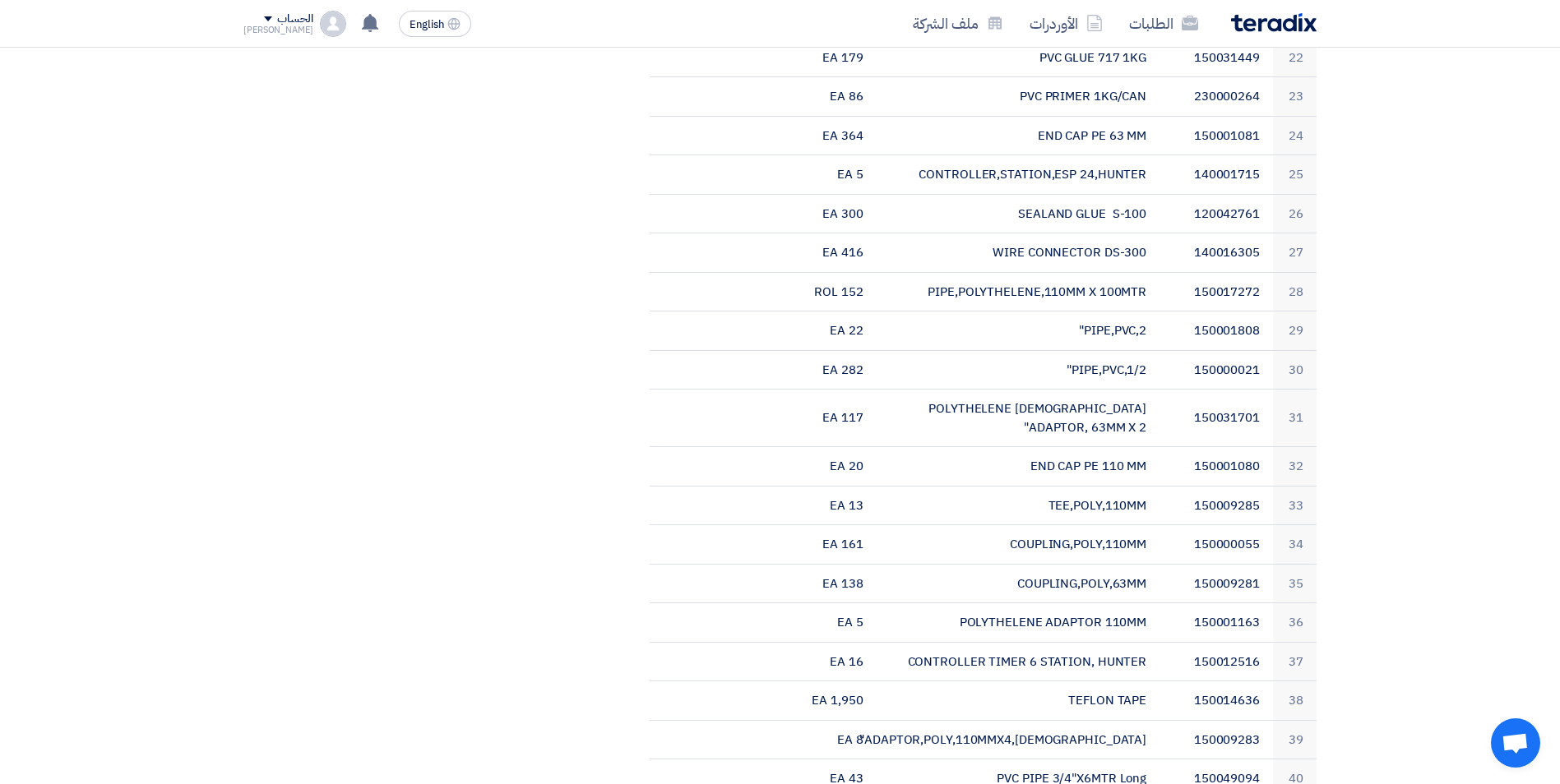
scroll to position [2055, 0]
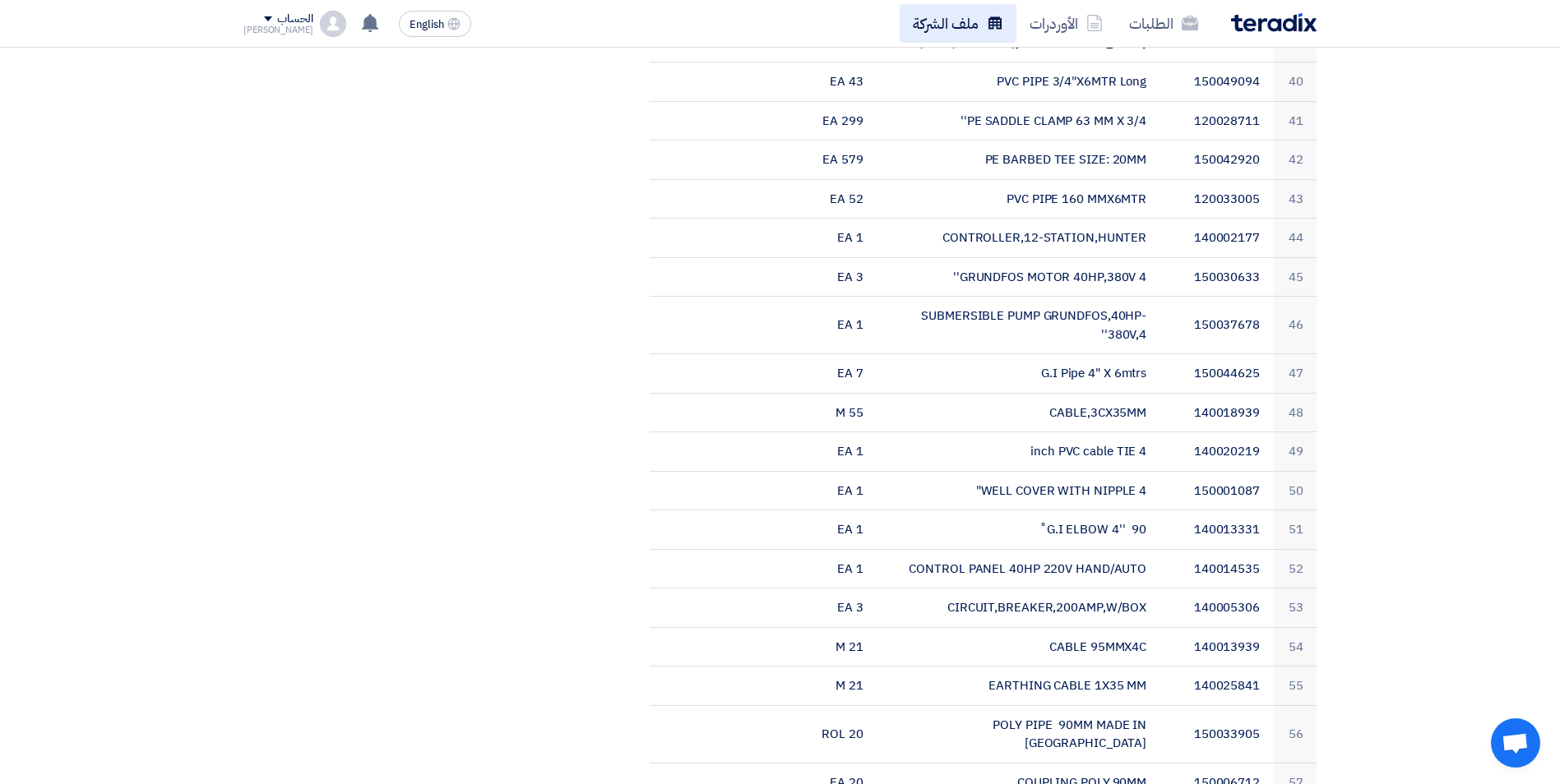
click at [978, 37] on link "ملف الشركة" at bounding box center [958, 23] width 117 height 38
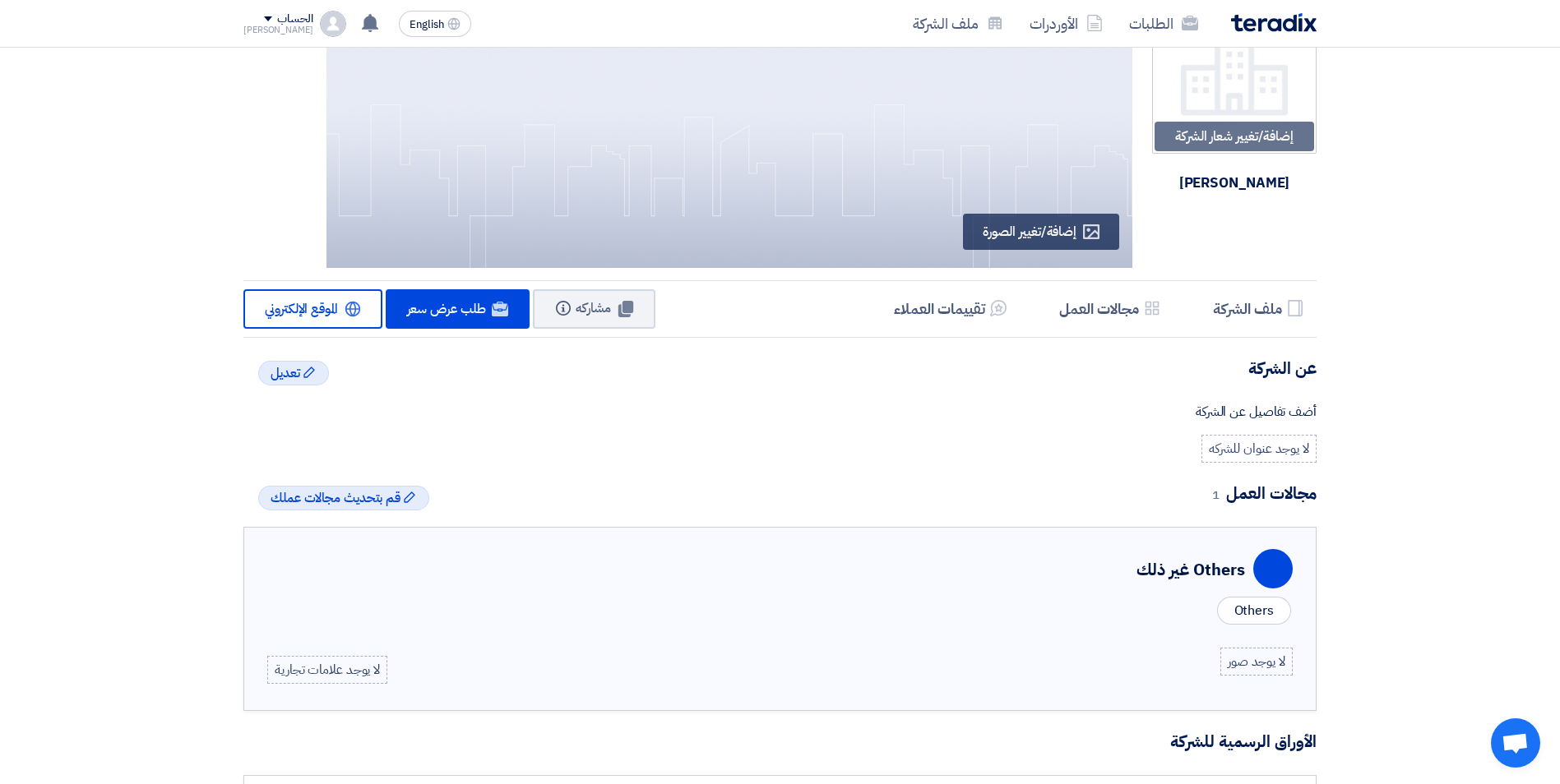
scroll to position [164, 0]
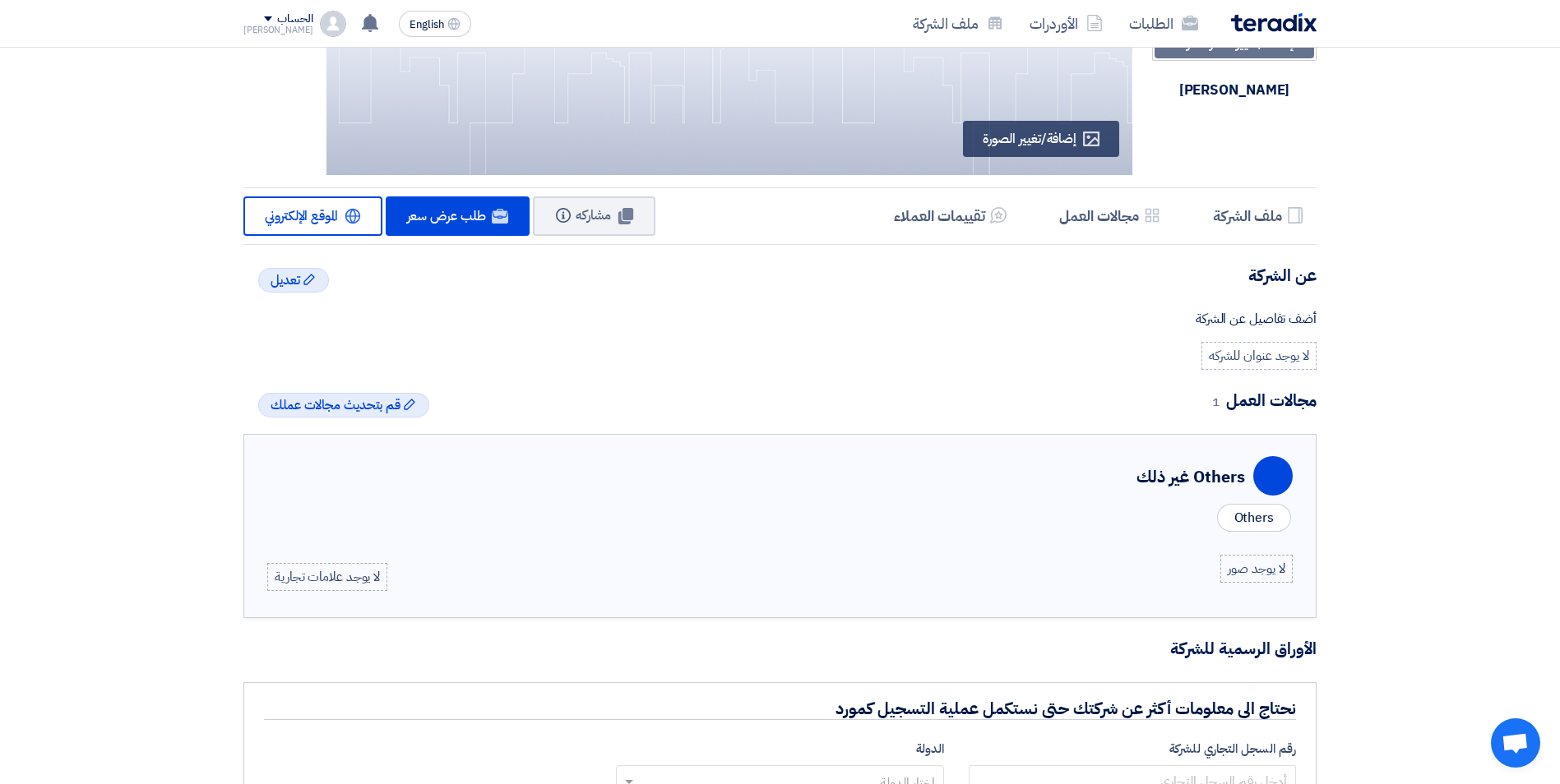
click at [1004, 378] on div "إضافة/تغيير شعار الشركة Image [PERSON_NAME] Profile إضافة/تغيير الصورة Profile …" at bounding box center [780, 528] width 1098 height 1290
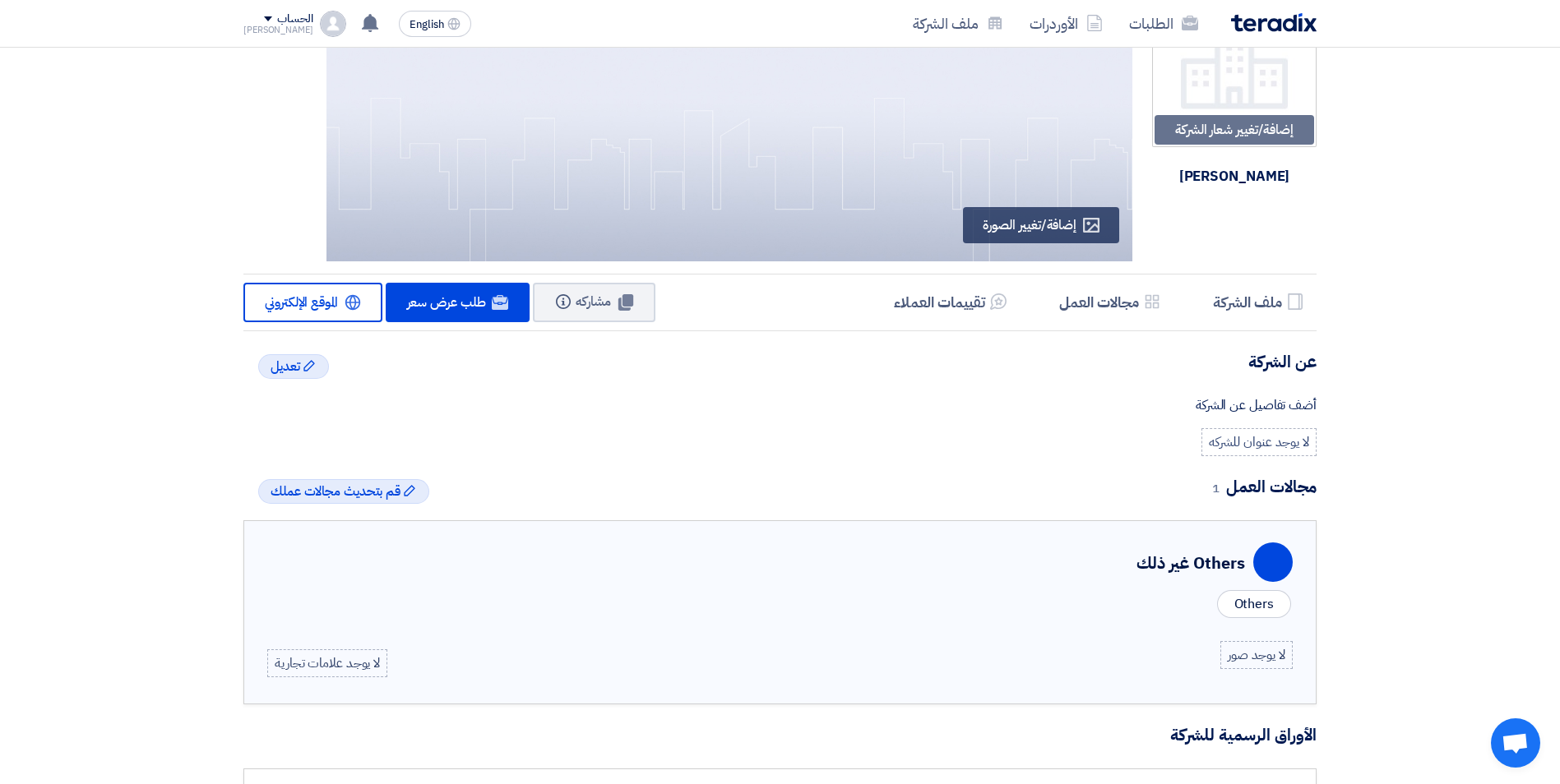
scroll to position [0, 0]
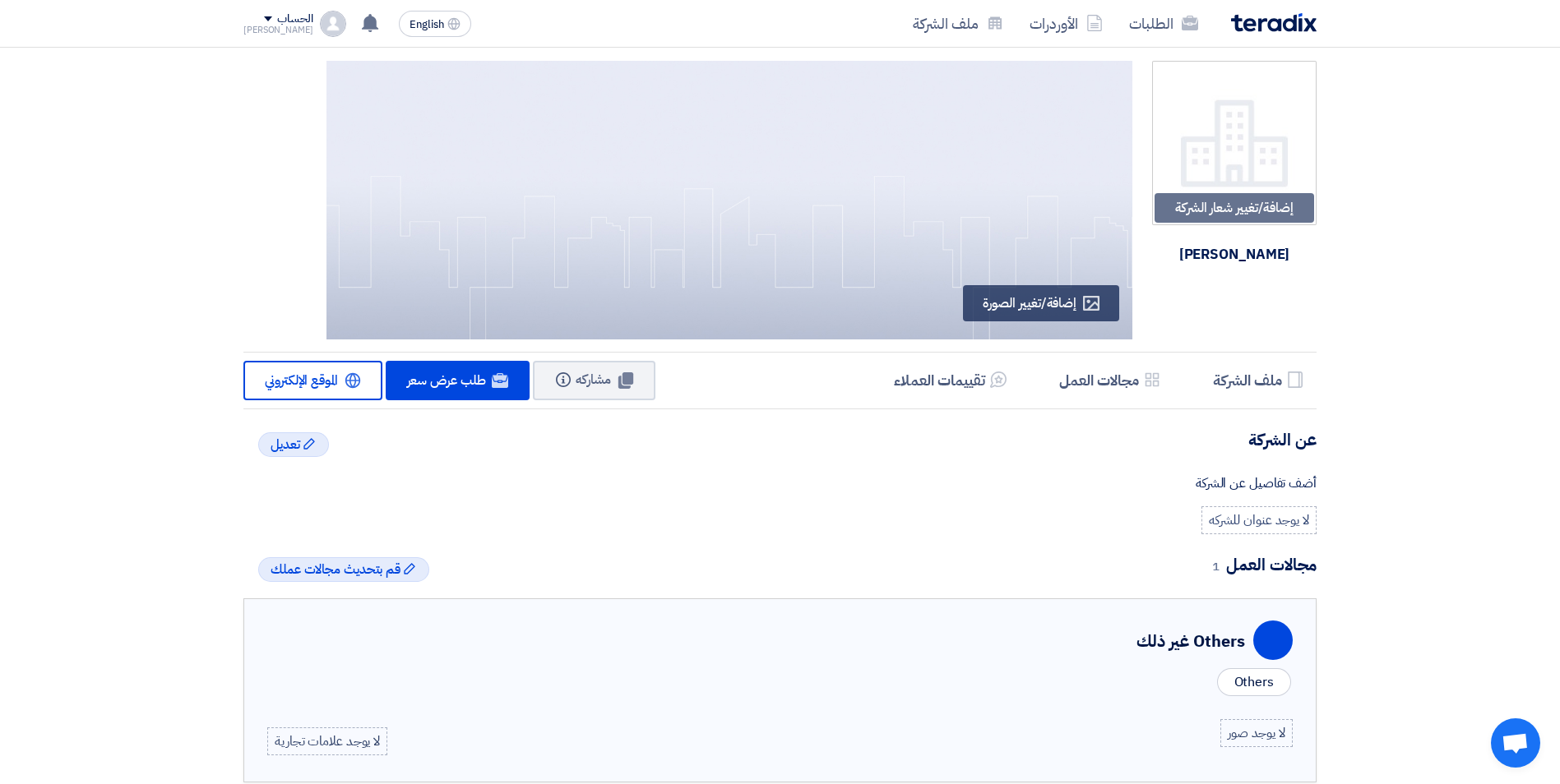
drag, startPoint x: 1180, startPoint y: 449, endPoint x: 1244, endPoint y: 448, distance: 64.0
click at [1198, 449] on h4 "عن الشركة" at bounding box center [780, 440] width 1073 height 21
drag, startPoint x: 1276, startPoint y: 526, endPoint x: 1149, endPoint y: 509, distance: 128.1
click at [1276, 526] on div "لا يوجد عنوان للشركه" at bounding box center [1260, 520] width 115 height 28
click at [302, 444] on icon "Edit" at bounding box center [309, 444] width 13 height 13
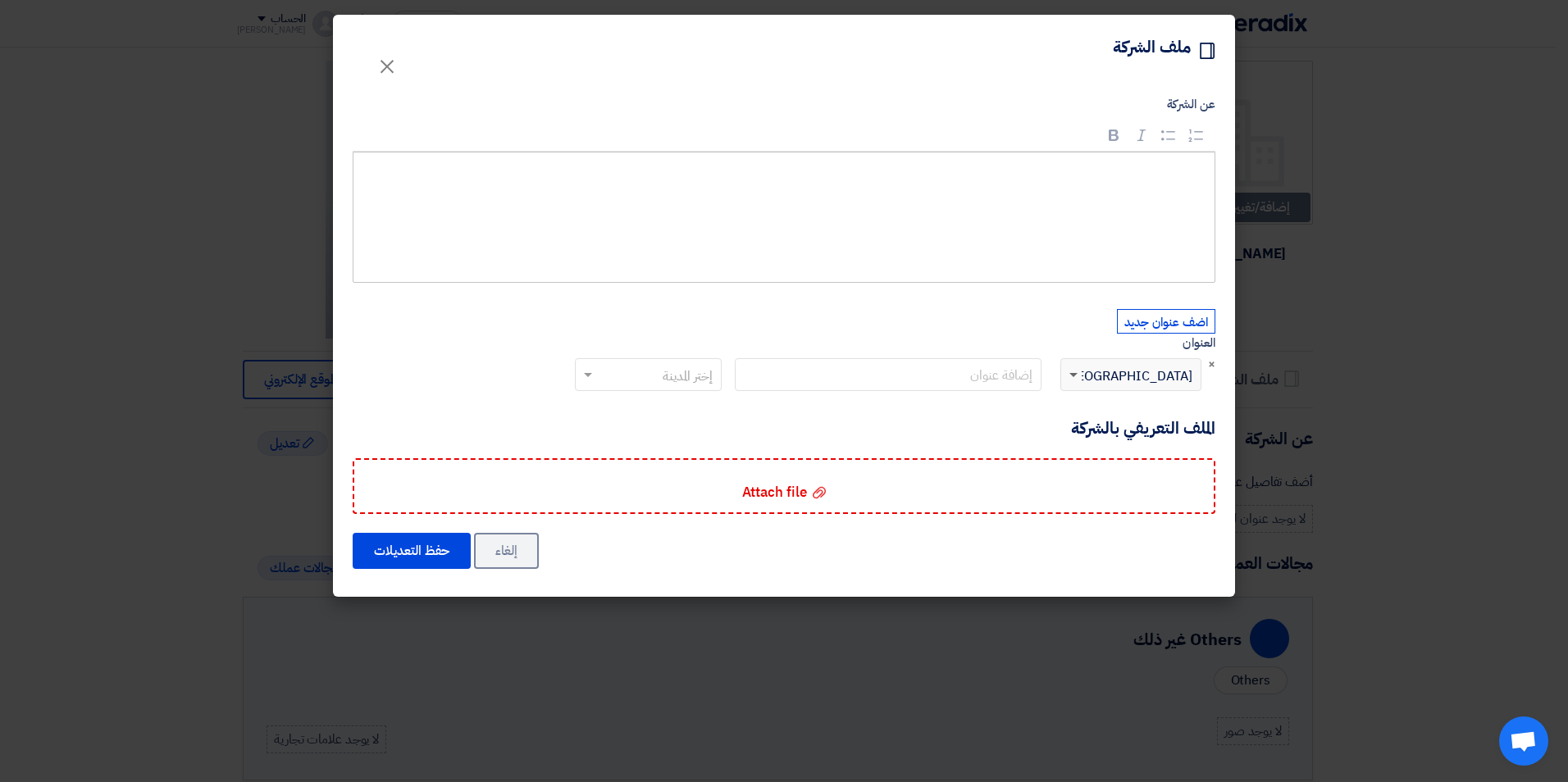
click at [1074, 375] on span at bounding box center [1073, 376] width 9 height 6
click at [1112, 370] on div "إختر الدولة × [GEOGRAPHIC_DATA]" at bounding box center [1141, 374] width 119 height 20
click at [387, 65] on span "×" at bounding box center [387, 65] width 20 height 49
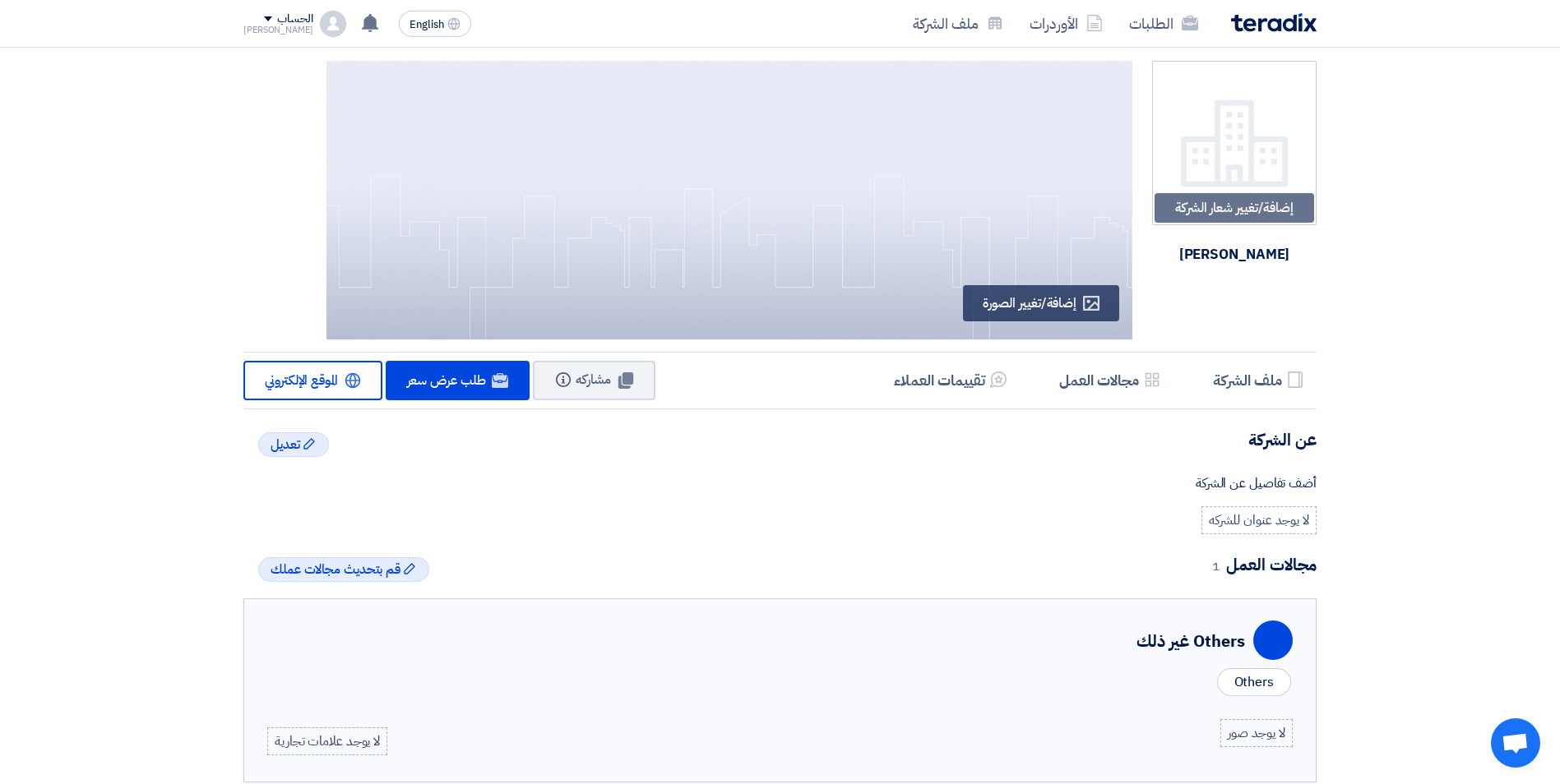
click at [1066, 528] on div "Edit تعديل عن الشركة أضف تفاصيل عن الشركة لا يوجد عنوان للشركه" at bounding box center [780, 482] width 1073 height 106
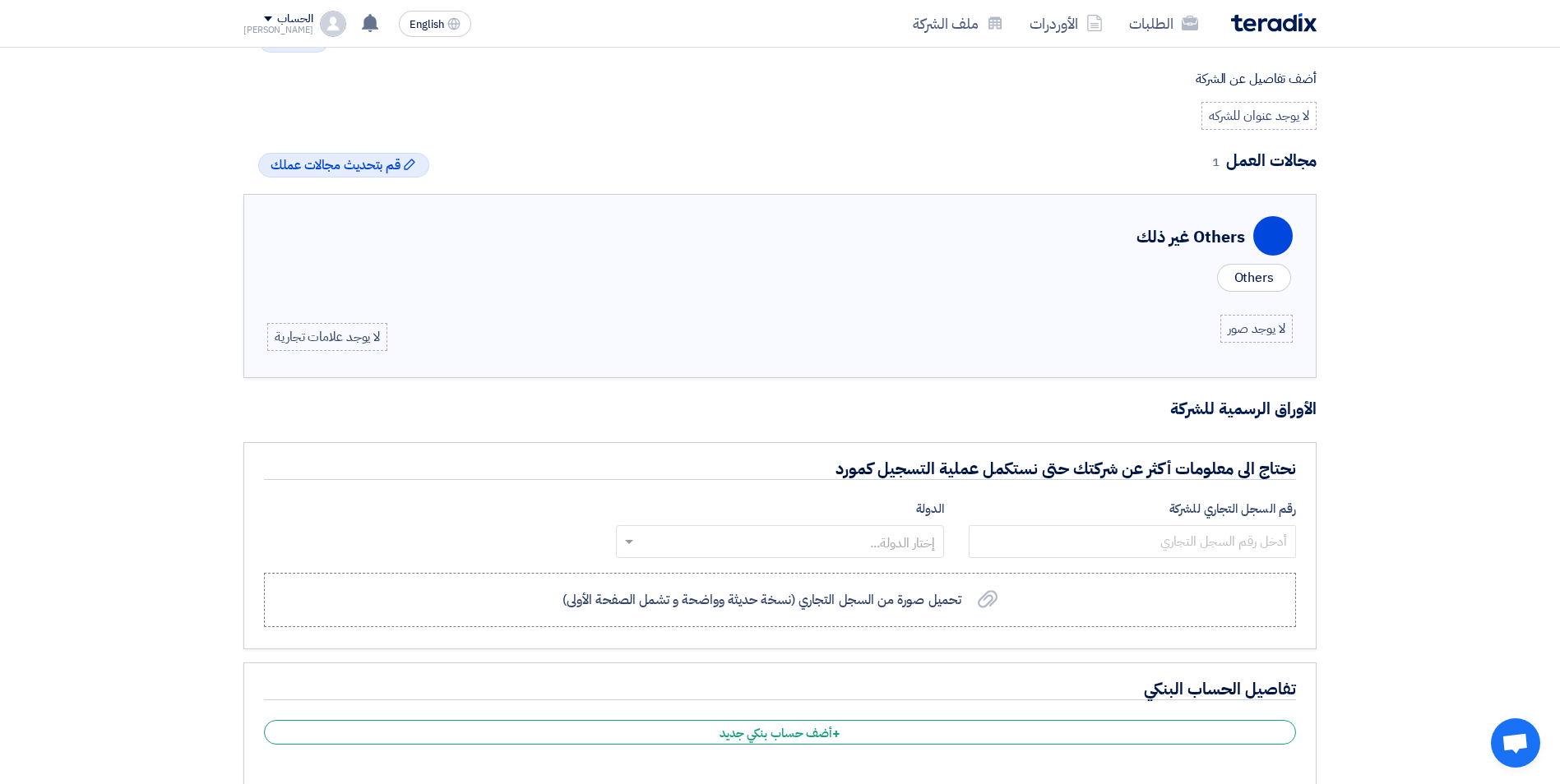
scroll to position [411, 0]
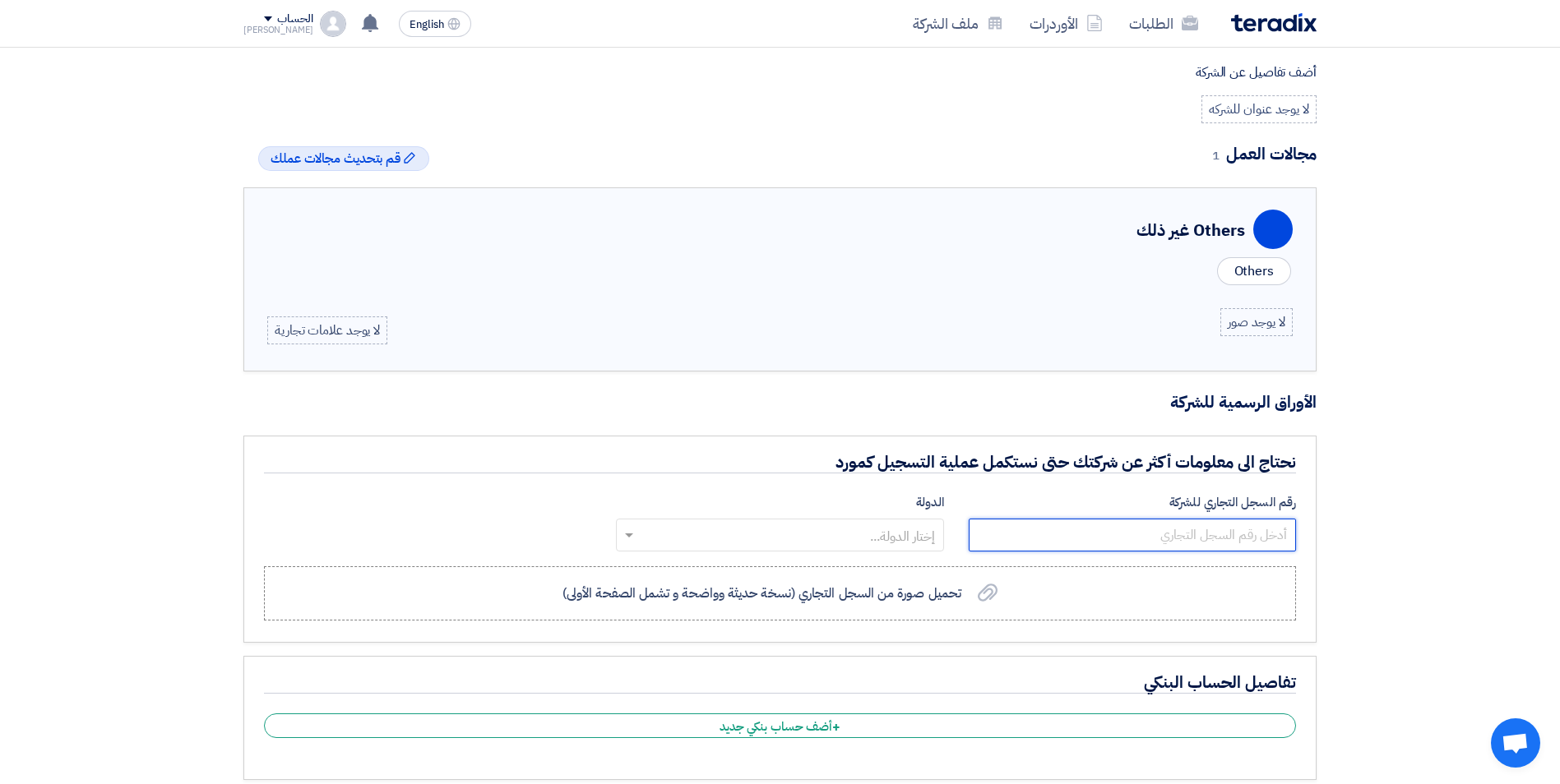
click at [1248, 539] on input "number" at bounding box center [1132, 535] width 327 height 33
click at [894, 534] on input "text" at bounding box center [788, 536] width 295 height 27
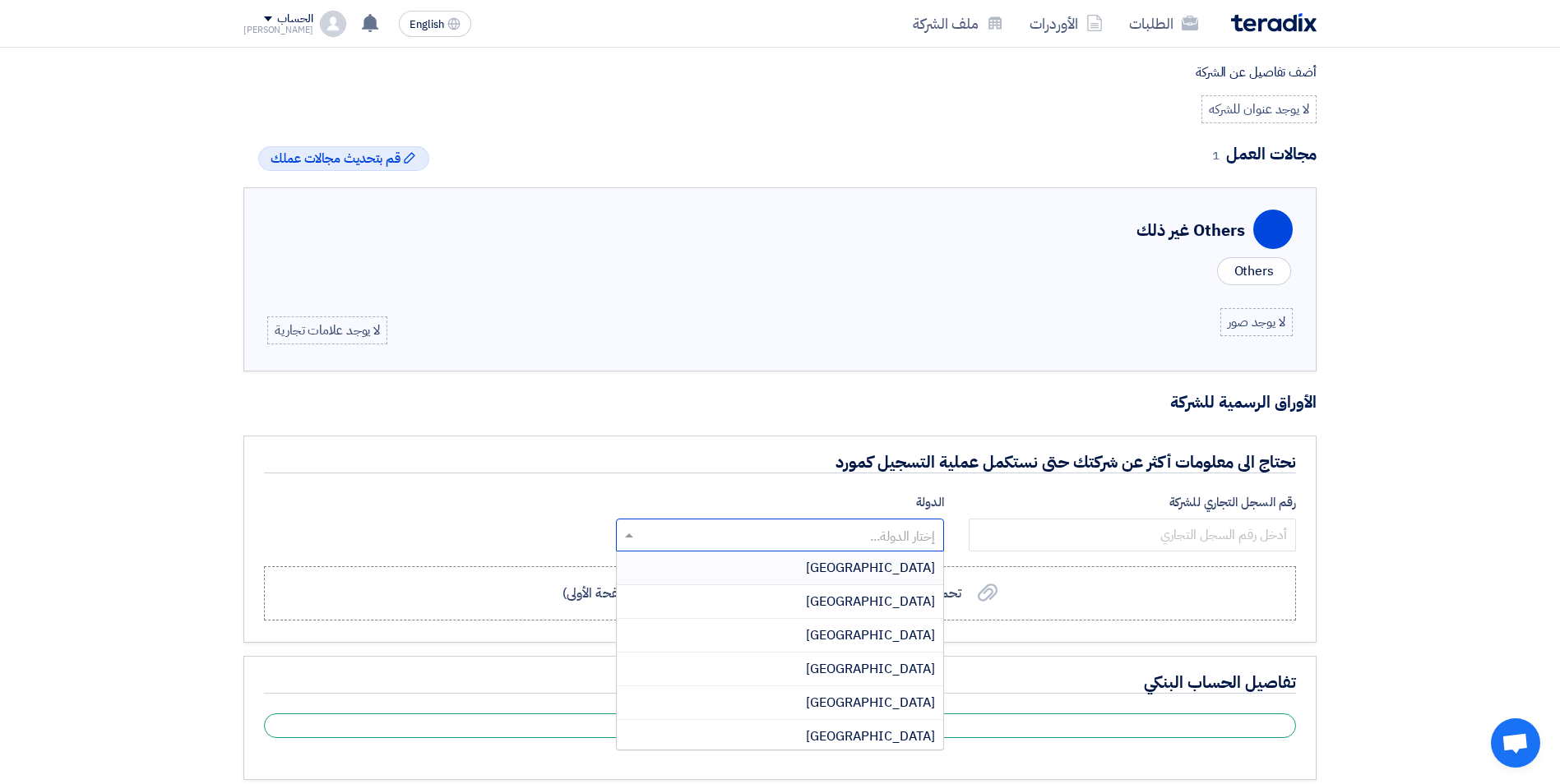
click at [913, 535] on input "text" at bounding box center [788, 536] width 295 height 27
type input "sau"
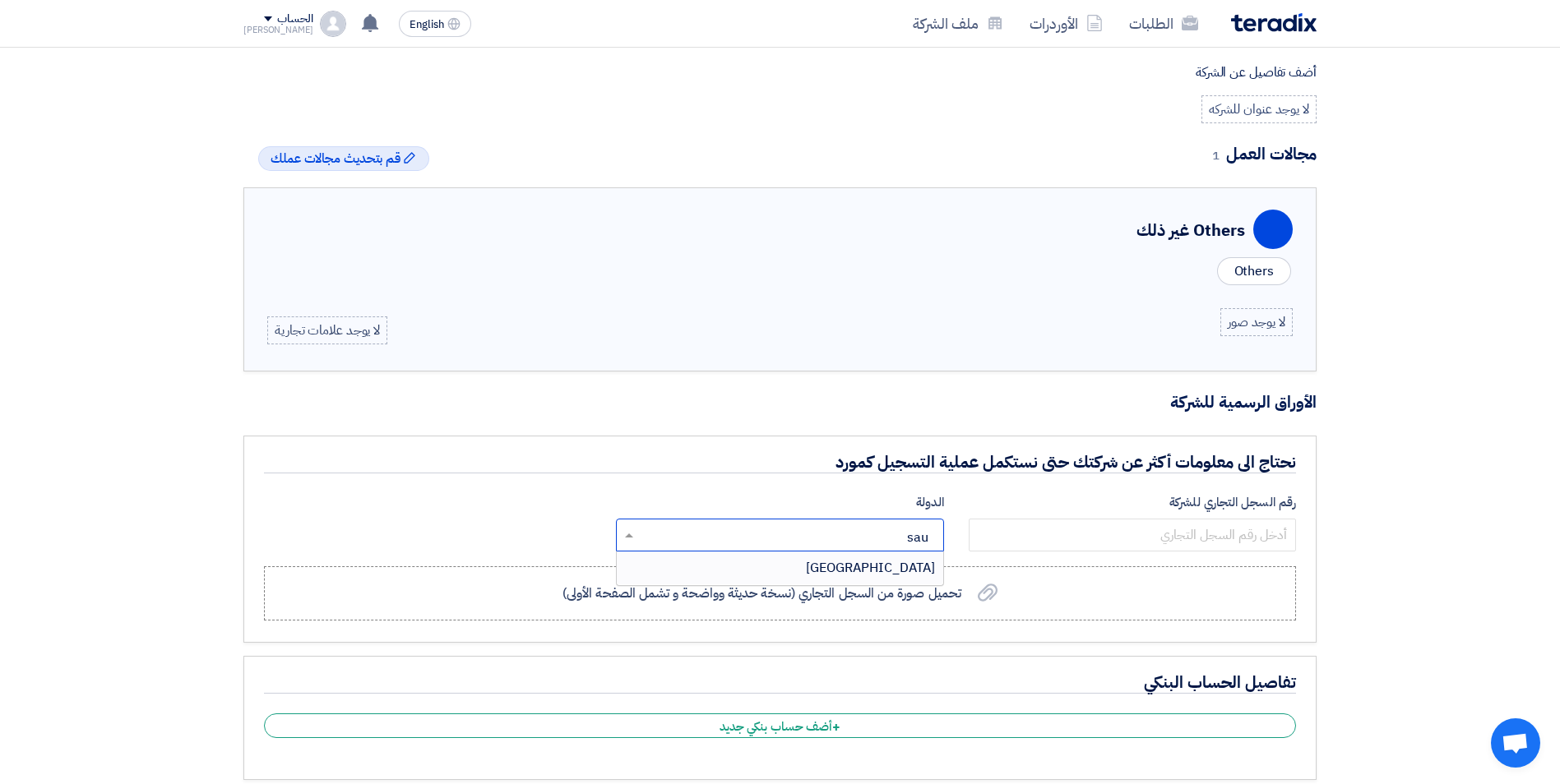
click at [922, 562] on span "[GEOGRAPHIC_DATA]" at bounding box center [871, 568] width 130 height 20
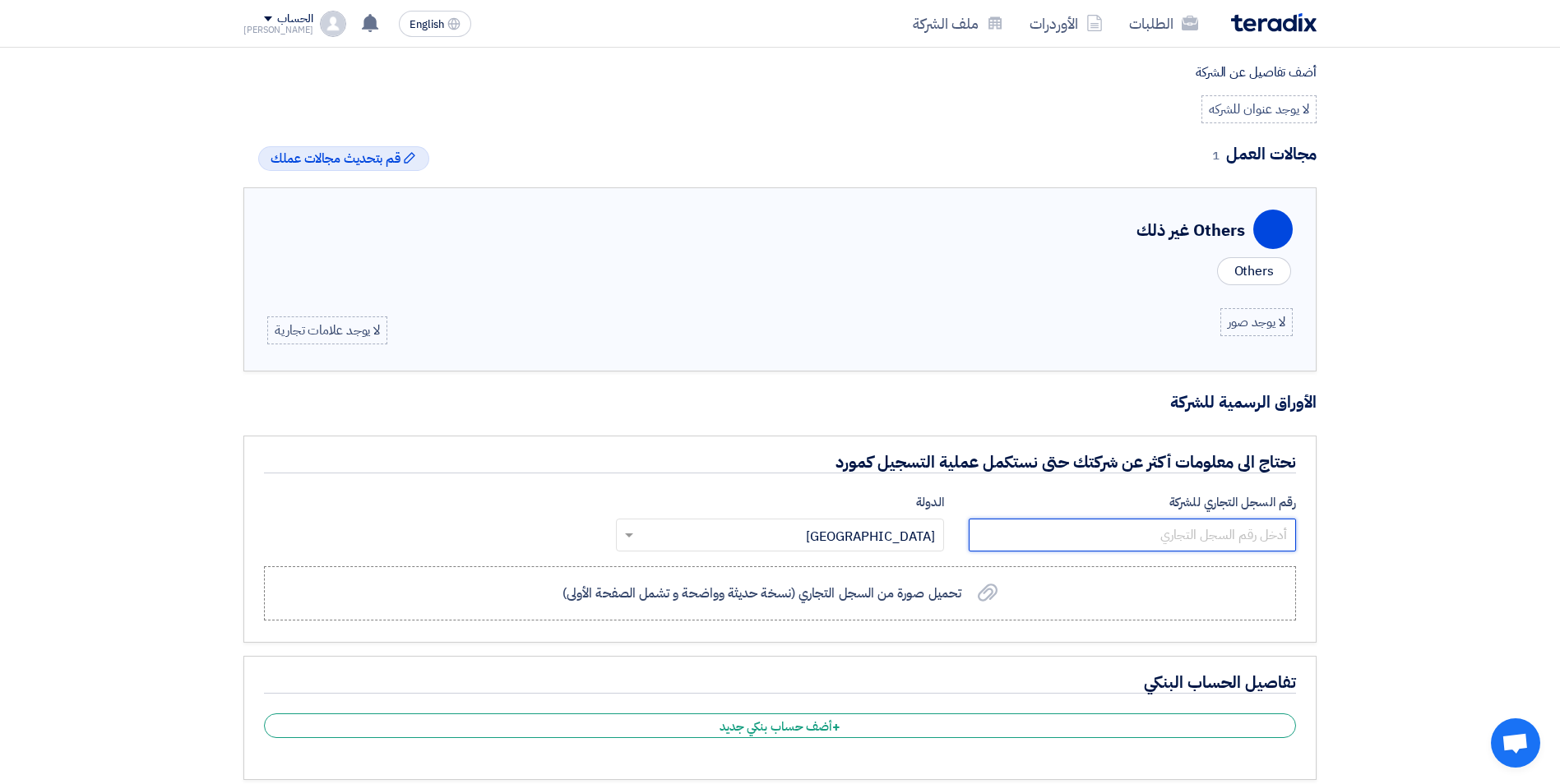
click at [1065, 535] on input "number" at bounding box center [1132, 535] width 327 height 33
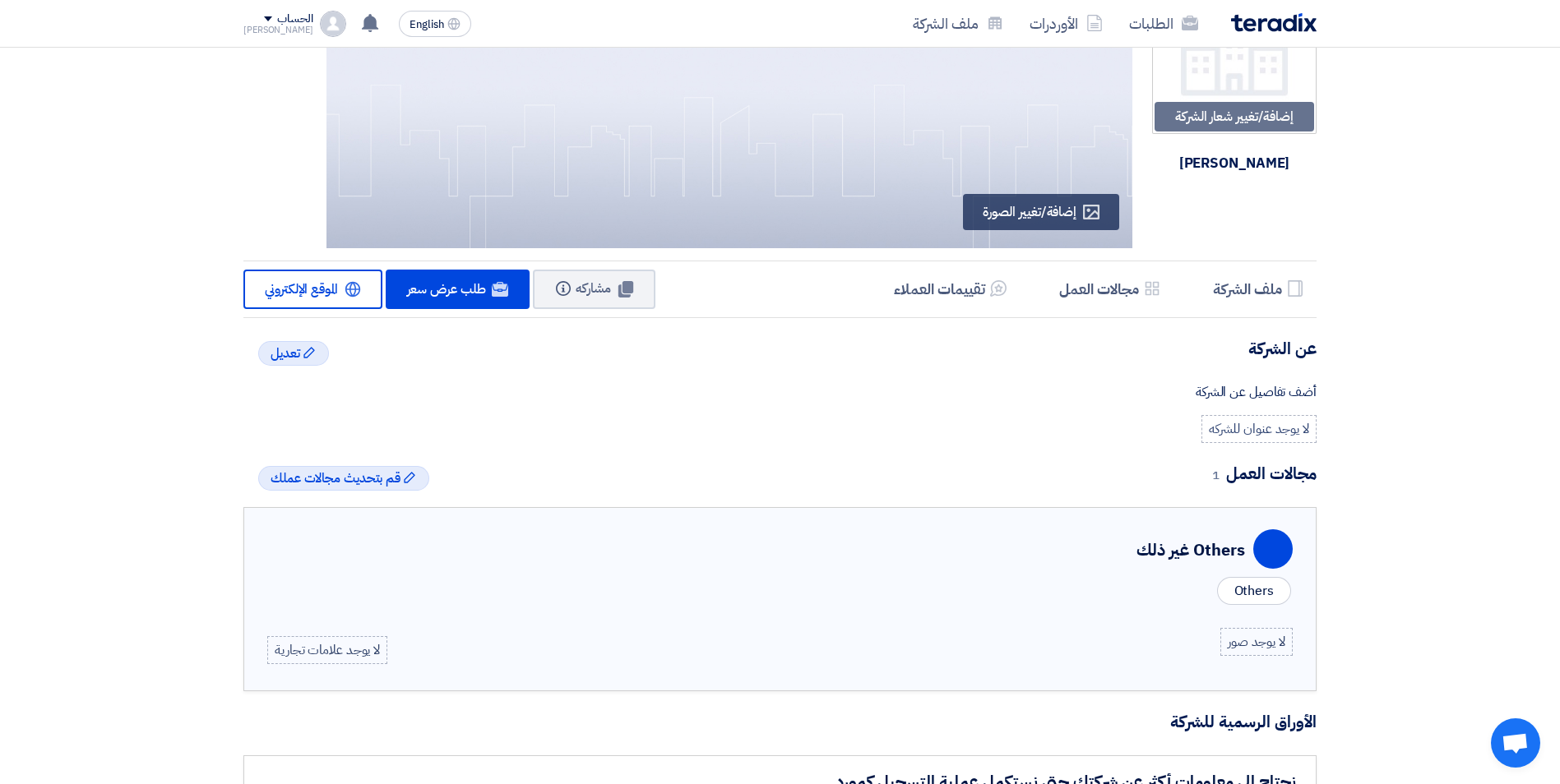
scroll to position [0, 0]
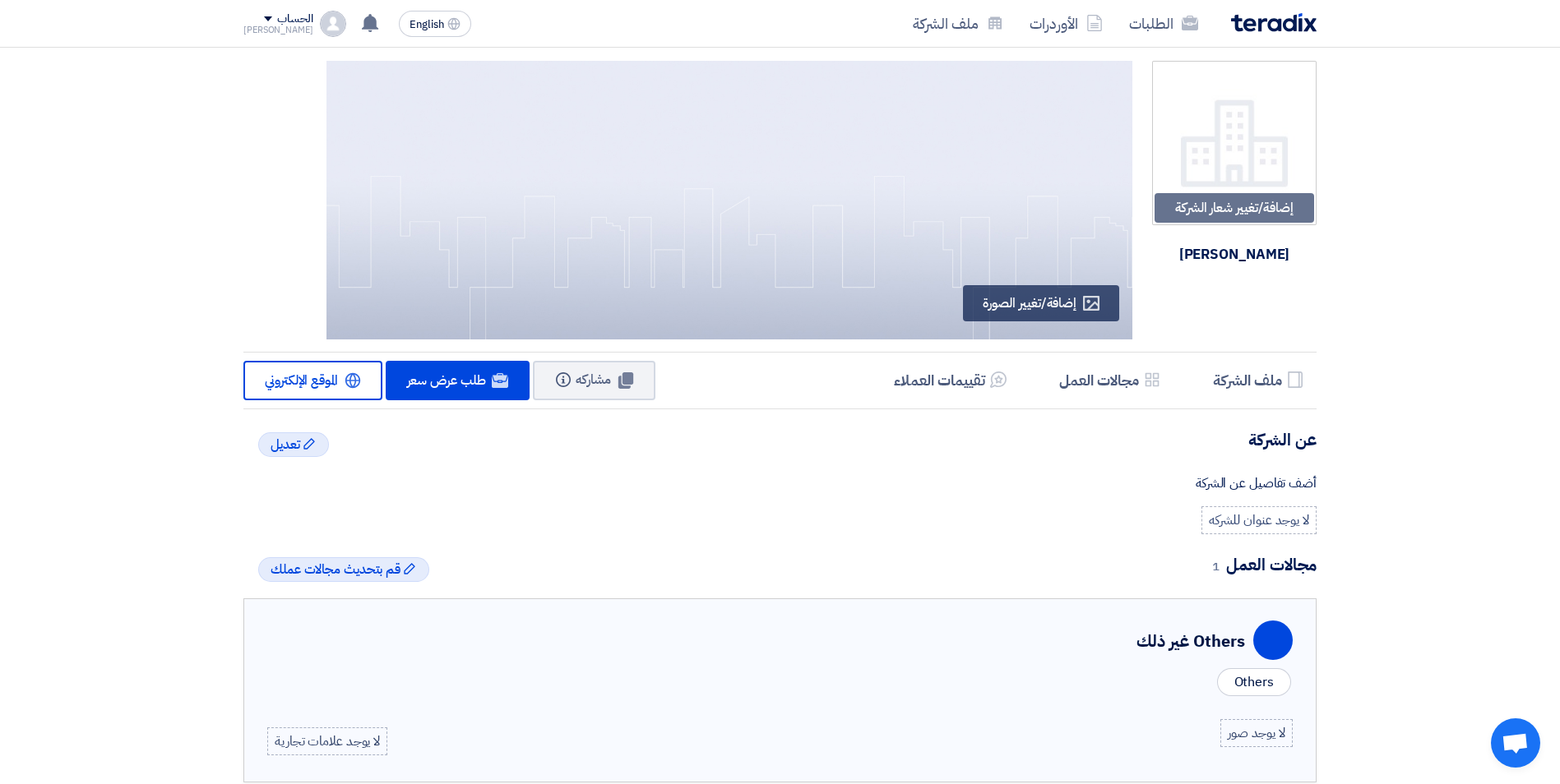
click at [320, 28] on img at bounding box center [332, 23] width 26 height 26
click at [380, 69] on link "الطلبات" at bounding box center [329, 64] width 145 height 19
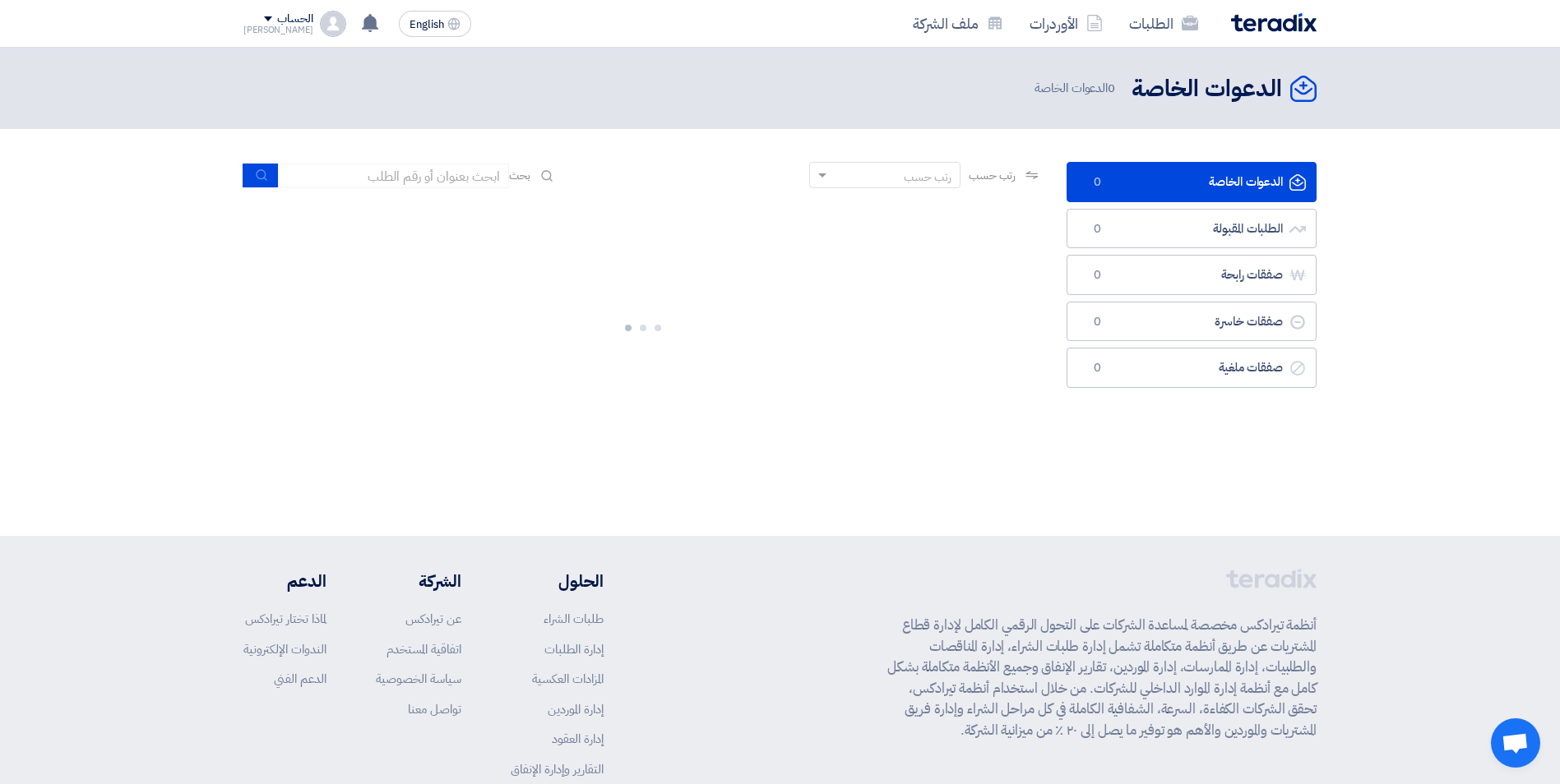
click at [1418, 296] on section "الدعوات الخاصة الدعوات الخاصة 0 الطلبات المقبولة الطلبات المقبولة 0 صفقات رابحة…" at bounding box center [780, 305] width 1560 height 352
click at [1214, 178] on link "الدعوات الخاصة الدعوات الخاصة 0" at bounding box center [1191, 182] width 250 height 40
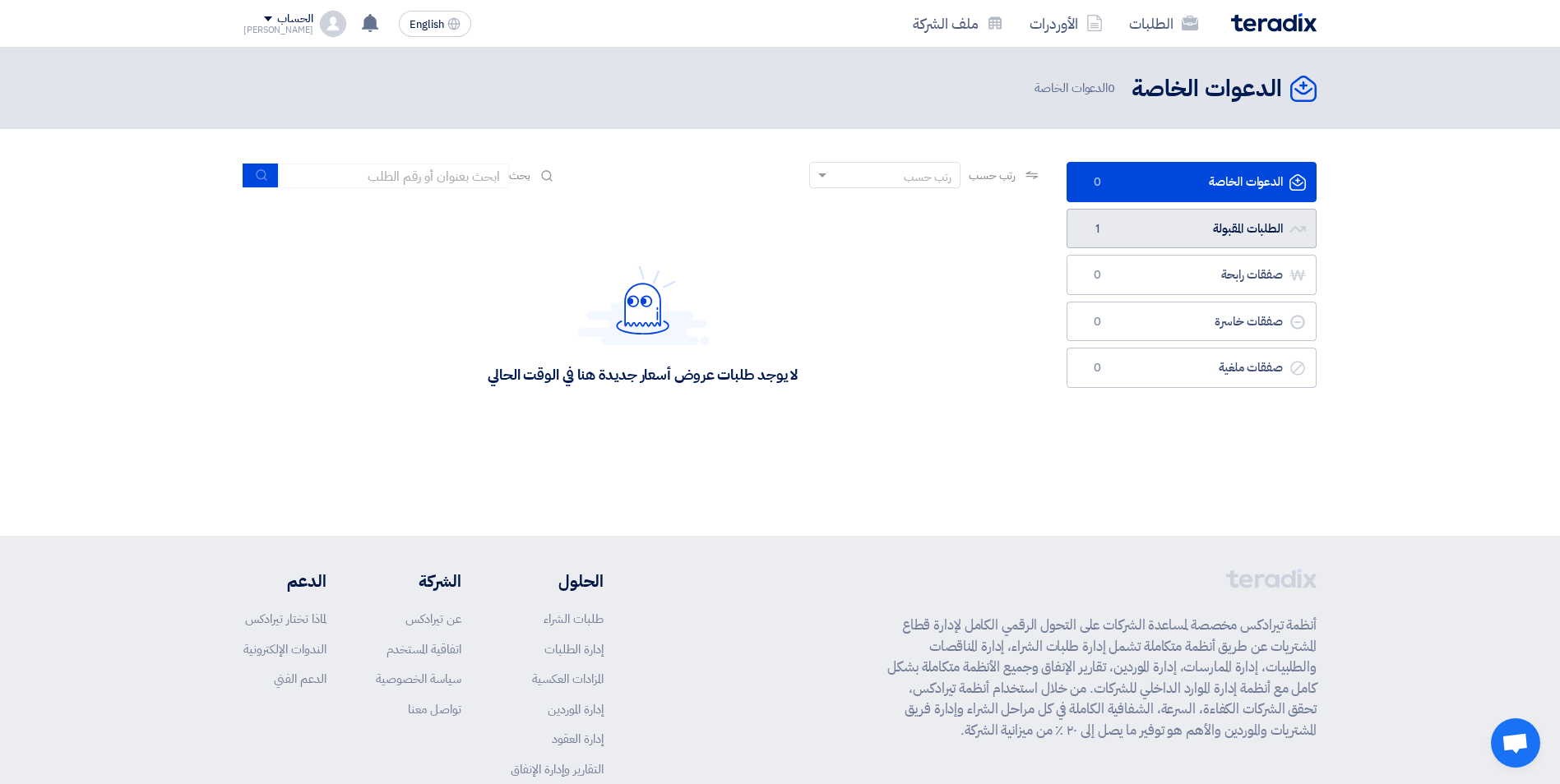
click at [1217, 228] on link "الطلبات المقبولة الطلبات المقبولة 1" at bounding box center [1191, 229] width 250 height 40
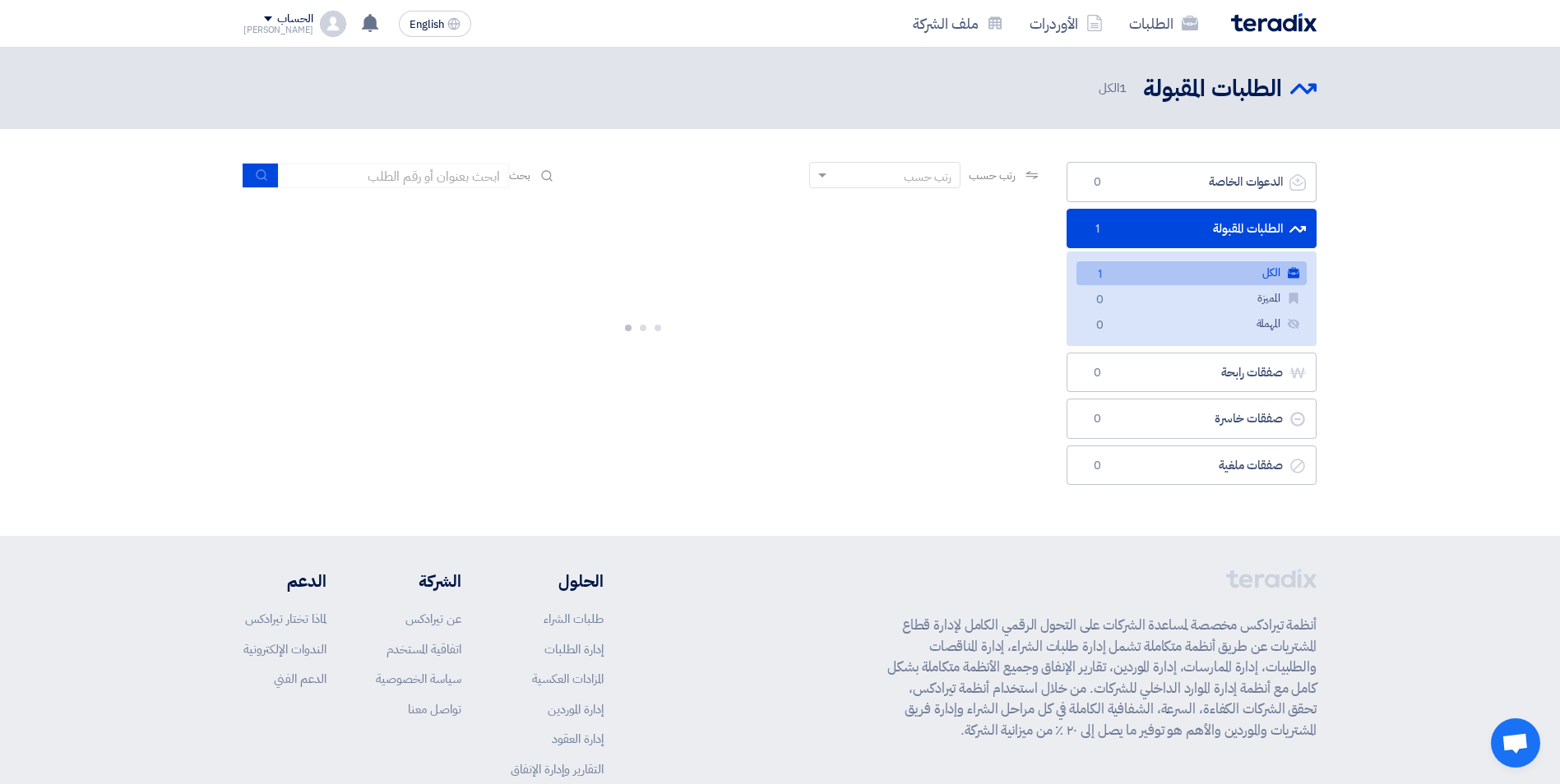
click at [1179, 283] on link "الكل الكل 1" at bounding box center [1192, 273] width 230 height 24
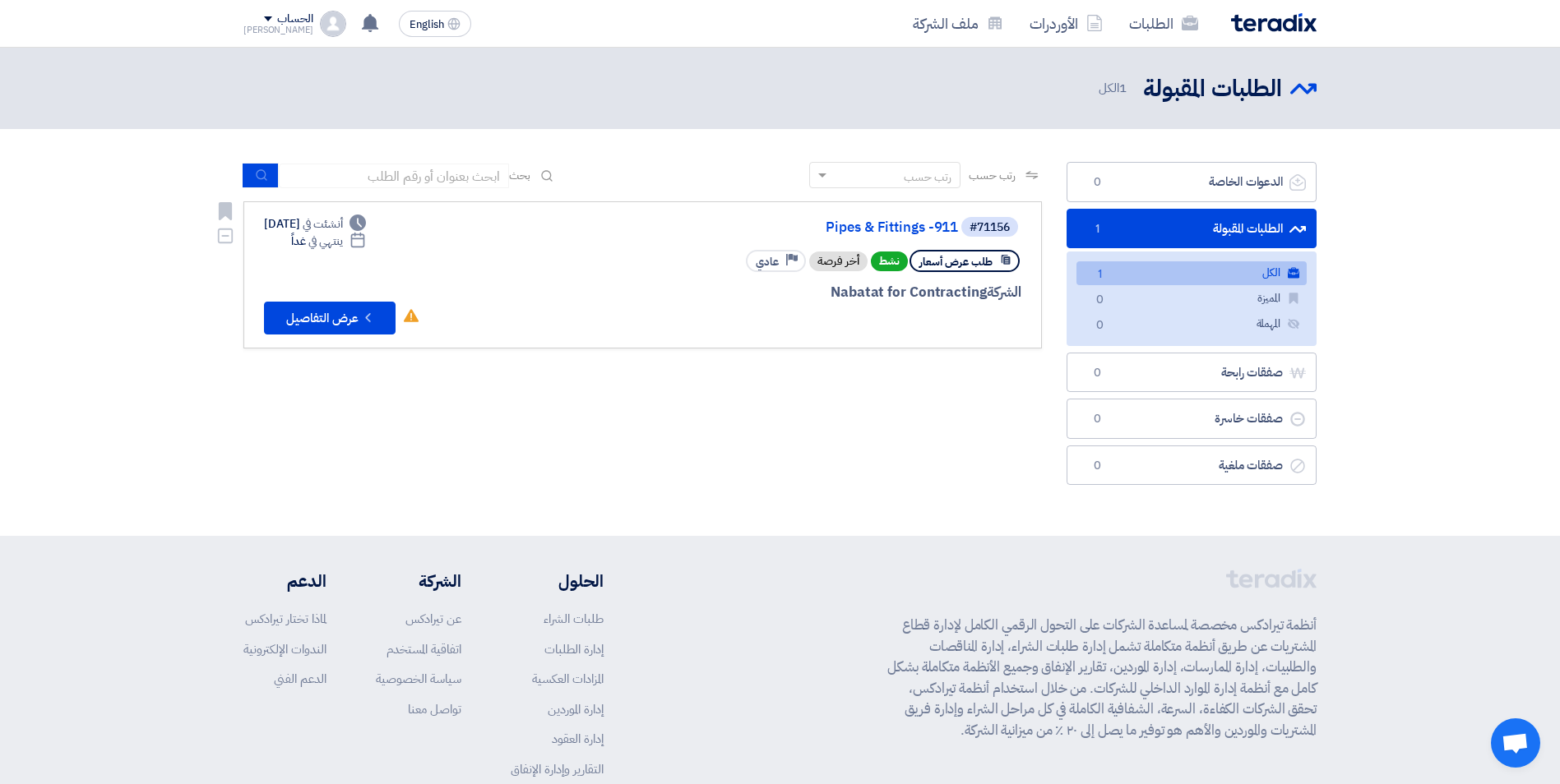
click at [799, 315] on div at bounding box center [824, 323] width 396 height 23
click at [354, 319] on button "Check details عرض التفاصيل" at bounding box center [329, 318] width 132 height 33
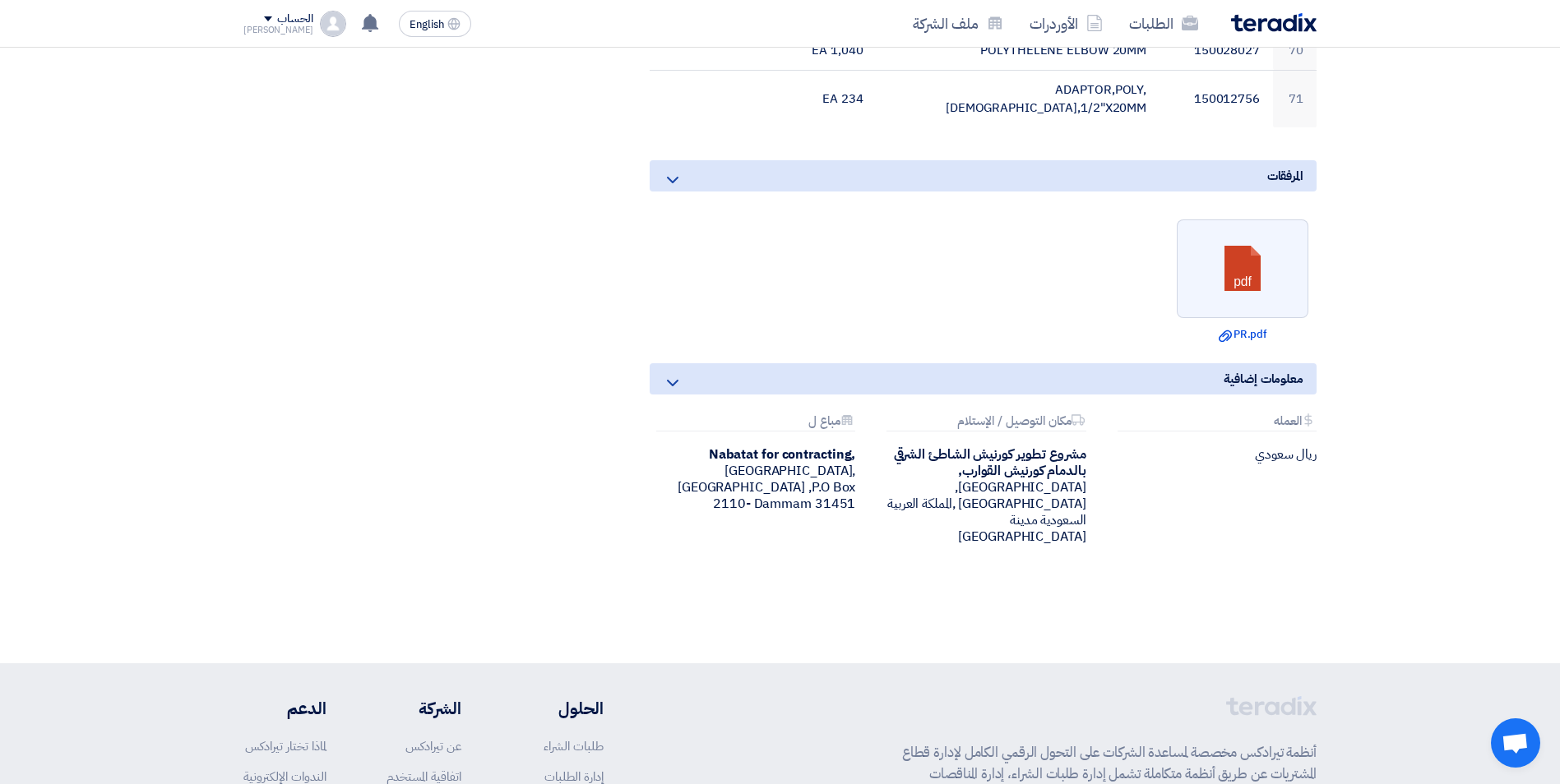
scroll to position [3463, 0]
